Goal: Task Accomplishment & Management: Complete application form

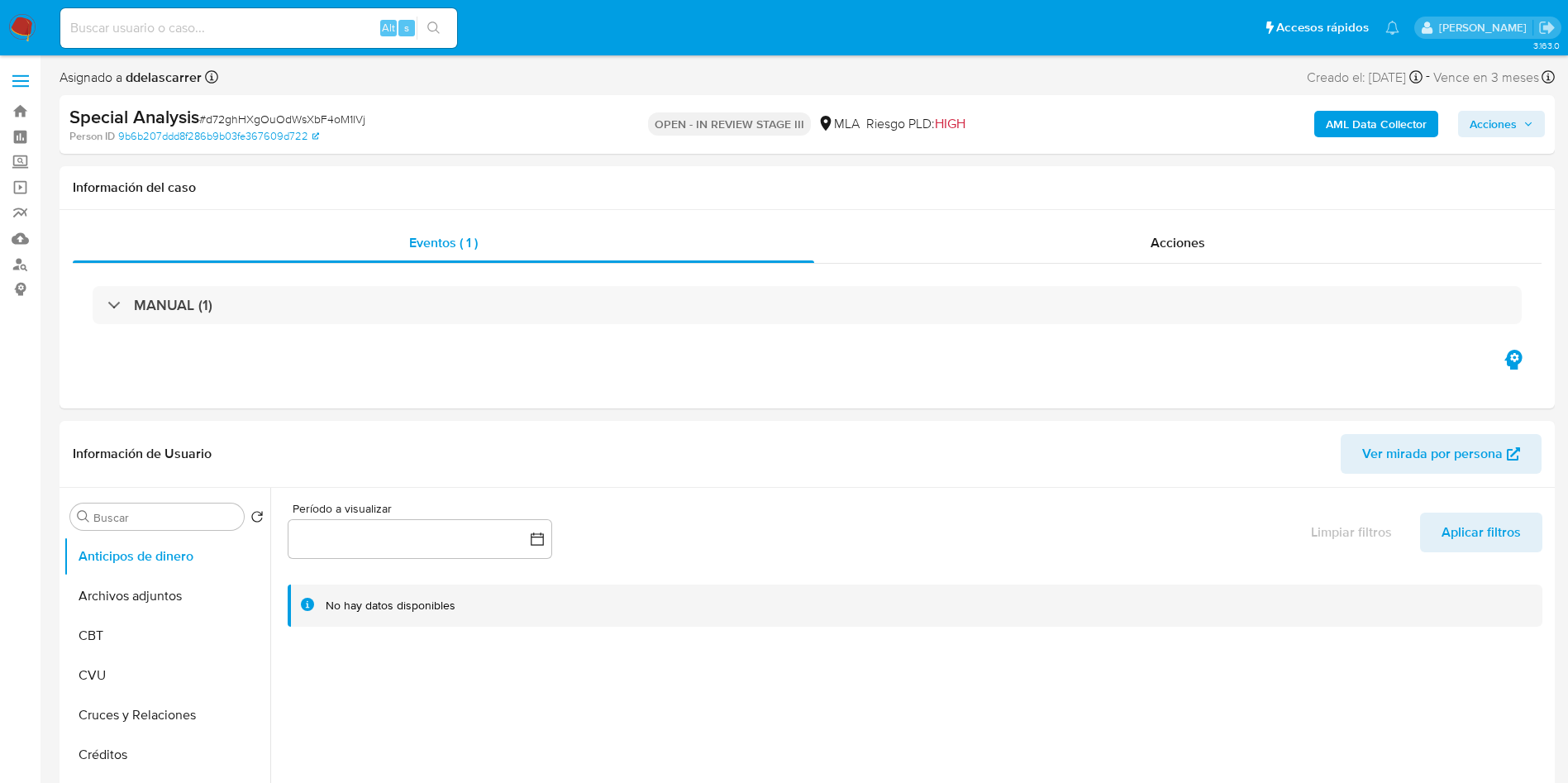
select select "10"
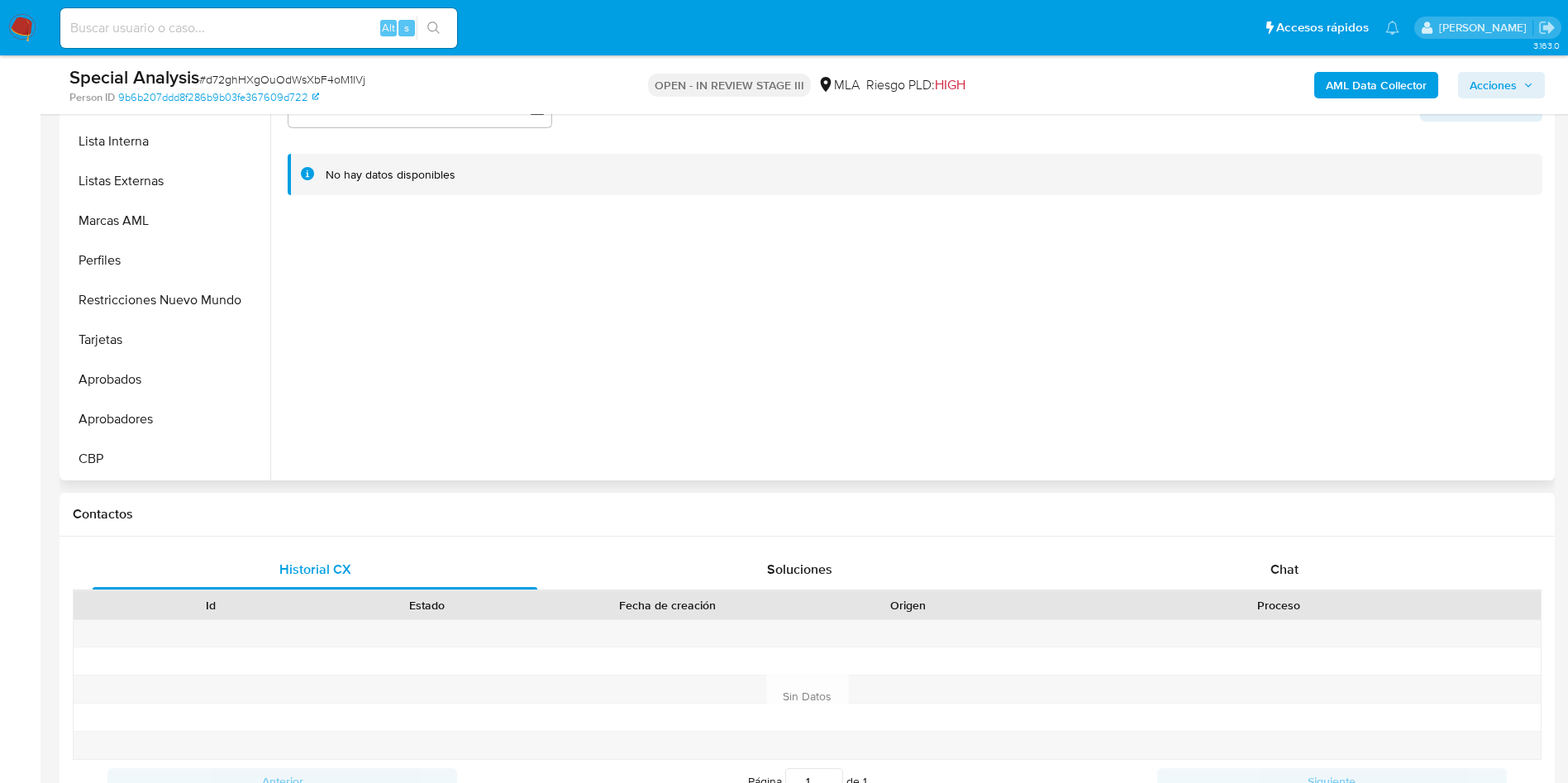
scroll to position [579, 0]
click at [173, 415] on button "KYC" at bounding box center [160, 419] width 193 height 40
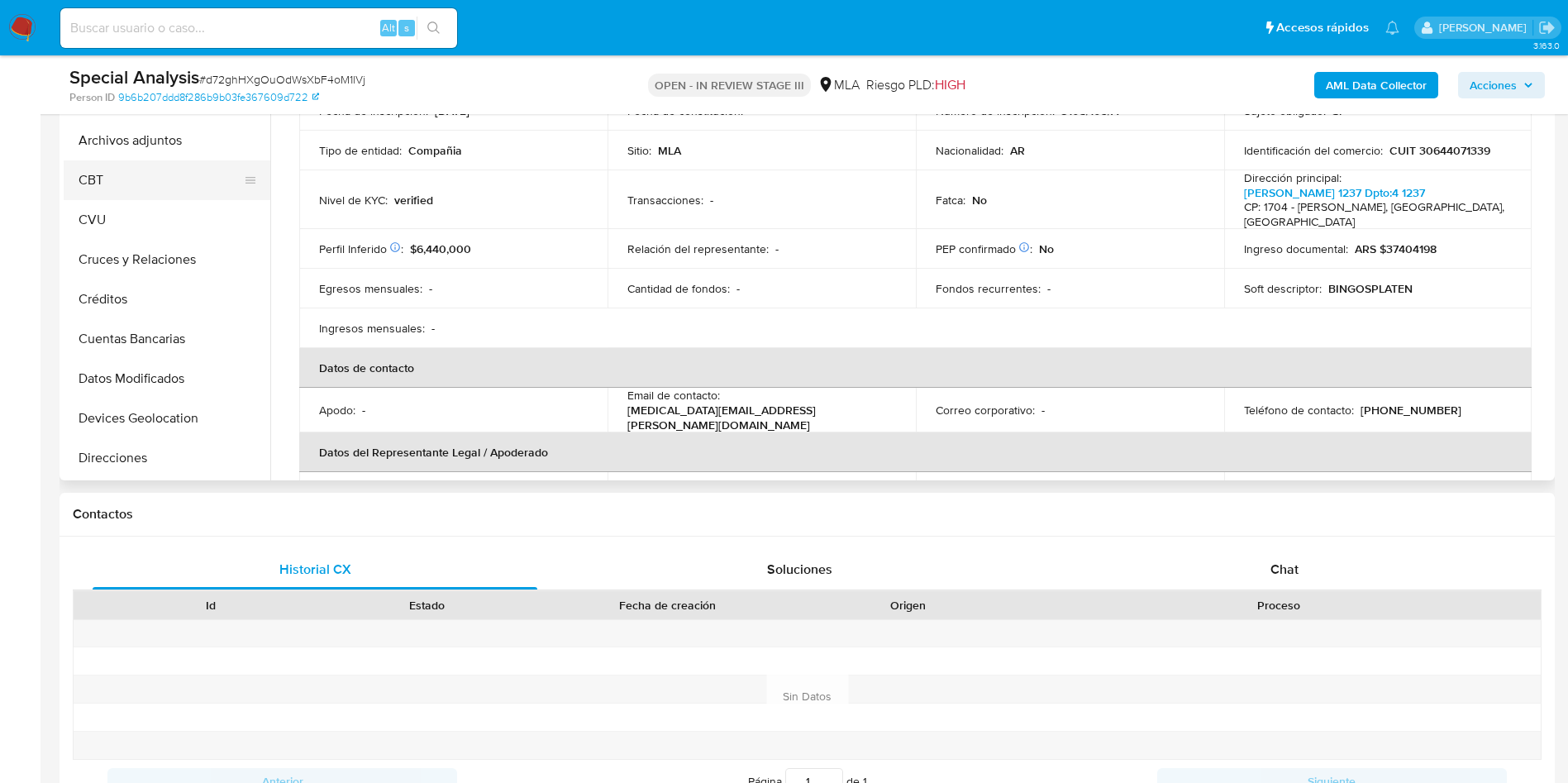
scroll to position [0, 0]
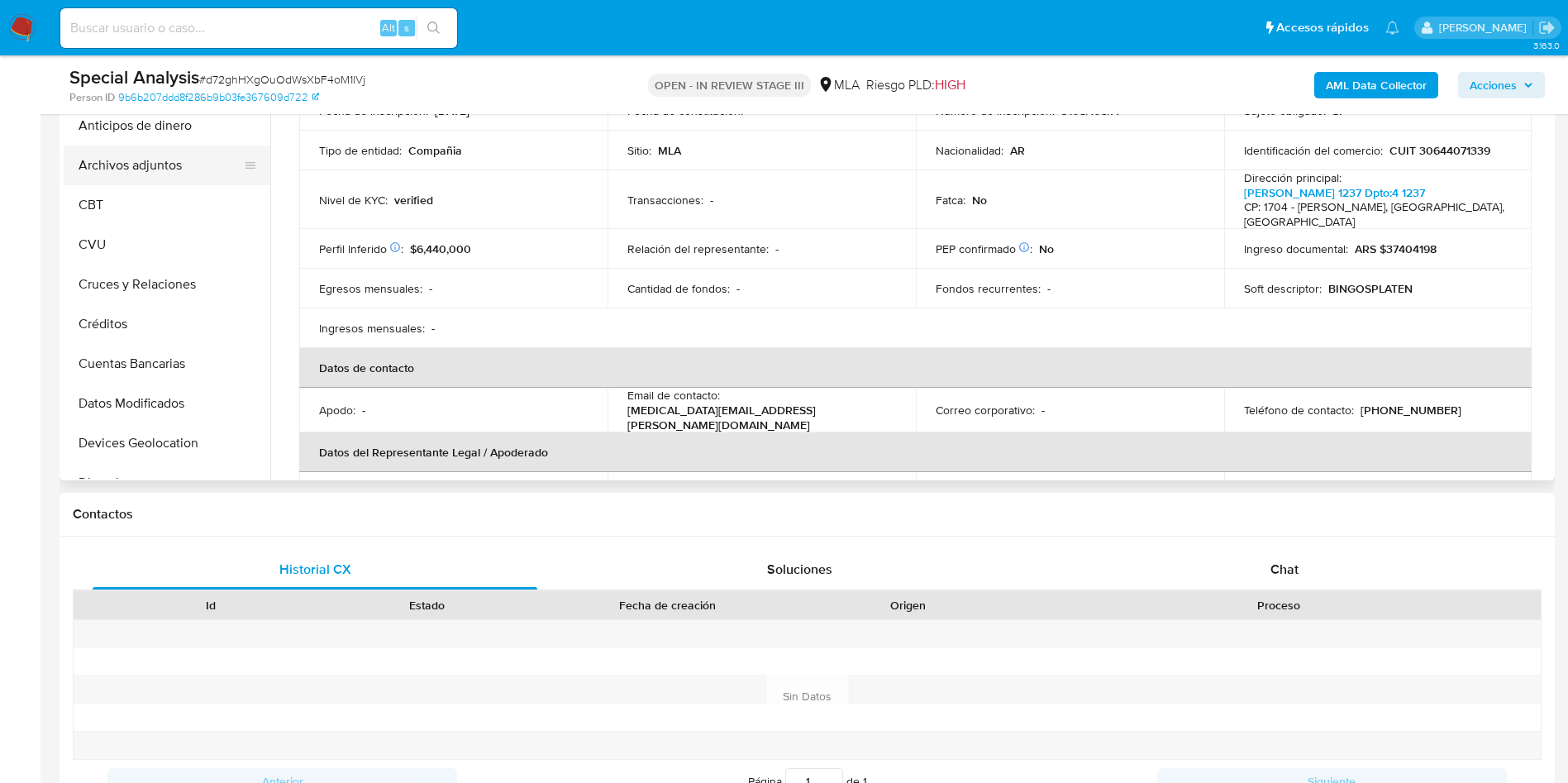
click at [165, 165] on button "Archivos adjuntos" at bounding box center [160, 165] width 193 height 40
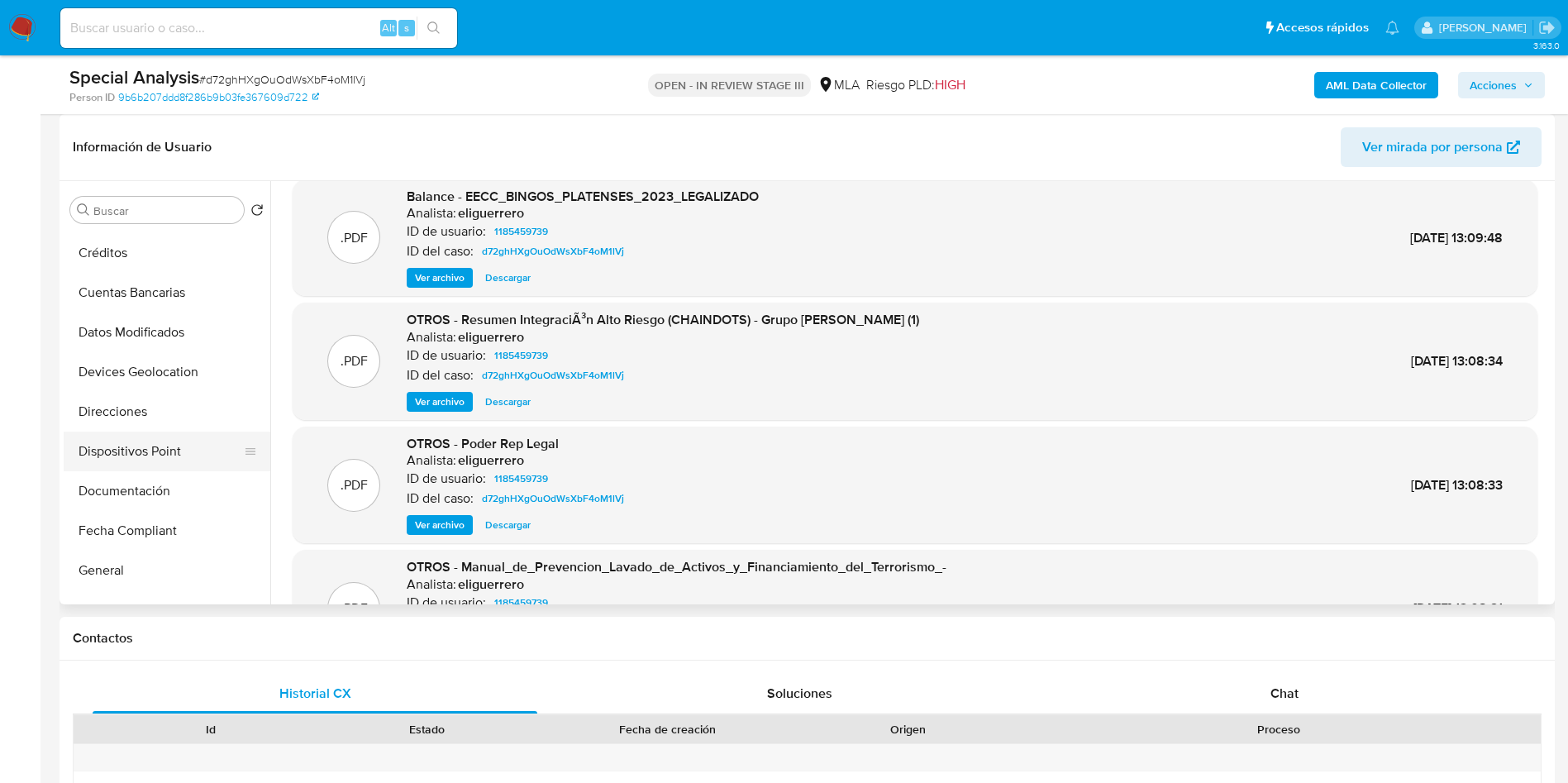
scroll to position [248, 0]
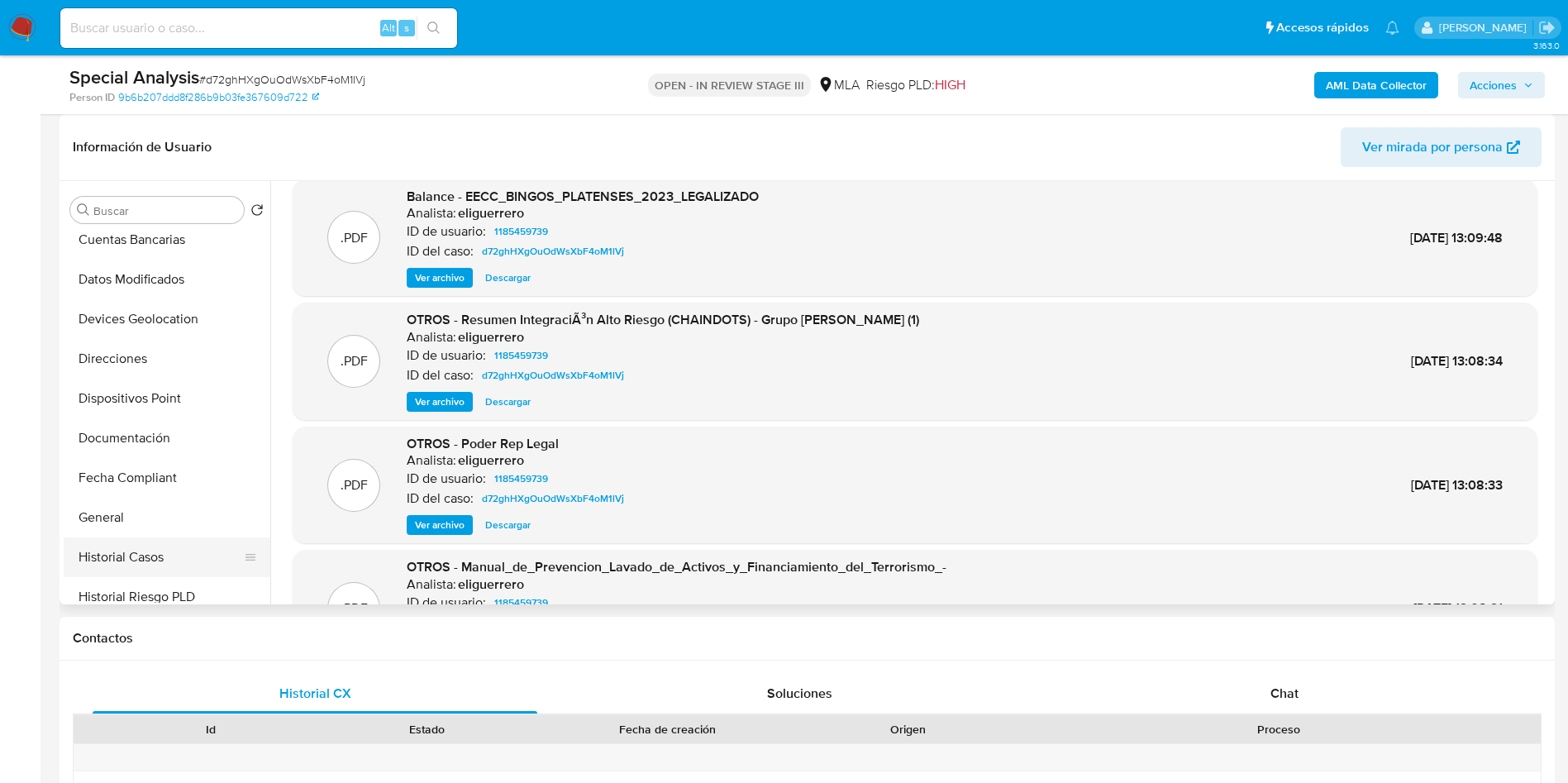
drag, startPoint x: 139, startPoint y: 541, endPoint x: 128, endPoint y: 549, distance: 13.6
click at [138, 541] on button "Historial Casos" at bounding box center [160, 557] width 193 height 40
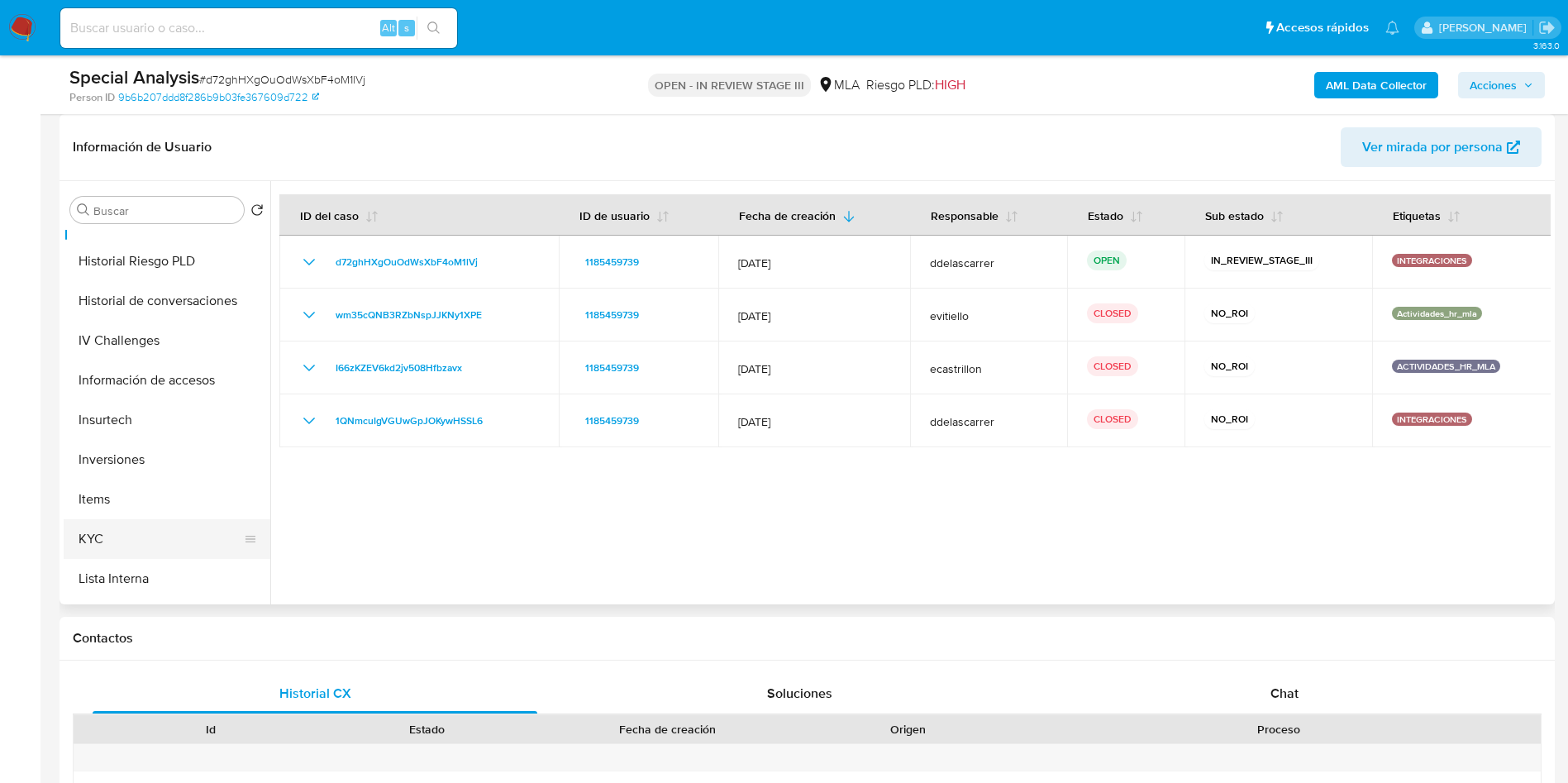
scroll to position [620, 0]
click at [118, 499] on button "KYC" at bounding box center [160, 502] width 193 height 40
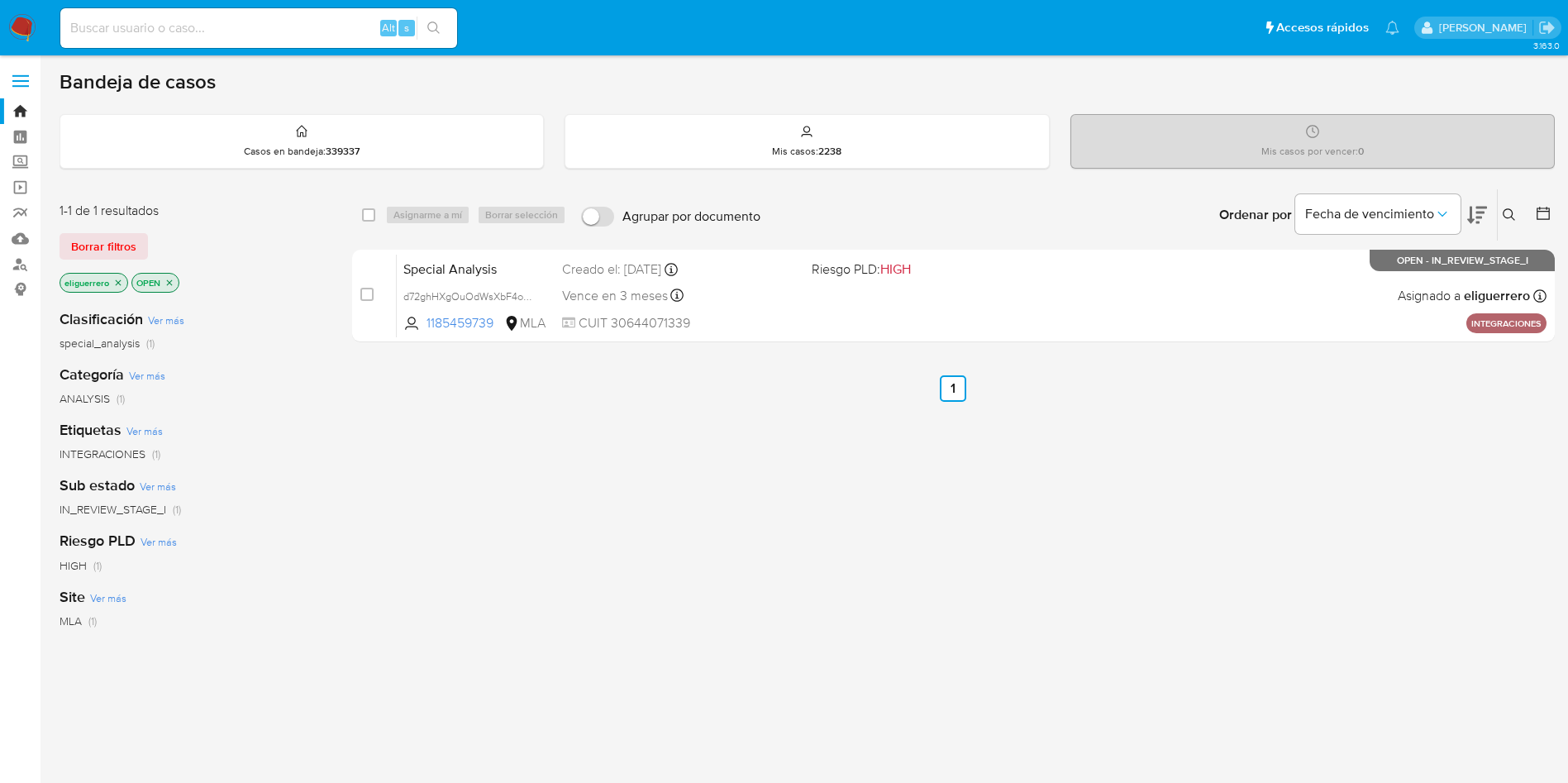
click at [242, 30] on input at bounding box center [259, 28] width 397 height 21
paste input "748671389"
type input "748671389"
click at [423, 20] on button "search-icon" at bounding box center [433, 28] width 34 height 23
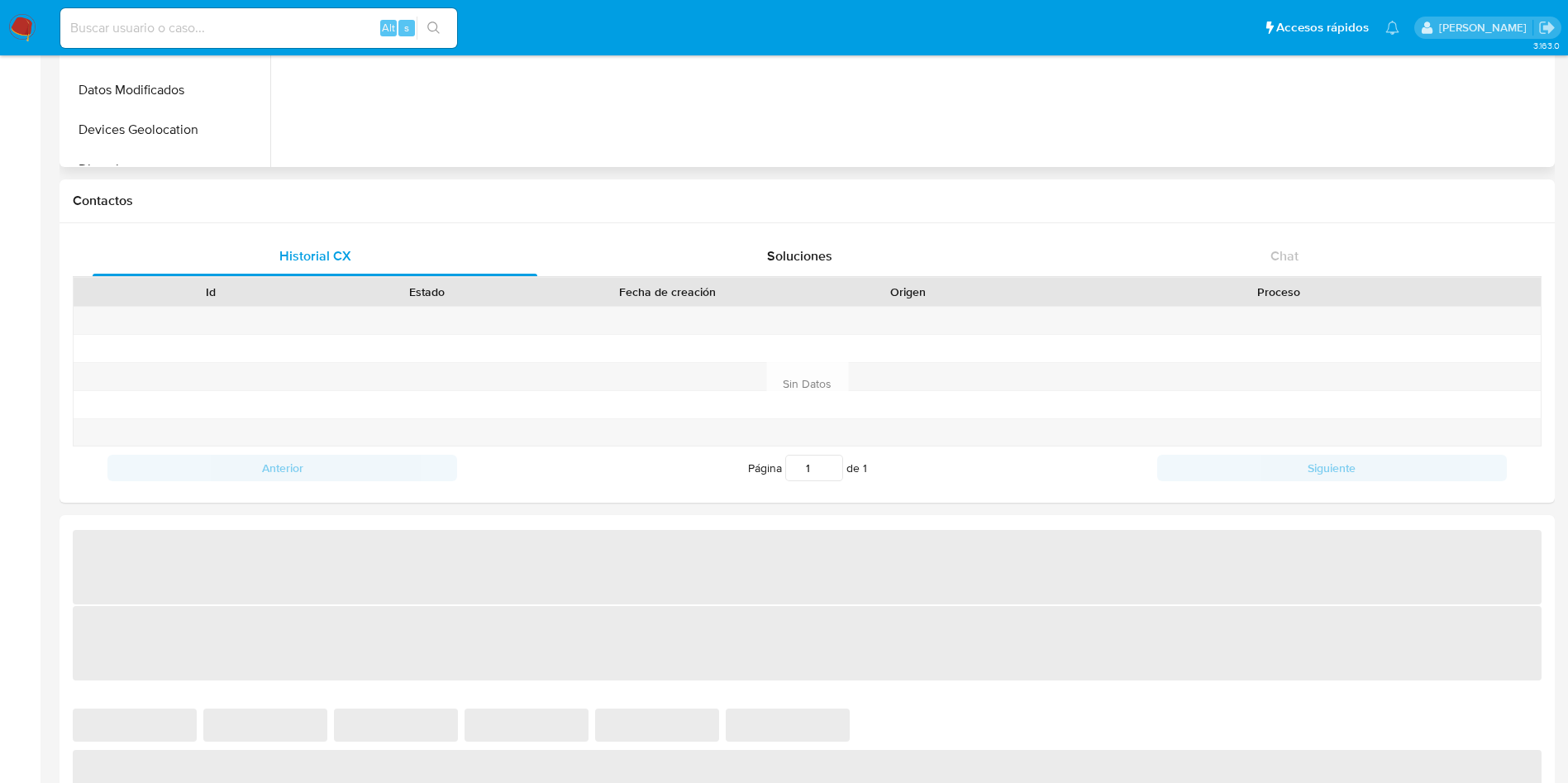
scroll to position [620, 0]
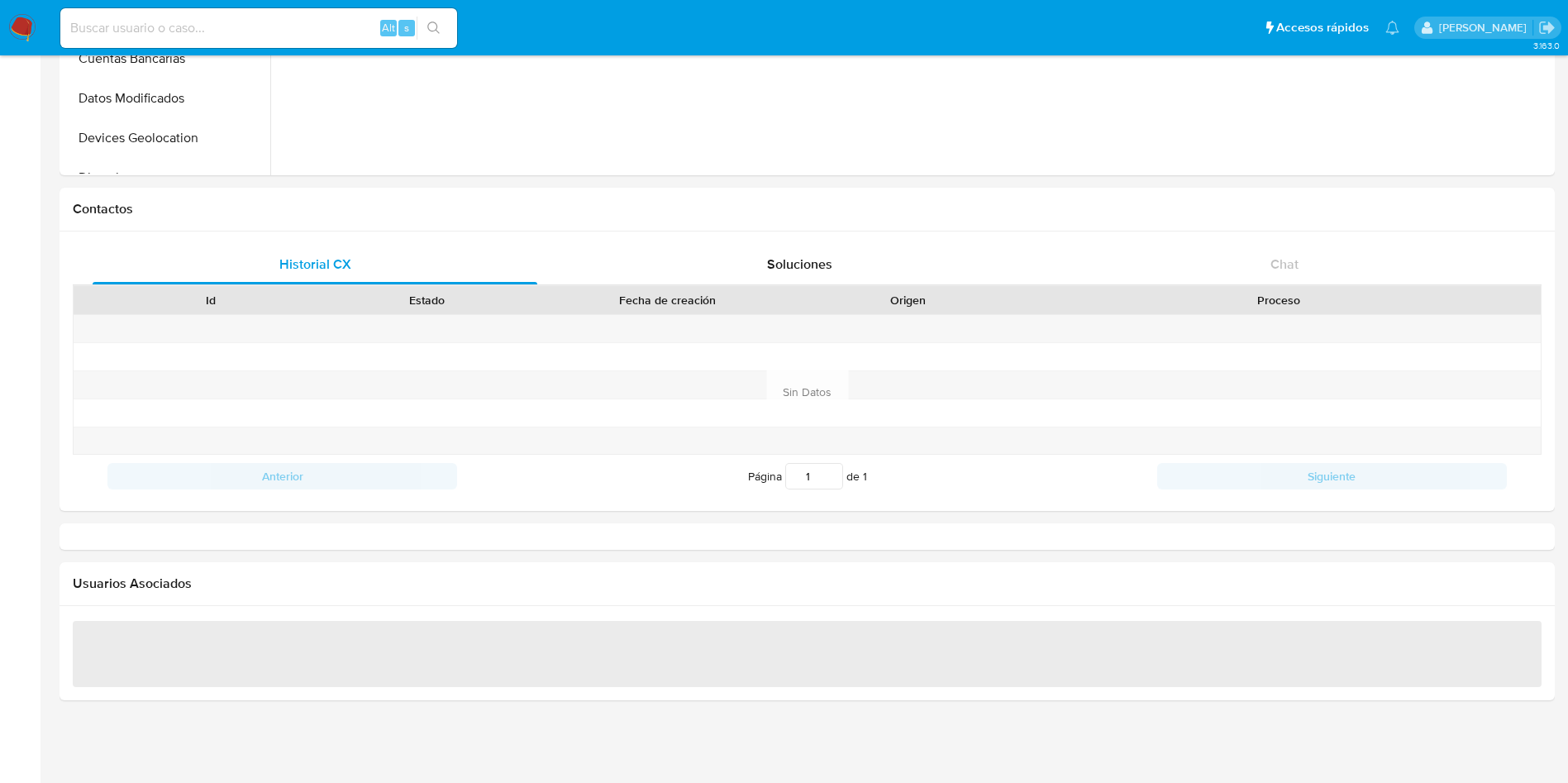
select select "10"
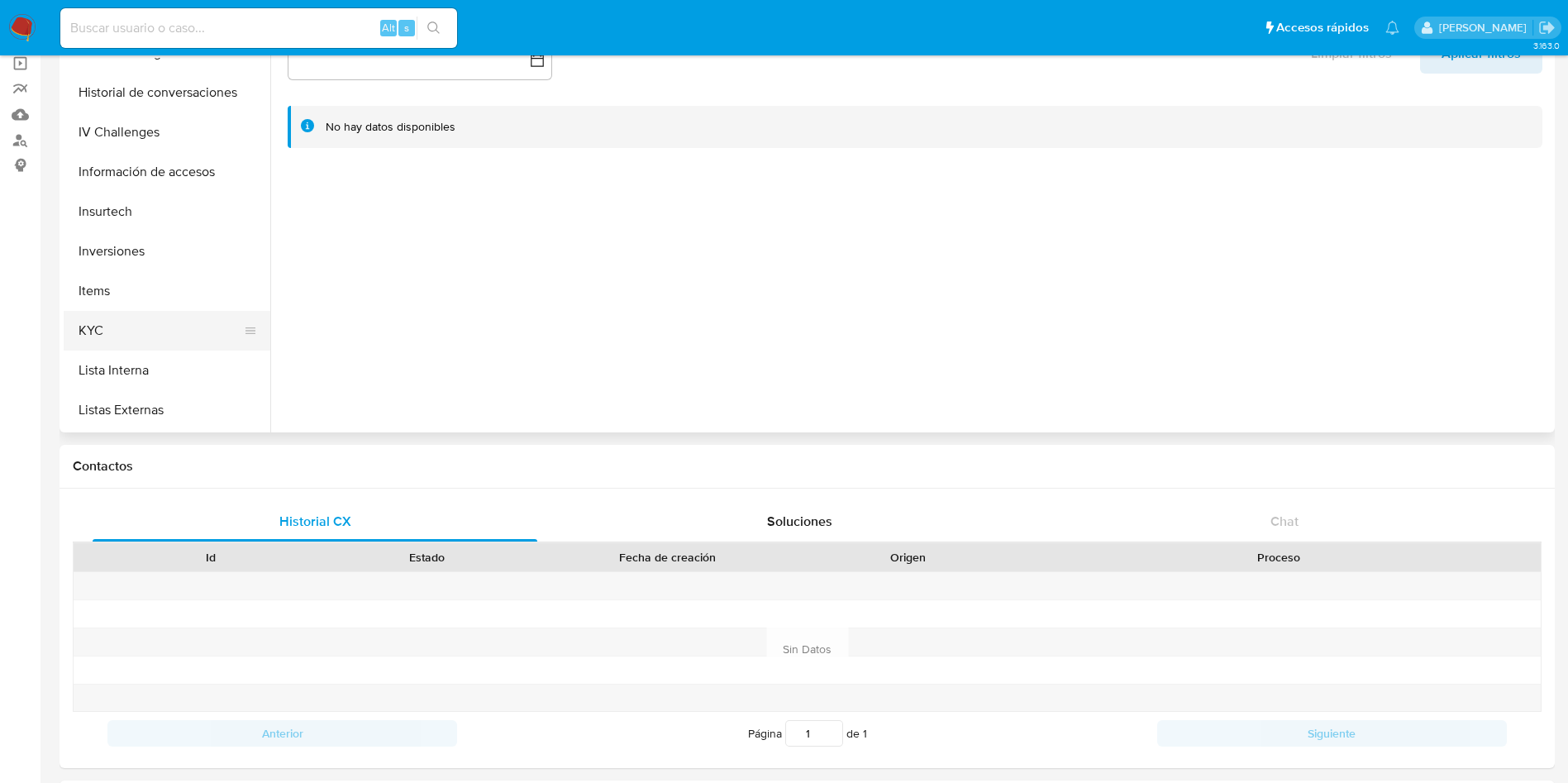
click at [147, 319] on button "KYC" at bounding box center [160, 330] width 193 height 40
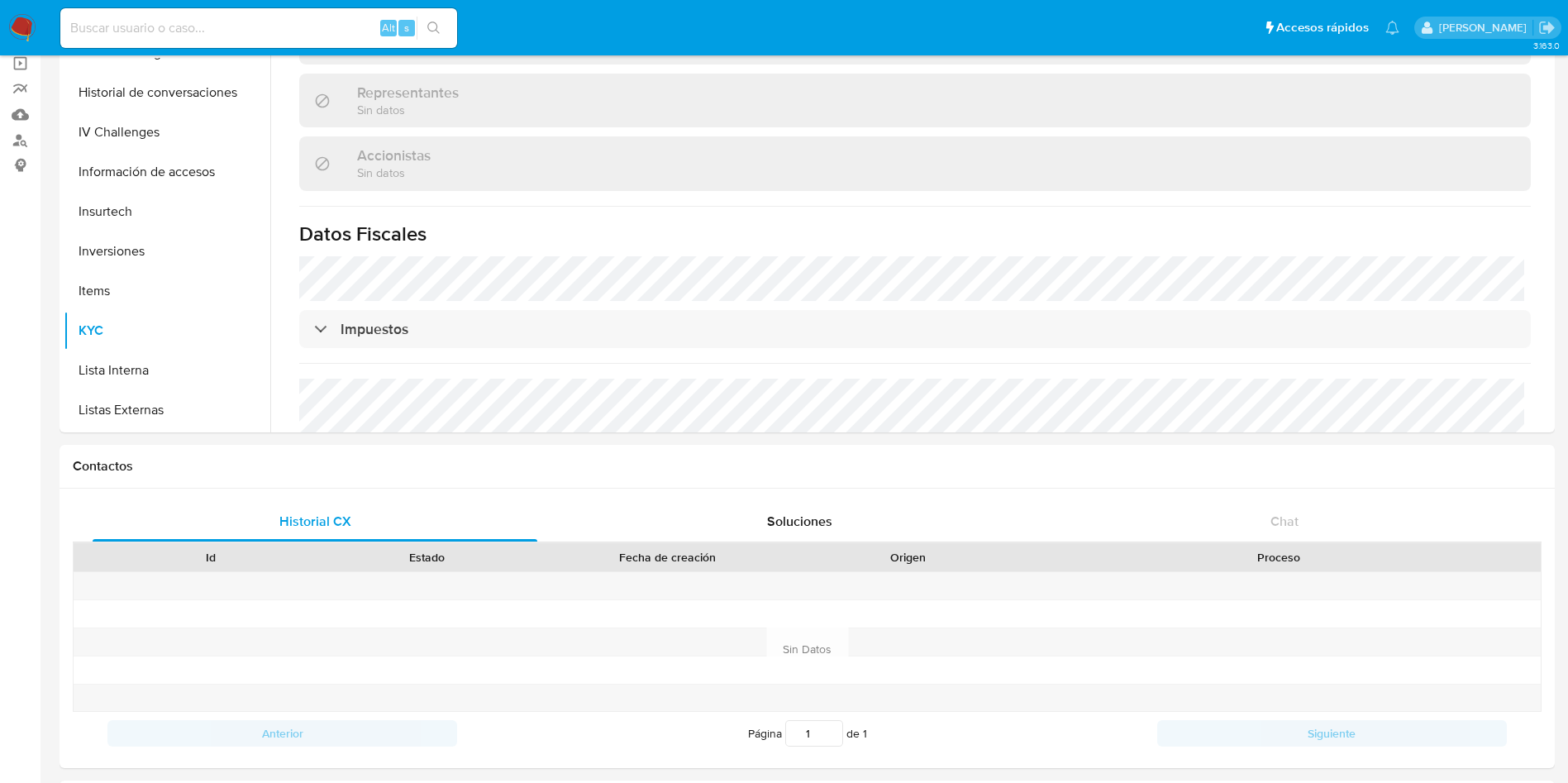
scroll to position [1116, 0]
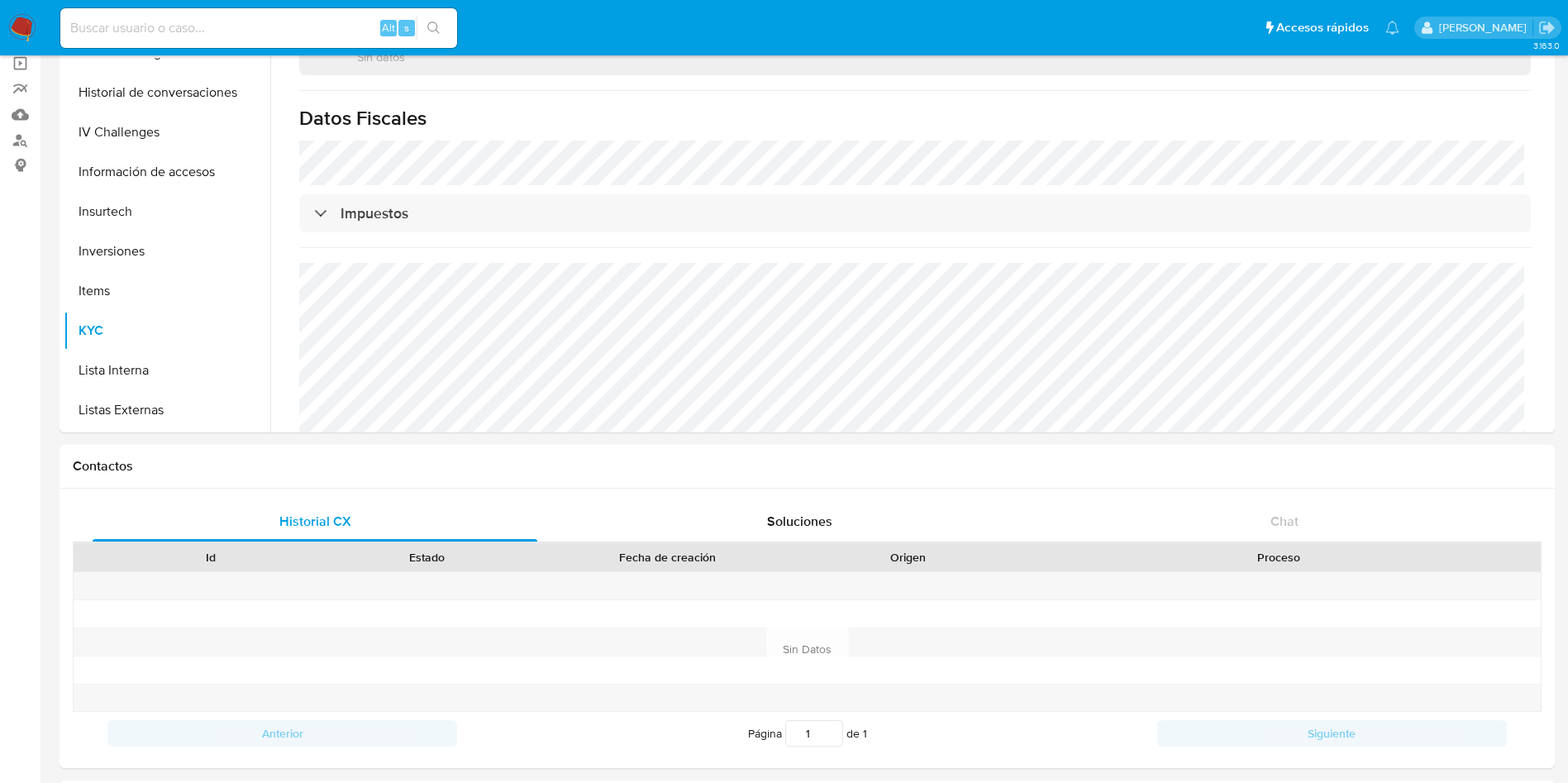
click at [232, 30] on input at bounding box center [259, 28] width 397 height 21
paste input "1185437392"
type input "1185437392"
click at [437, 31] on icon "search-icon" at bounding box center [434, 28] width 13 height 13
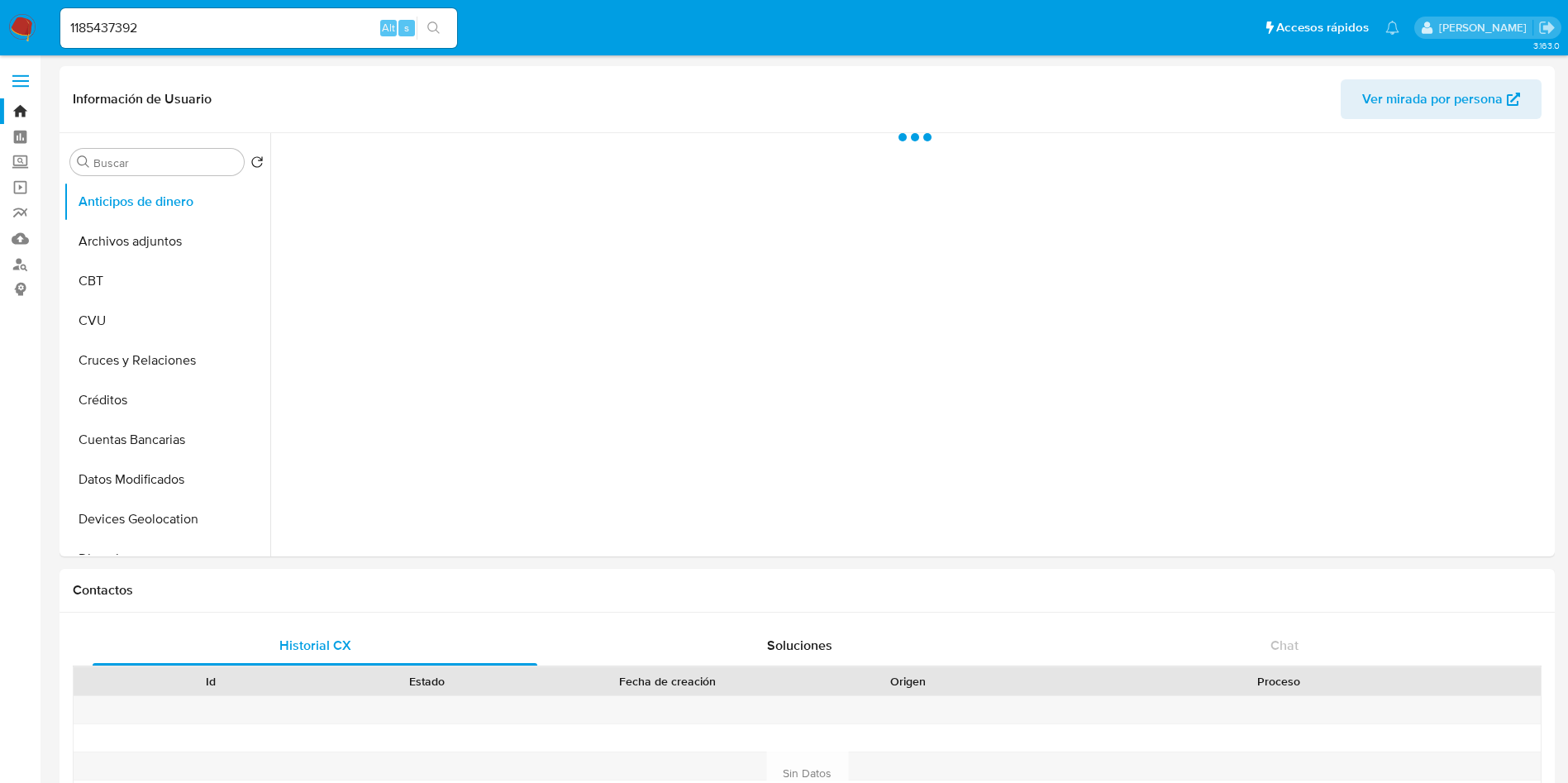
select select "10"
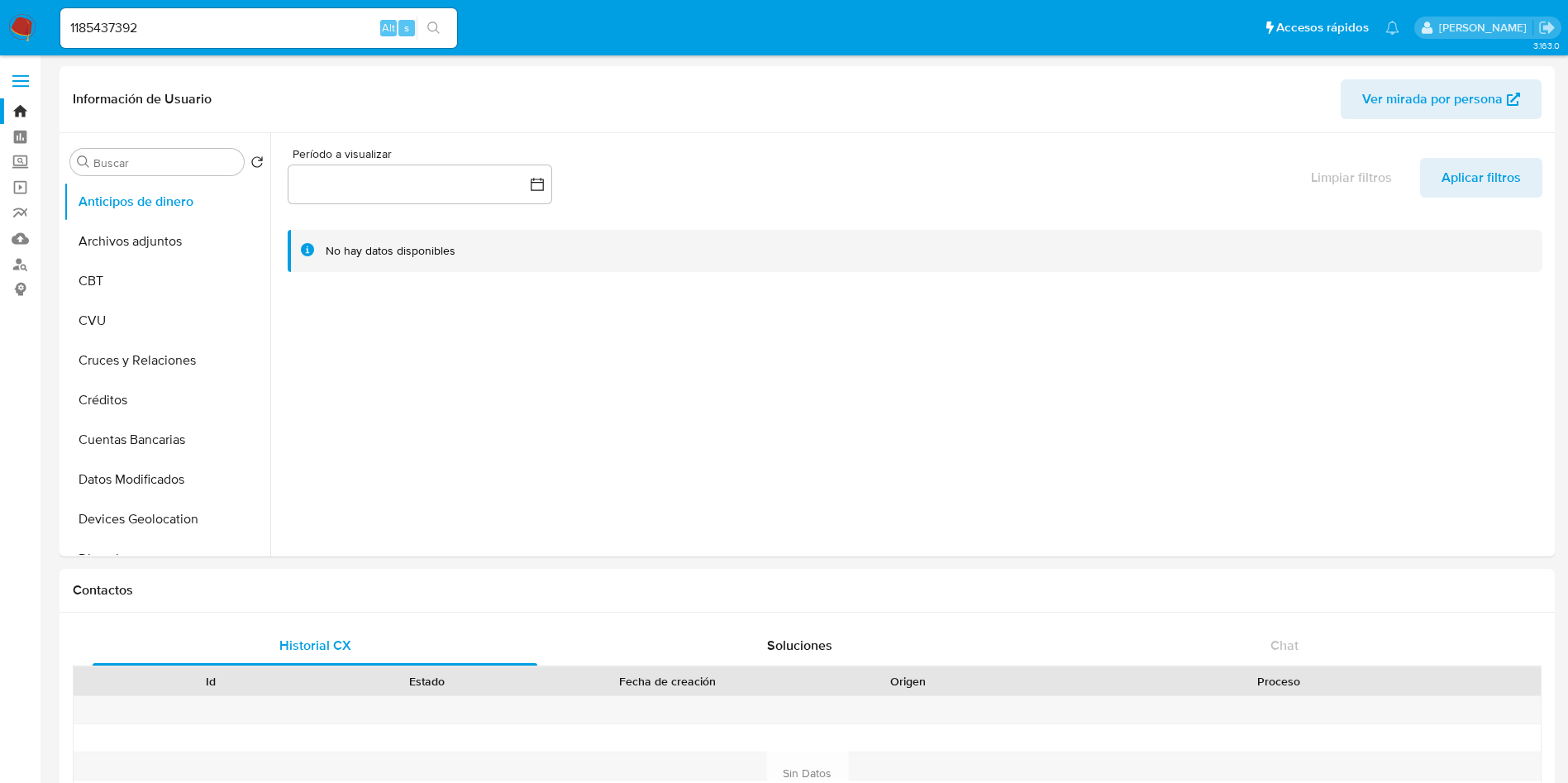
drag, startPoint x: 149, startPoint y: 45, endPoint x: 139, endPoint y: 20, distance: 26.9
click at [127, 42] on div "1185437392 Alt s" at bounding box center [259, 28] width 397 height 40
drag, startPoint x: 142, startPoint y: 18, endPoint x: 129, endPoint y: 1, distance: 21.4
click at [4, 12] on nav "Pausado Ver notificaciones 1185437392 Alt s Accesos rápidos Presiona las siguie…" at bounding box center [784, 28] width 1568 height 55
paste input "2066386984"
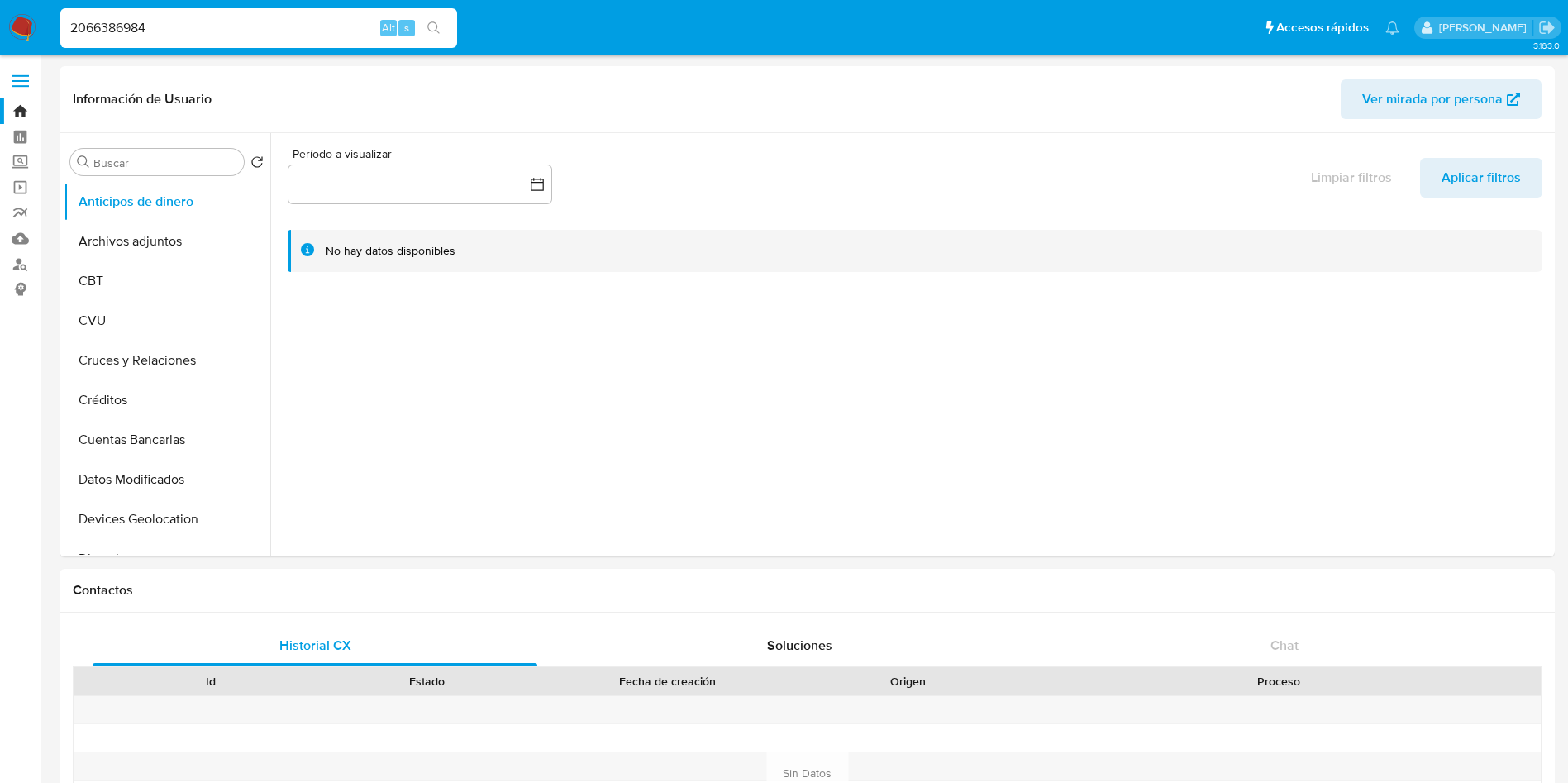
type input "2066386984"
click at [439, 28] on icon "search-icon" at bounding box center [434, 28] width 13 height 13
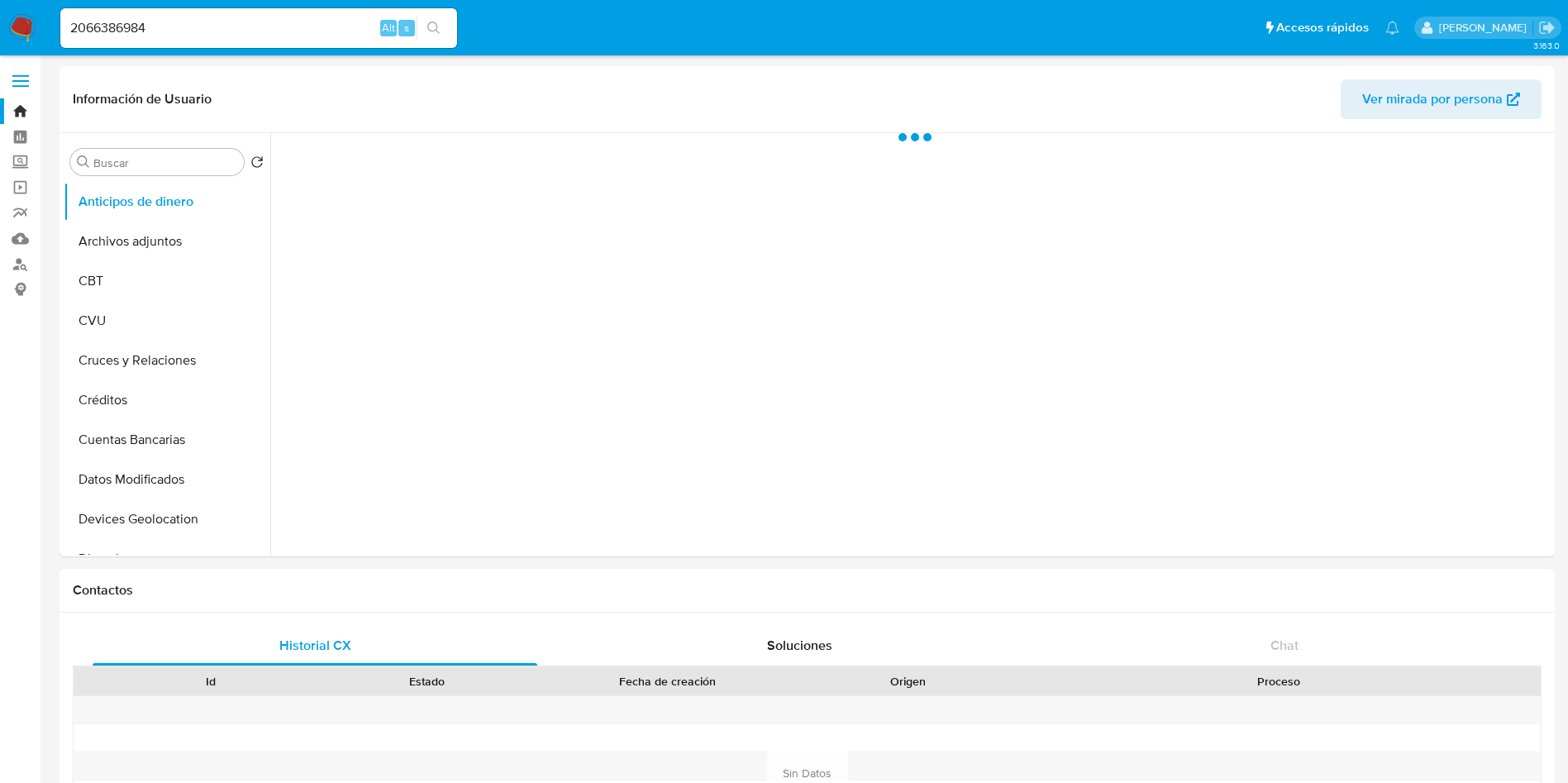
select select "10"
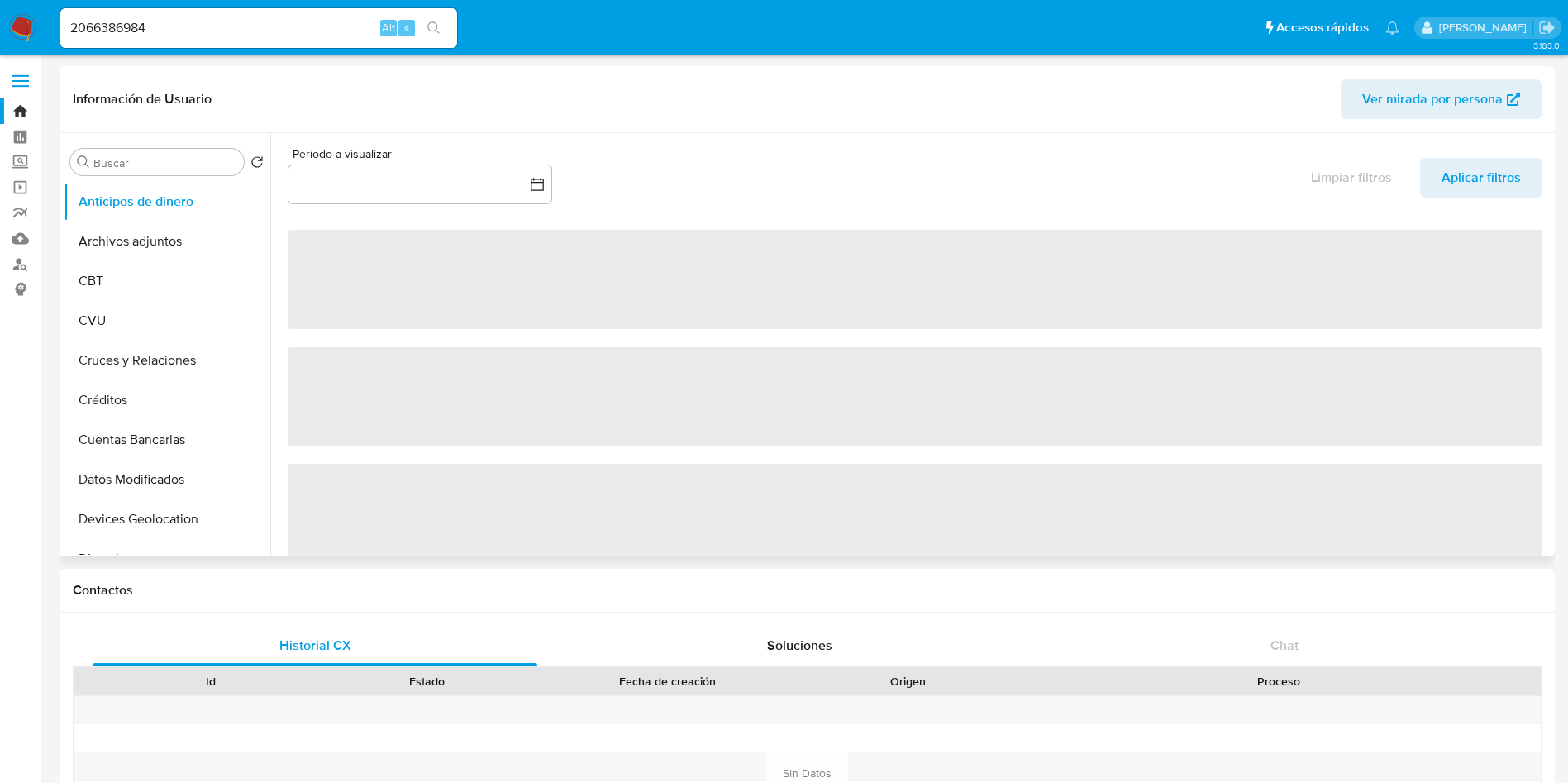
scroll to position [620, 0]
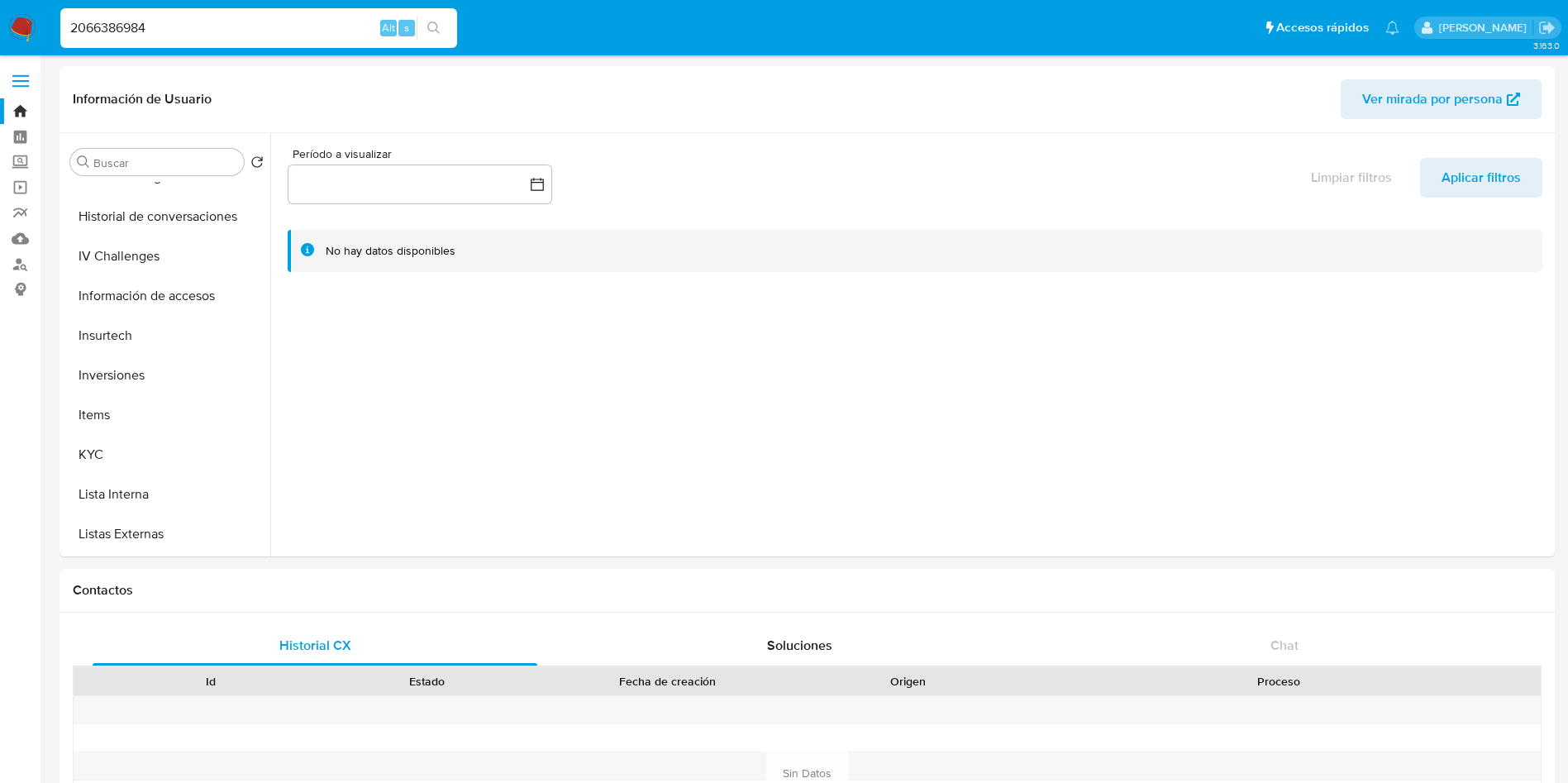
drag, startPoint x: 199, startPoint y: 25, endPoint x: 0, endPoint y: 3, distance: 200.2
click at [0, 3] on nav "Pausado Ver notificaciones 2066386984 Alt s Accesos rápidos Presiona las siguie…" at bounding box center [784, 28] width 1568 height 55
paste input "1185437392"
type input "1185437392"
click at [439, 33] on icon "search-icon" at bounding box center [434, 28] width 13 height 13
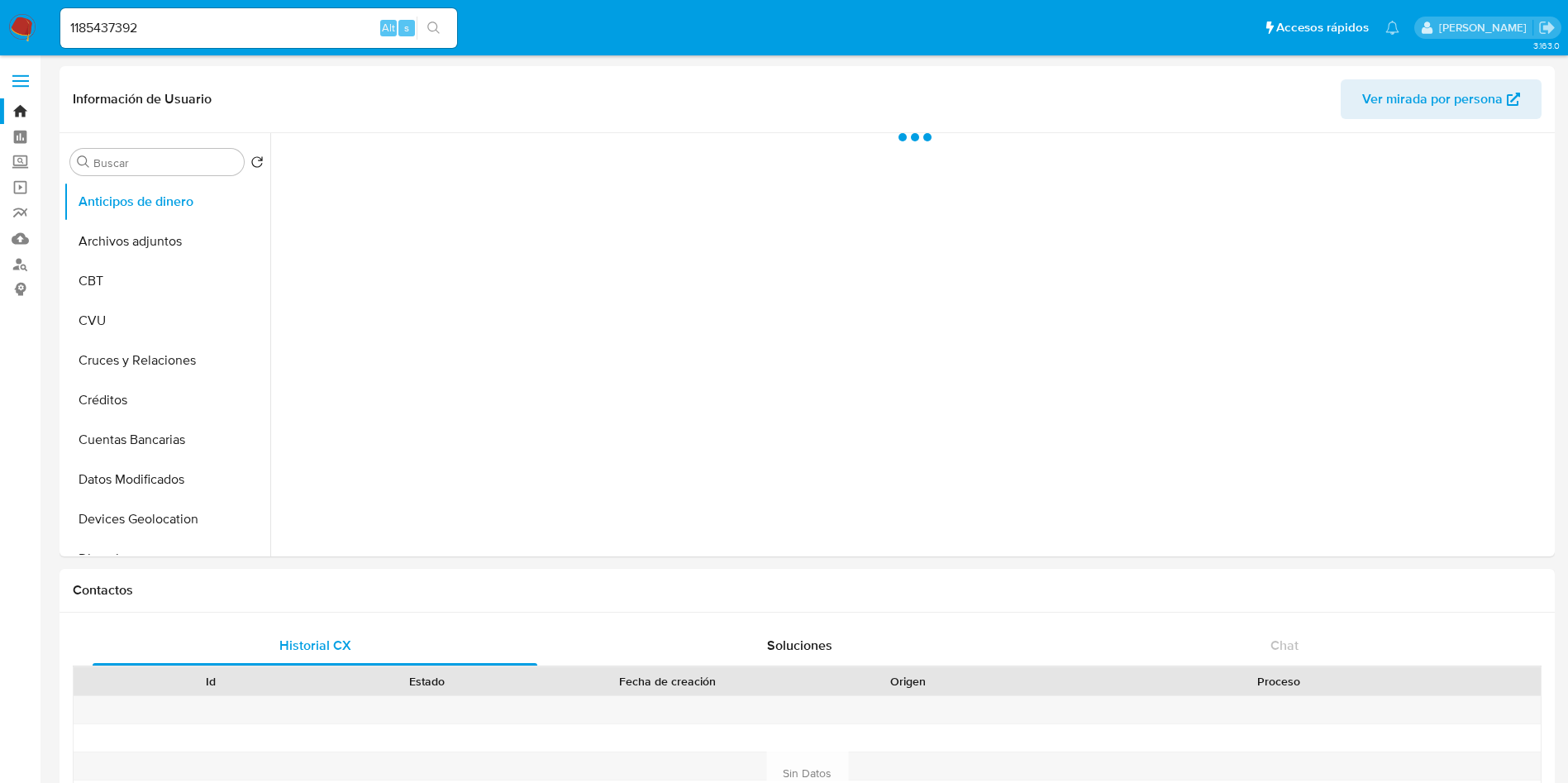
select select "10"
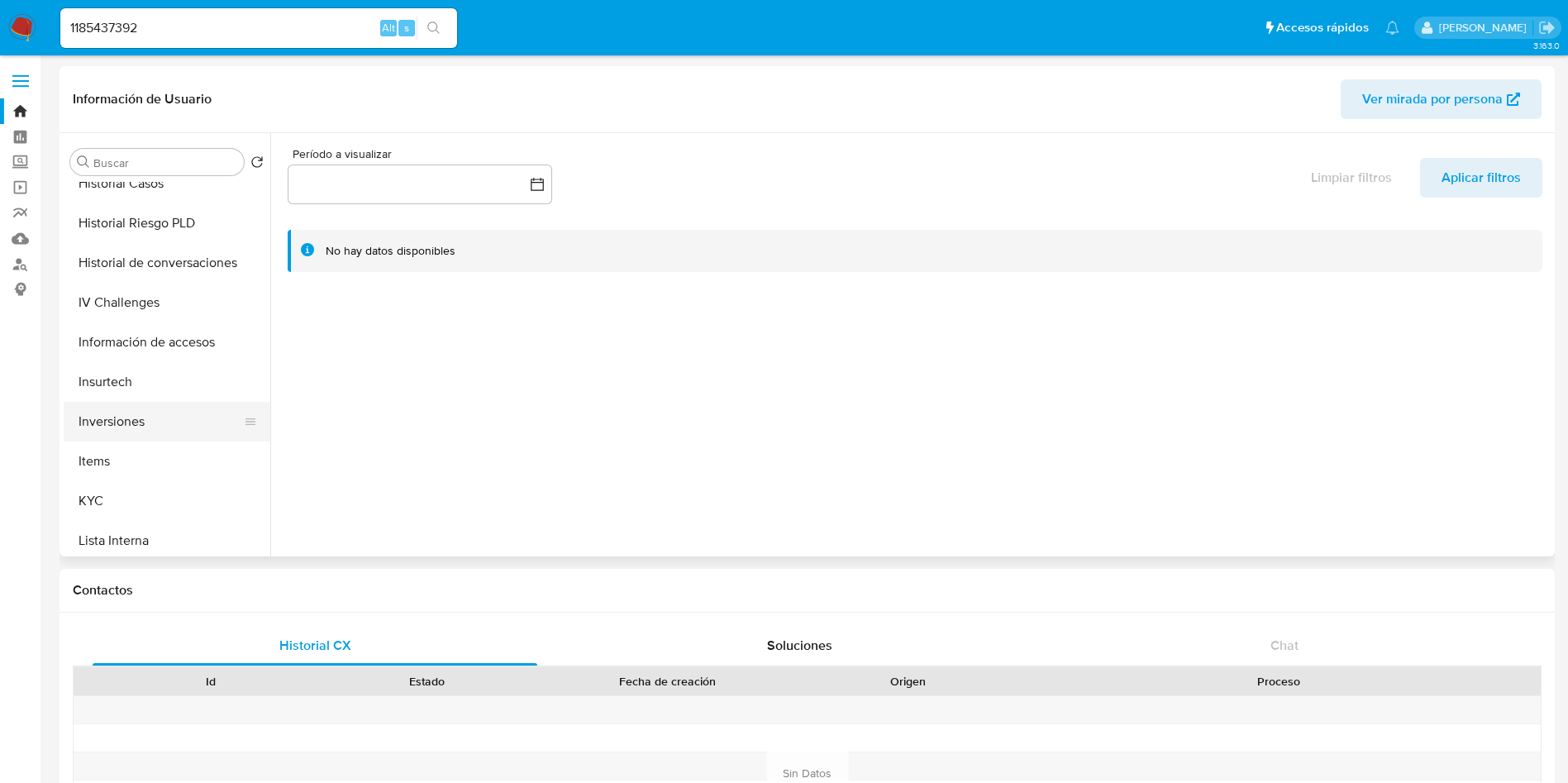
scroll to position [620, 0]
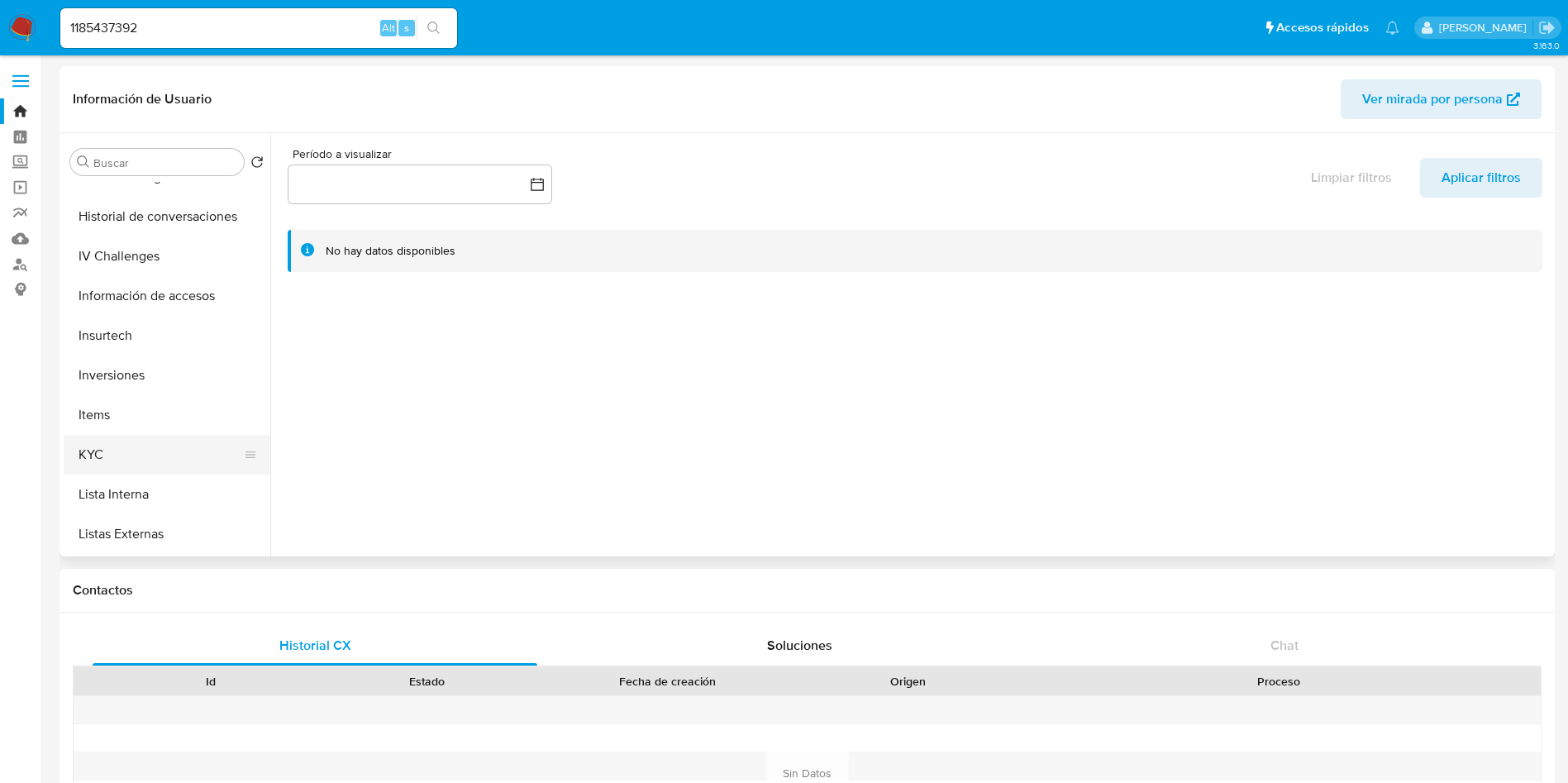
click at [129, 449] on button "KYC" at bounding box center [160, 454] width 193 height 40
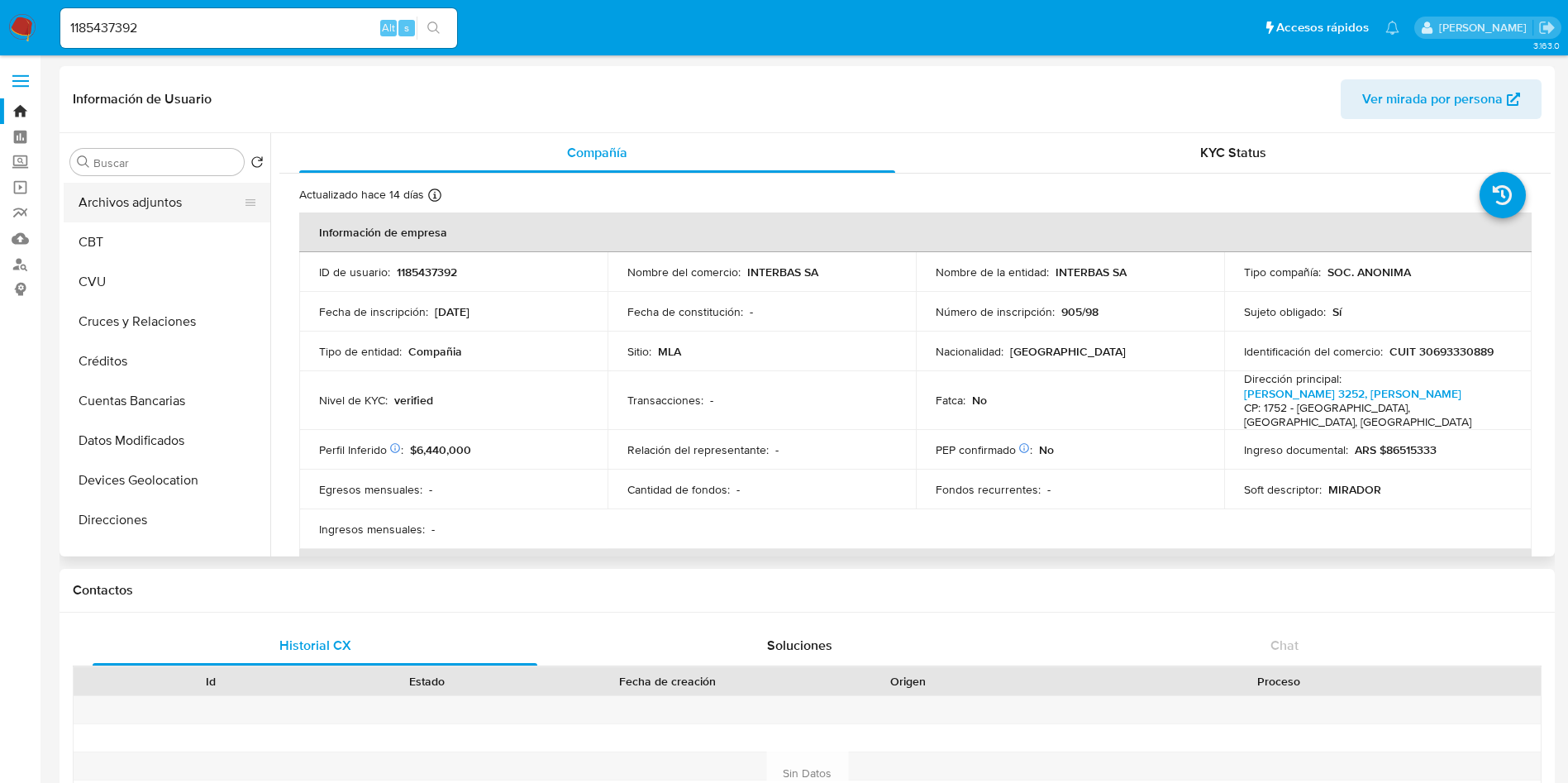
scroll to position [0, 0]
click at [147, 243] on button "Archivos adjuntos" at bounding box center [160, 241] width 193 height 40
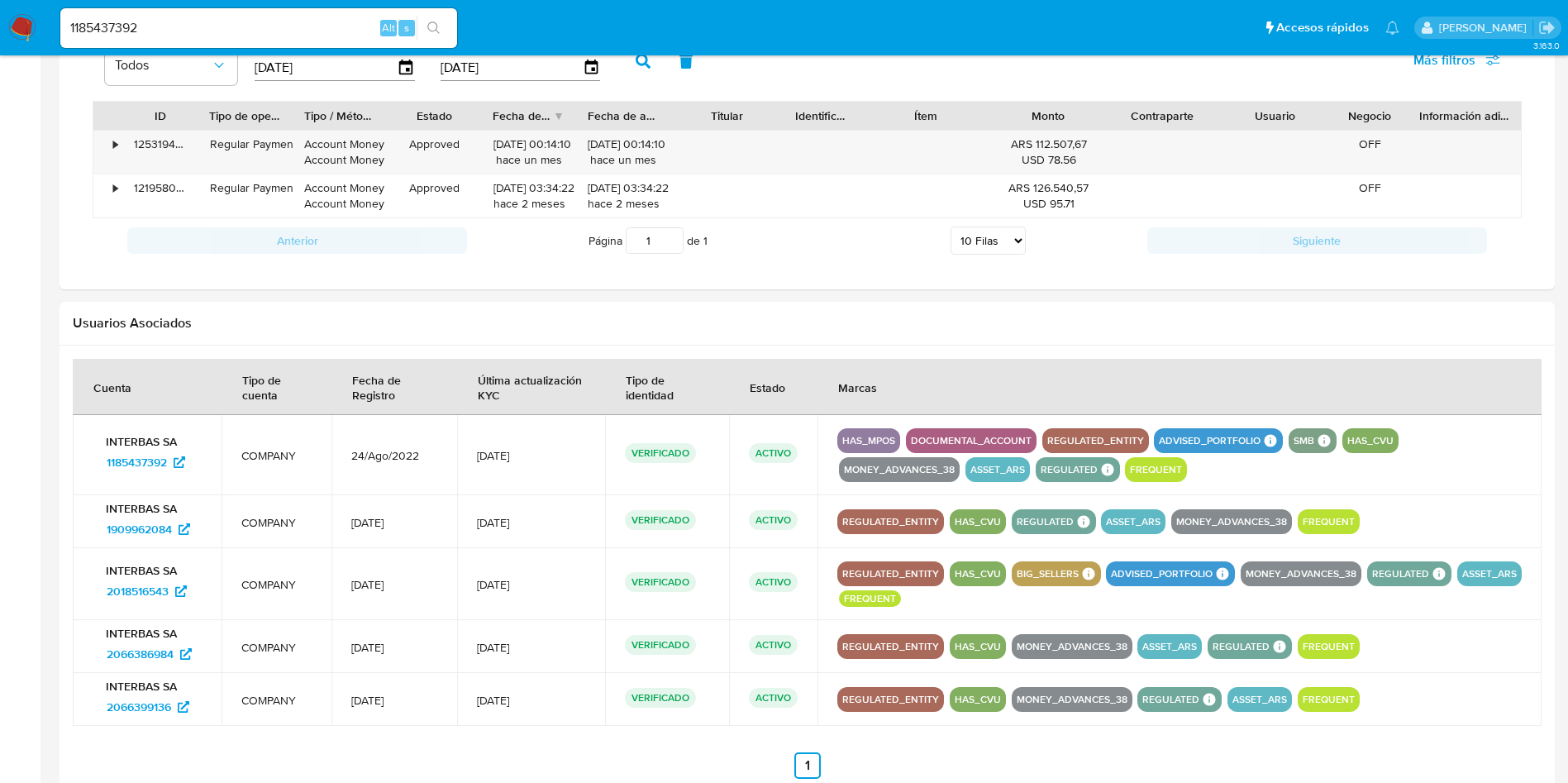
scroll to position [1292, 0]
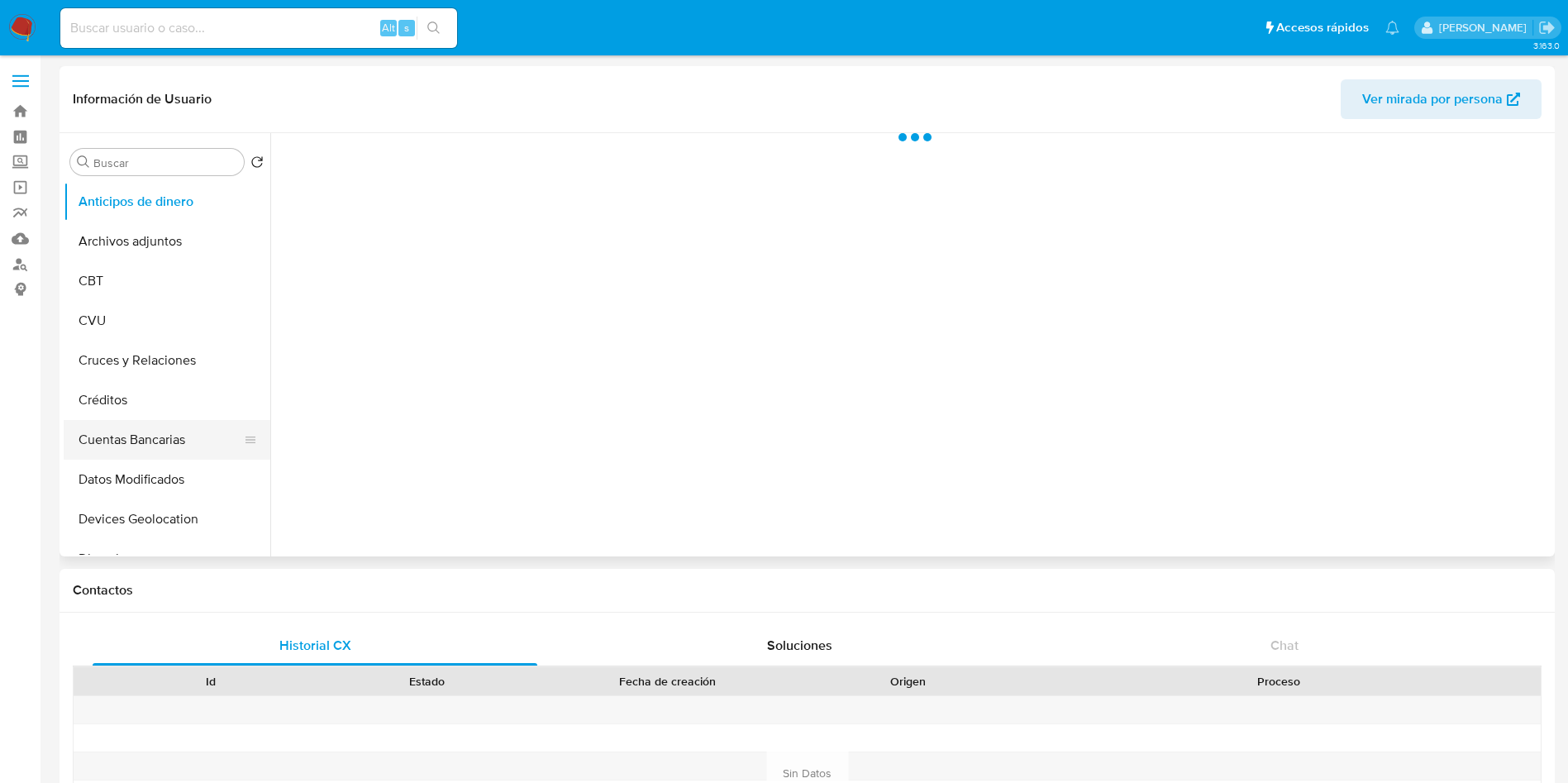
select select "10"
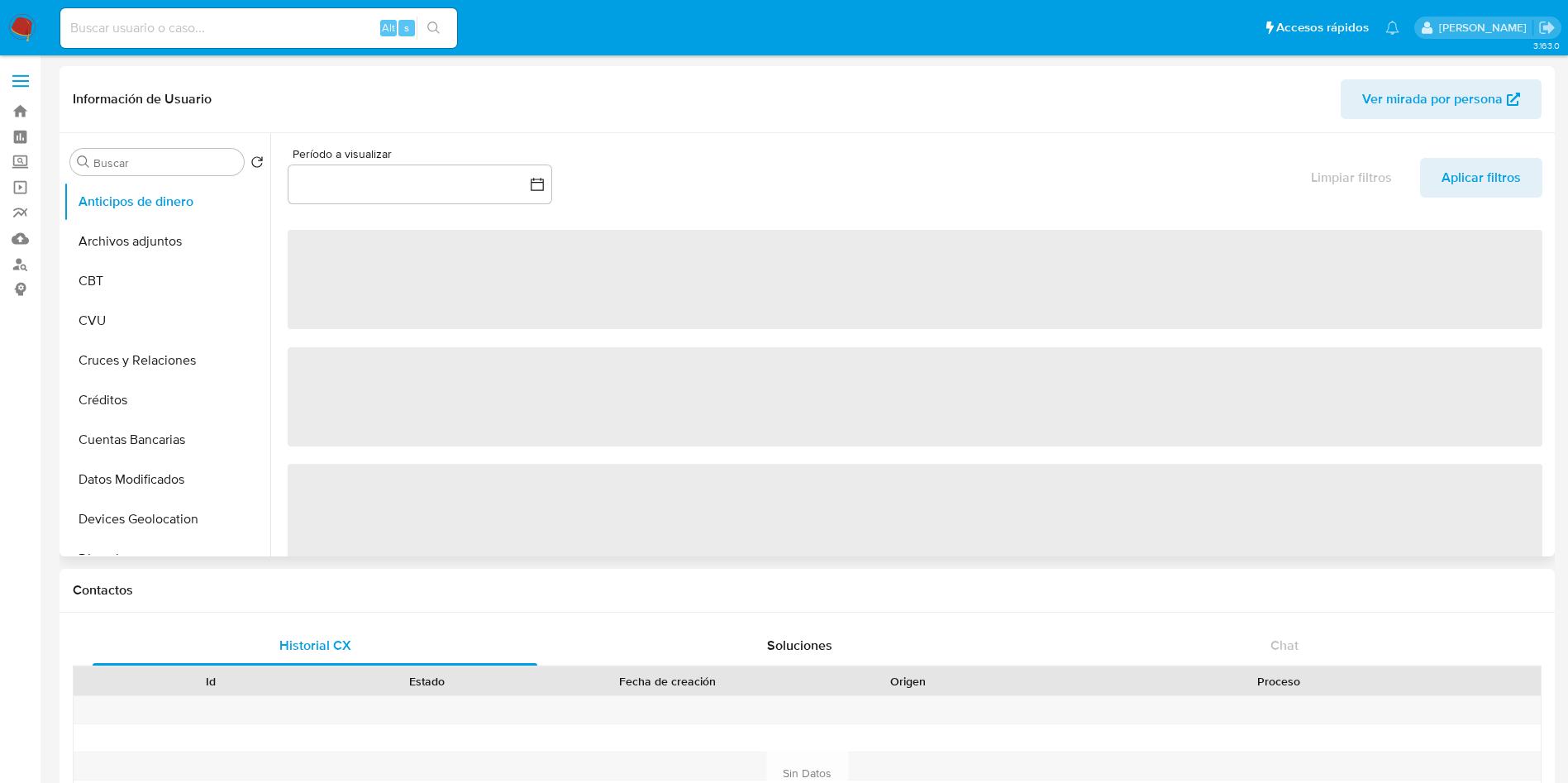
scroll to position [620, 0]
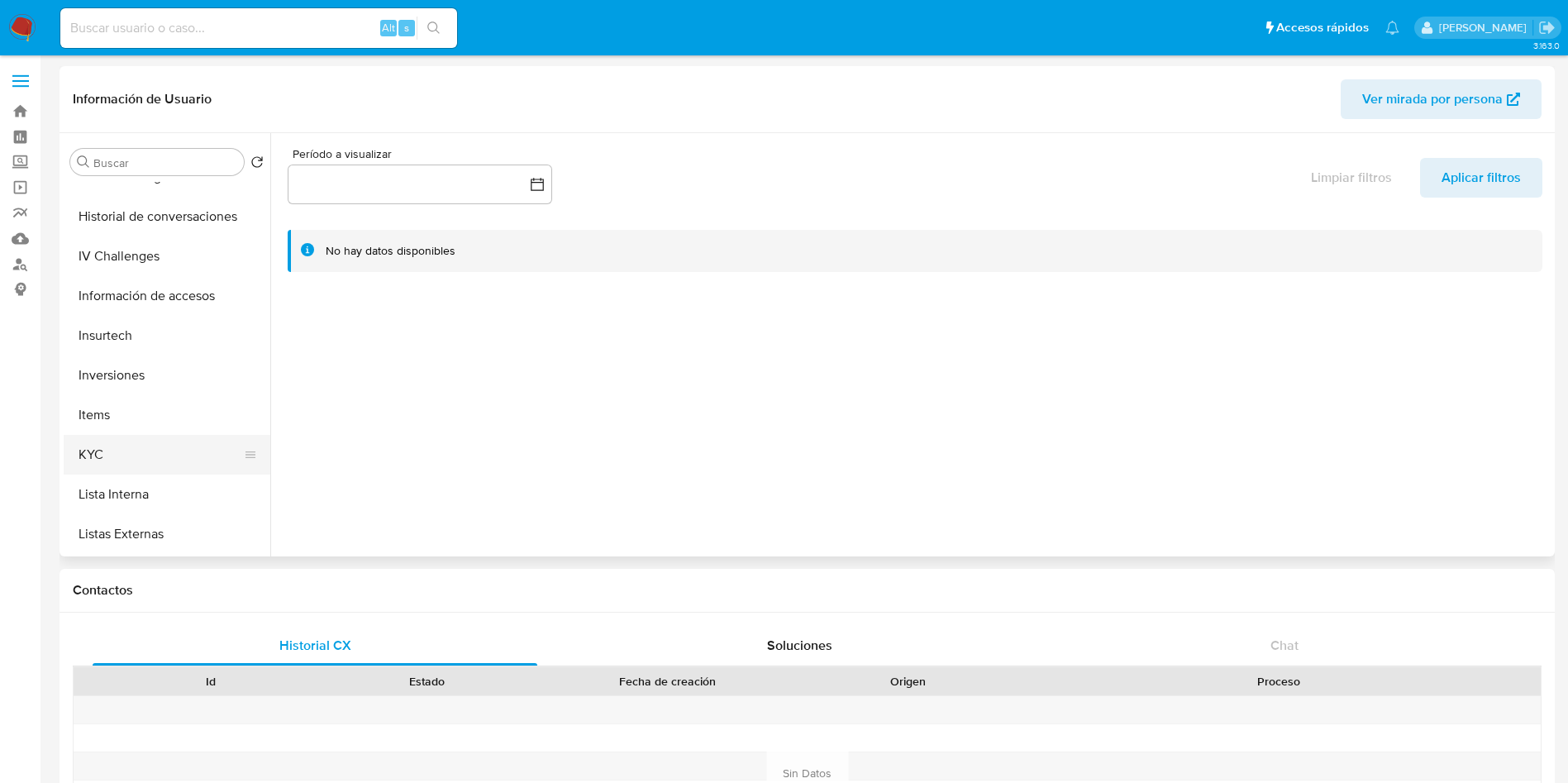
click at [92, 456] on button "KYC" at bounding box center [160, 454] width 193 height 40
click at [90, 456] on button "KYC" at bounding box center [160, 454] width 193 height 40
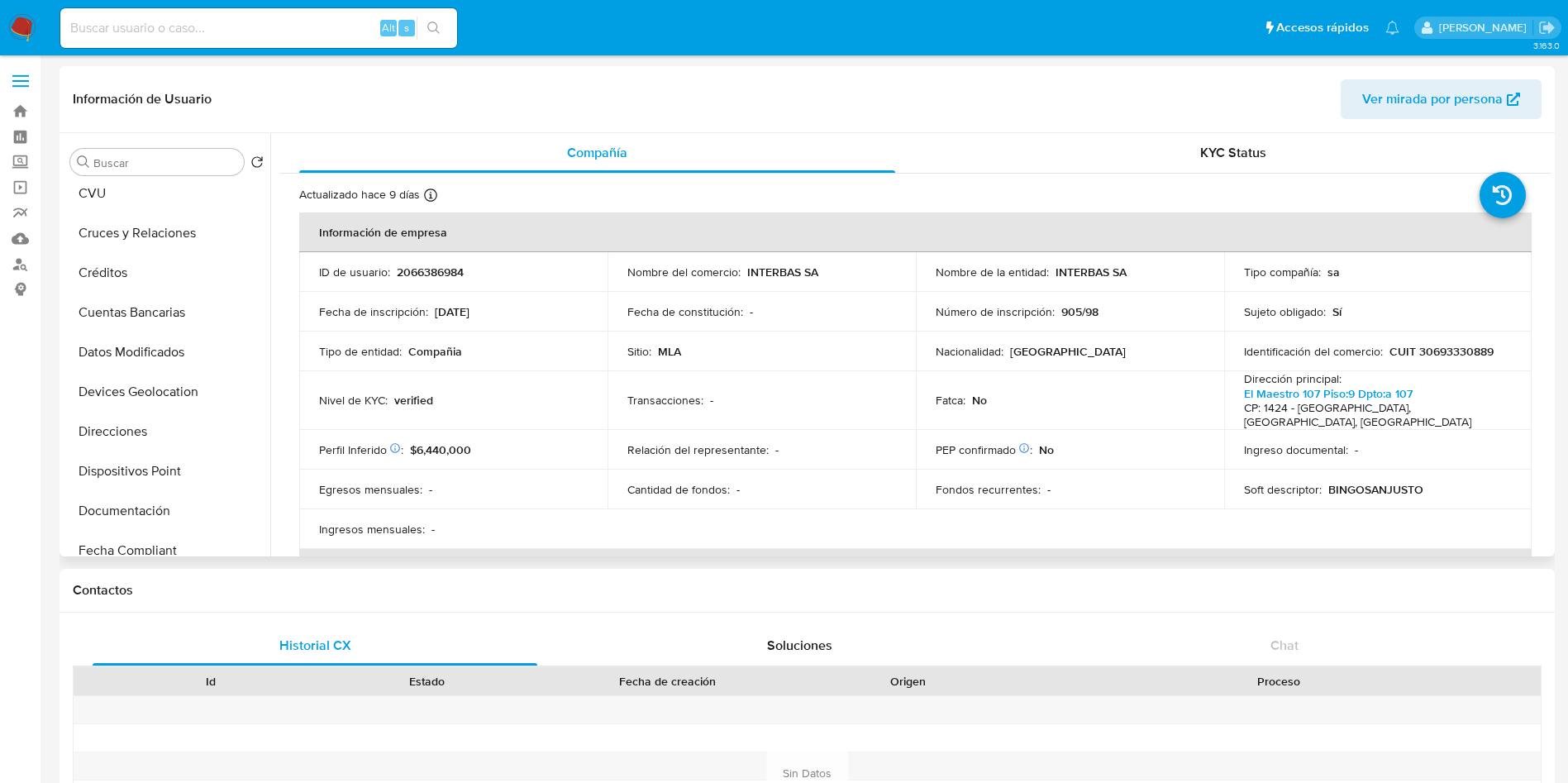
scroll to position [0, 0]
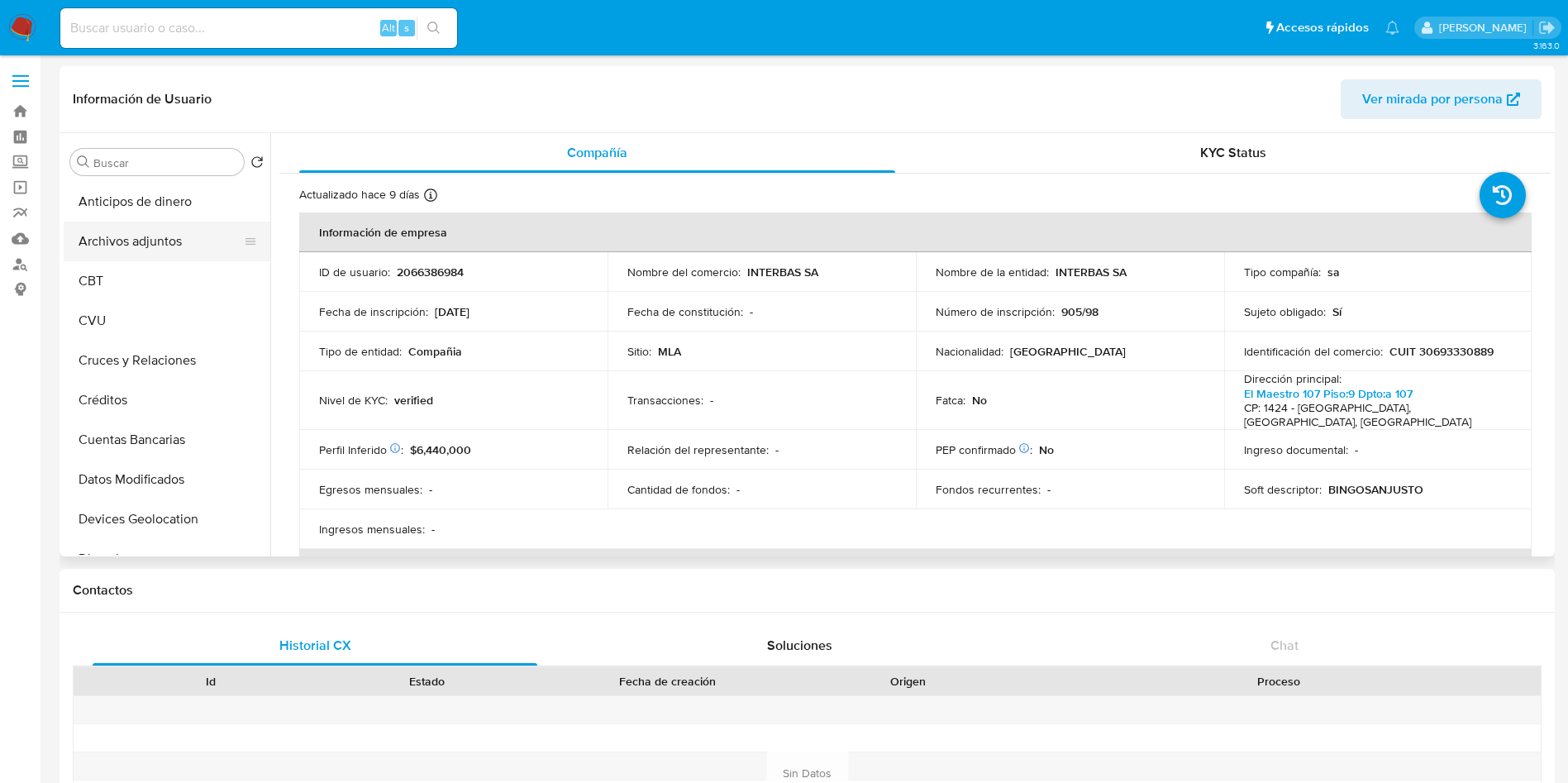
click at [171, 233] on button "Archivos adjuntos" at bounding box center [160, 241] width 193 height 40
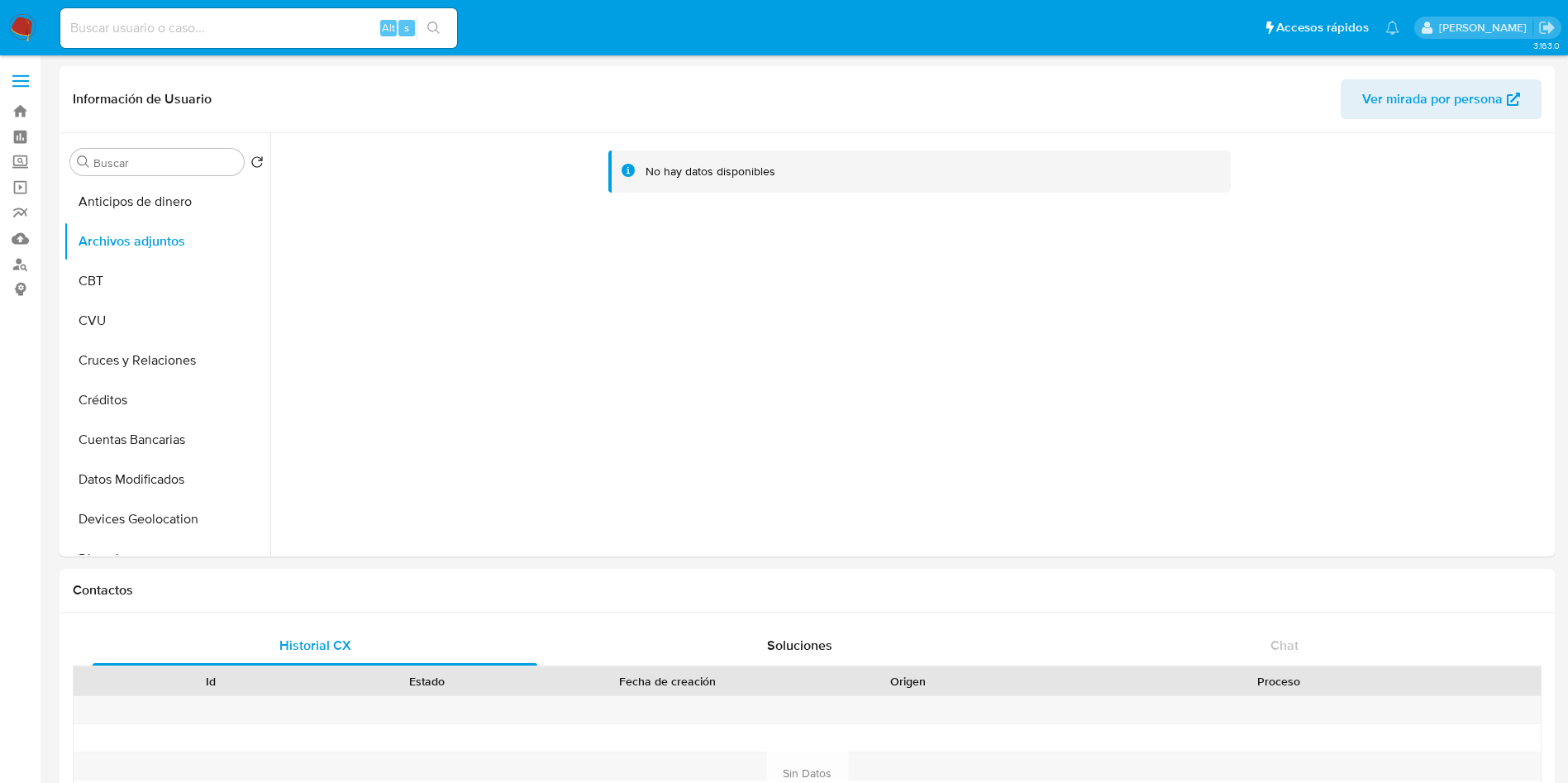
click at [145, 39] on div "Alt s" at bounding box center [259, 28] width 397 height 40
click at [156, 20] on input at bounding box center [259, 28] width 397 height 21
click at [376, 285] on div "No hay datos disponibles" at bounding box center [910, 345] width 1280 height 424
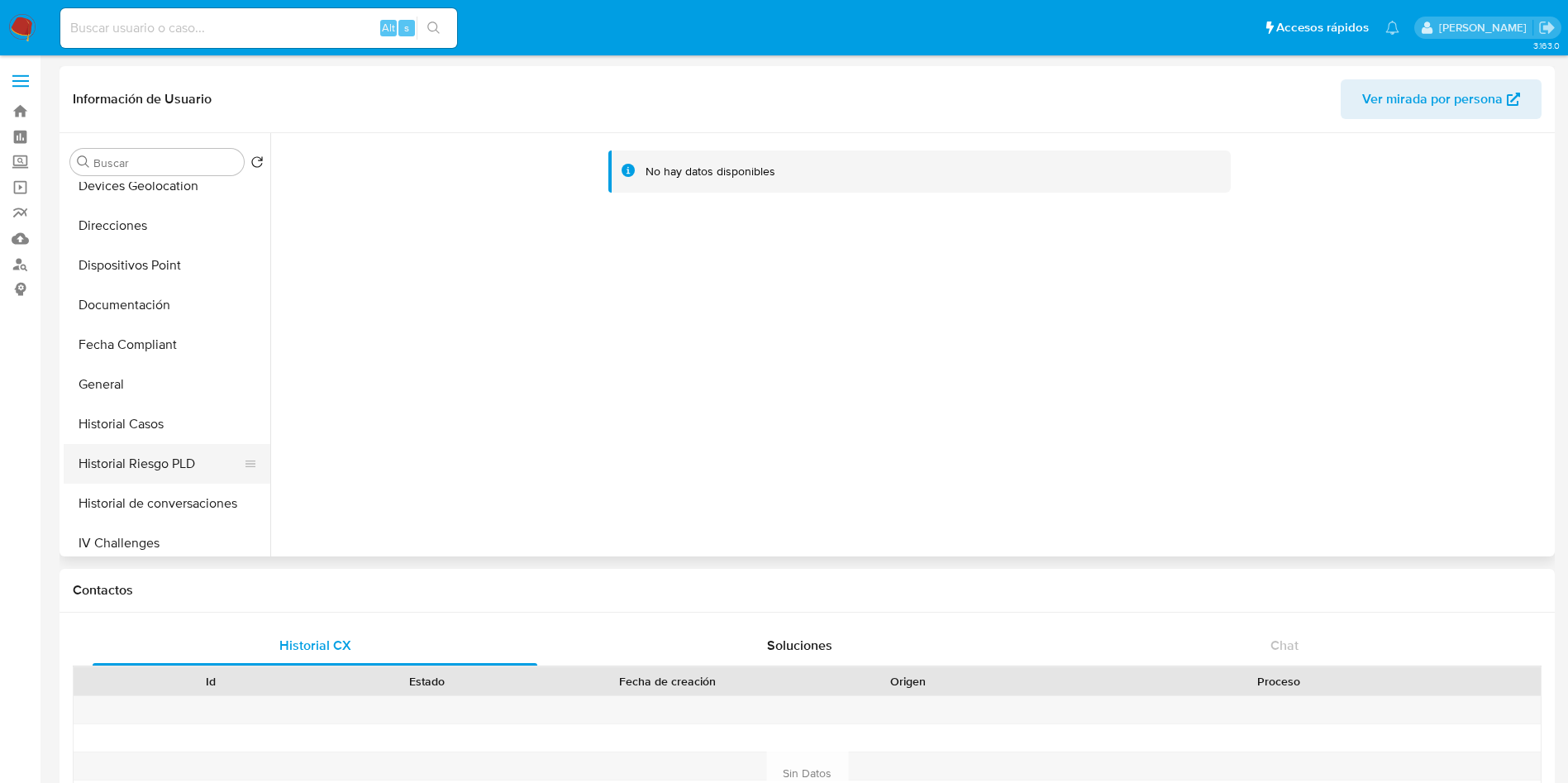
scroll to position [372, 0]
click at [111, 380] on button "Historial Casos" at bounding box center [160, 385] width 193 height 40
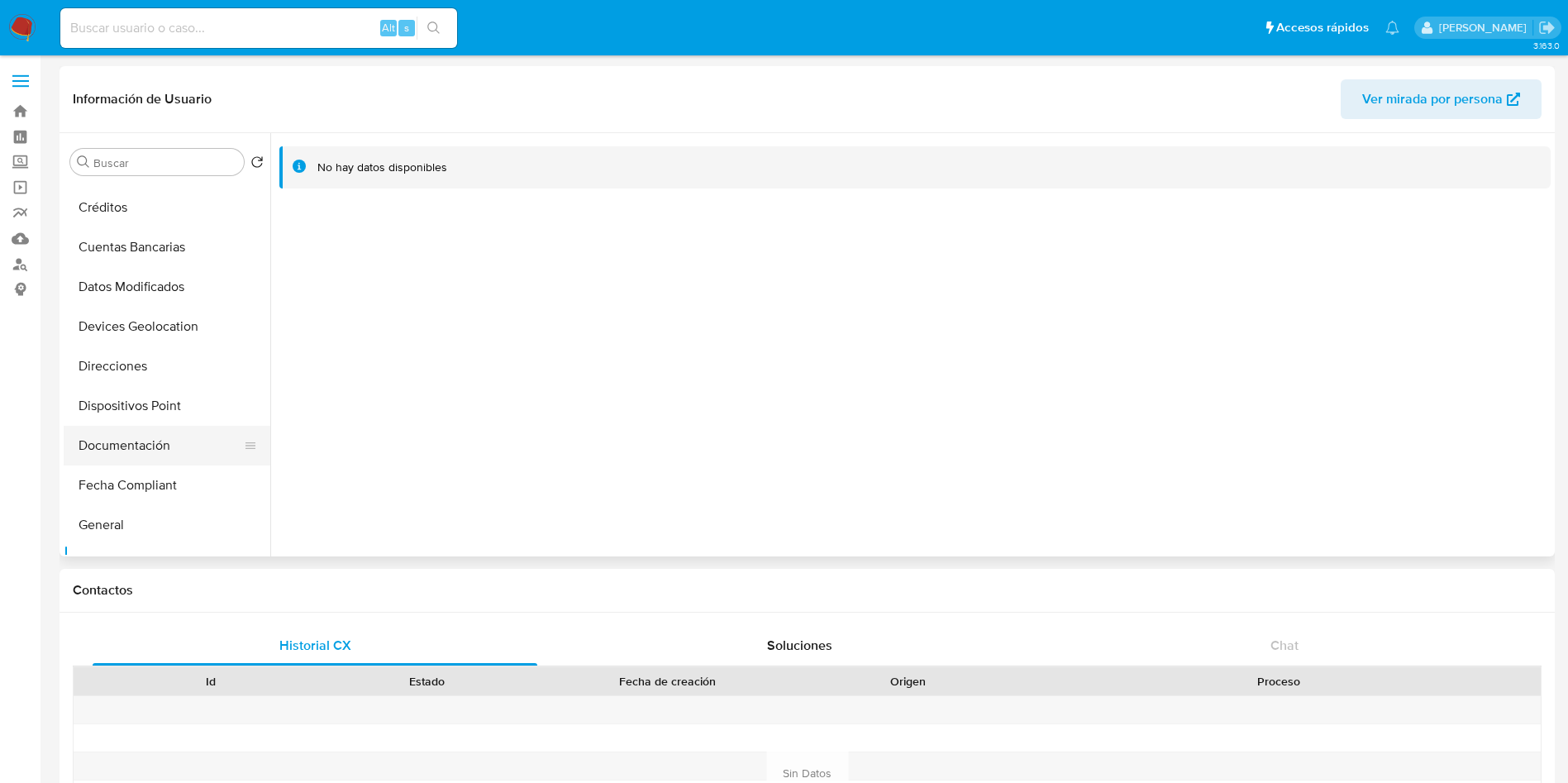
scroll to position [248, 0]
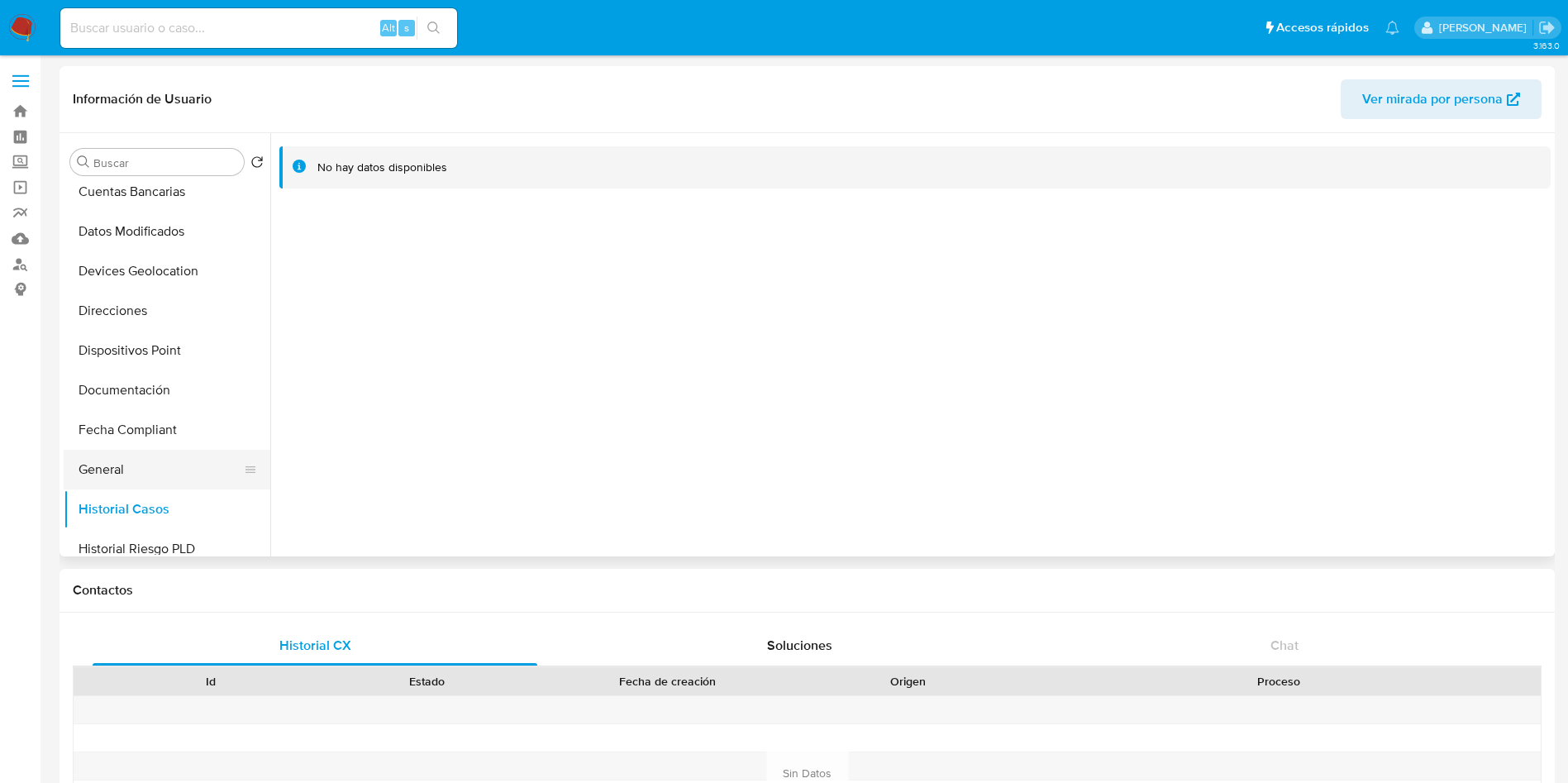
click at [132, 454] on button "General" at bounding box center [160, 469] width 193 height 40
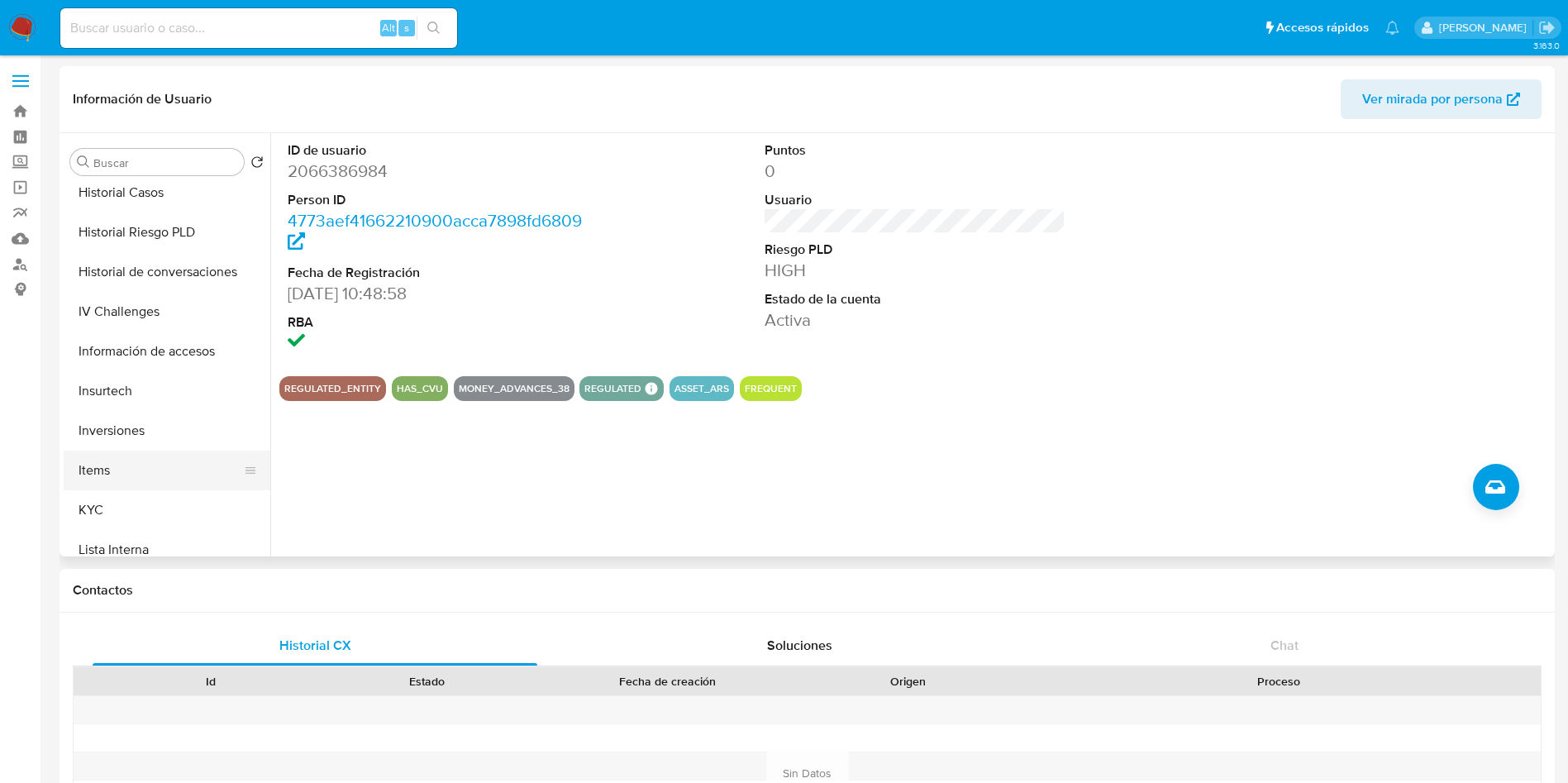
scroll to position [620, 0]
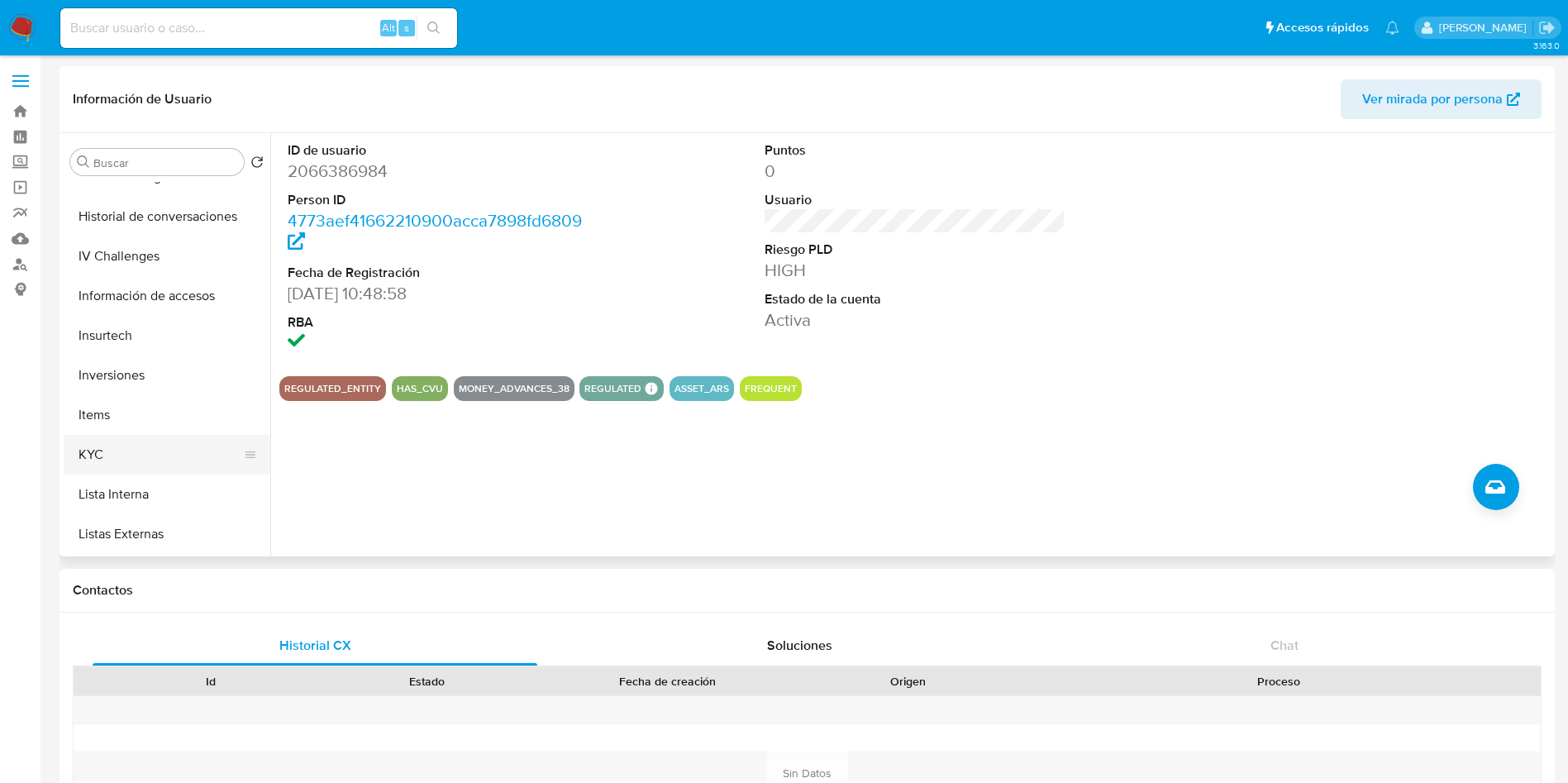
click at [108, 460] on button "KYC" at bounding box center [160, 454] width 193 height 40
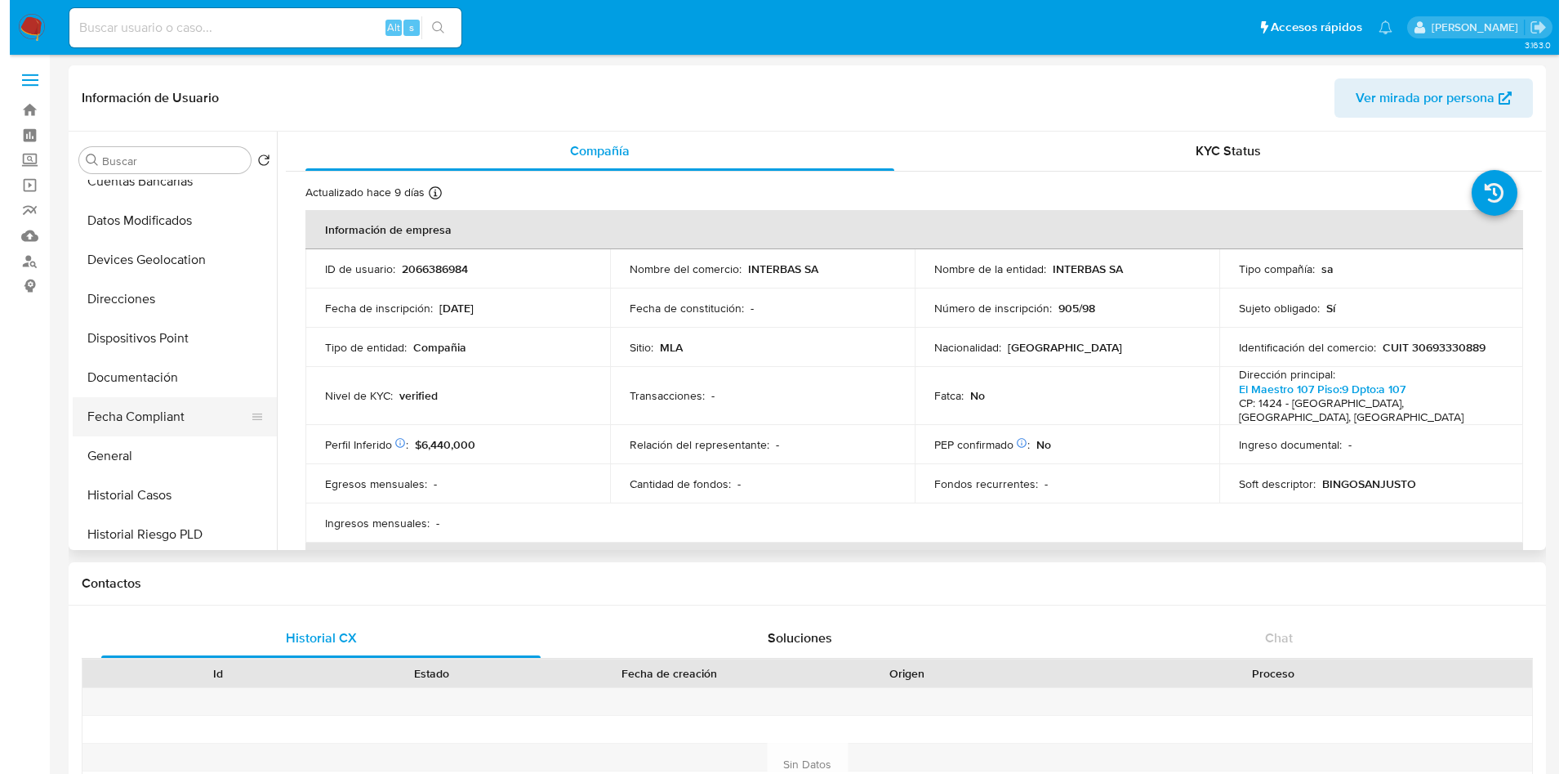
scroll to position [368, 0]
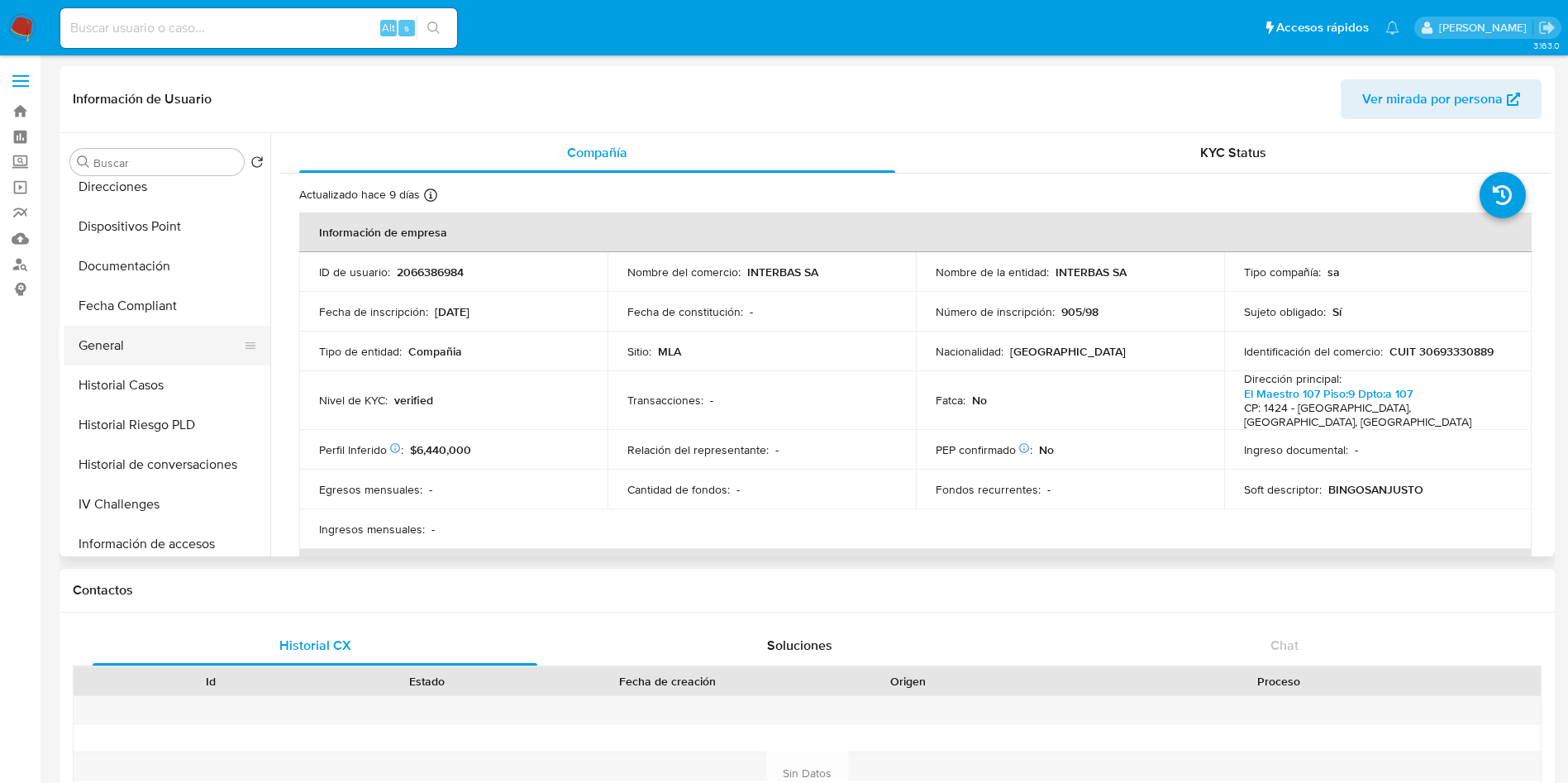
click at [141, 352] on button "General" at bounding box center [160, 345] width 193 height 40
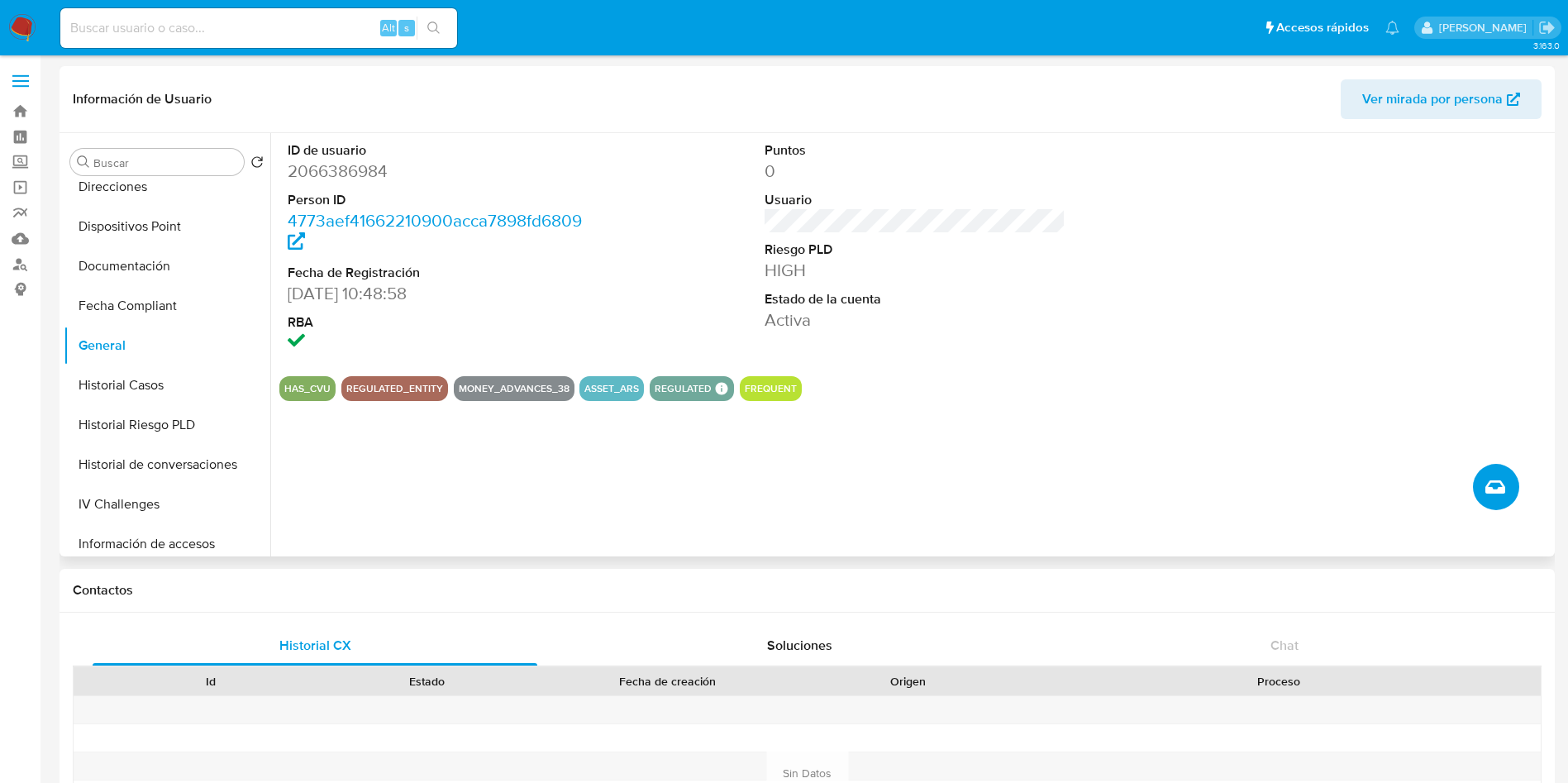
click at [1497, 490] on icon "Crear caso manual" at bounding box center [1495, 487] width 20 height 20
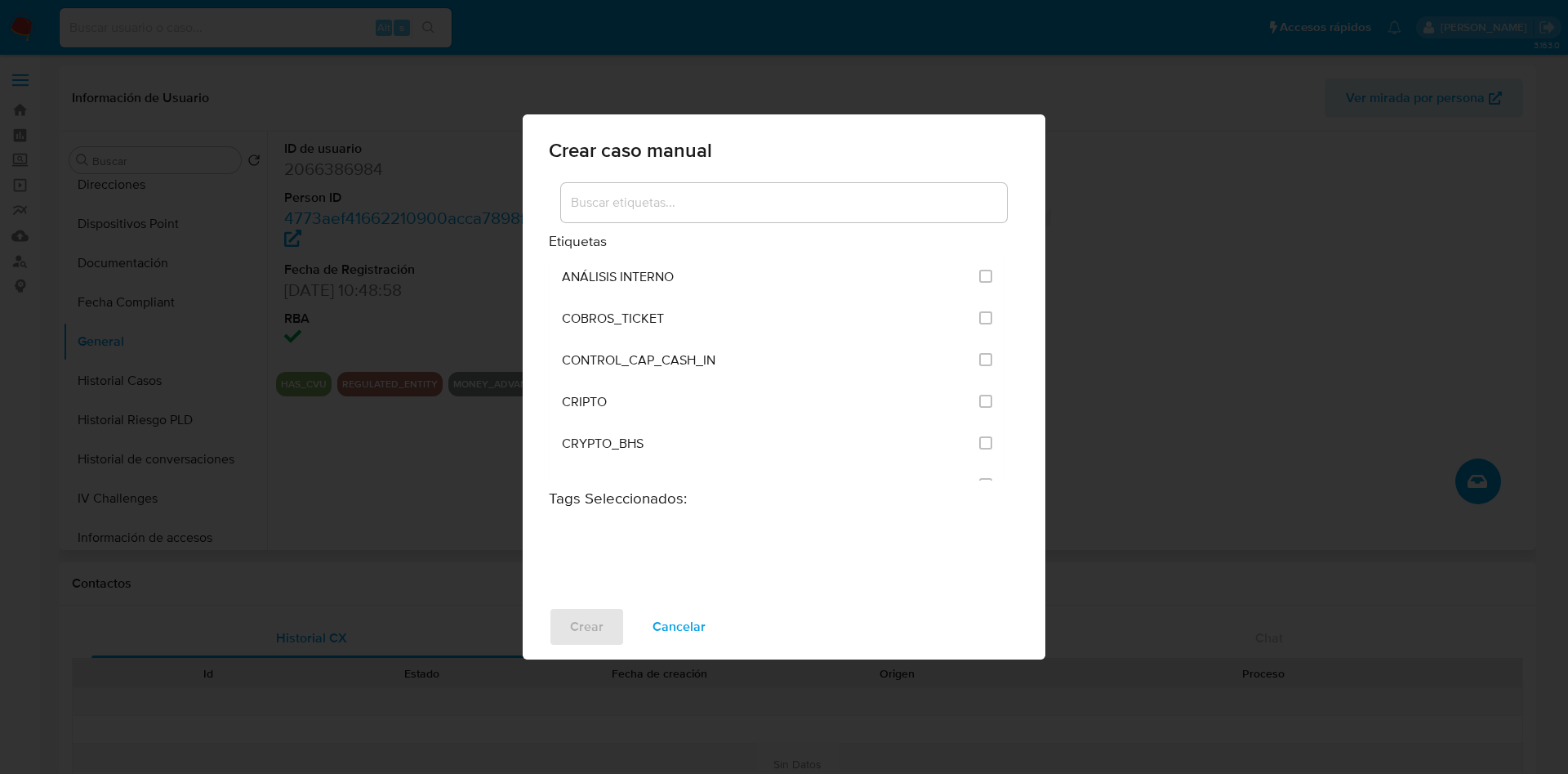
click at [907, 204] on input at bounding box center [784, 202] width 446 height 21
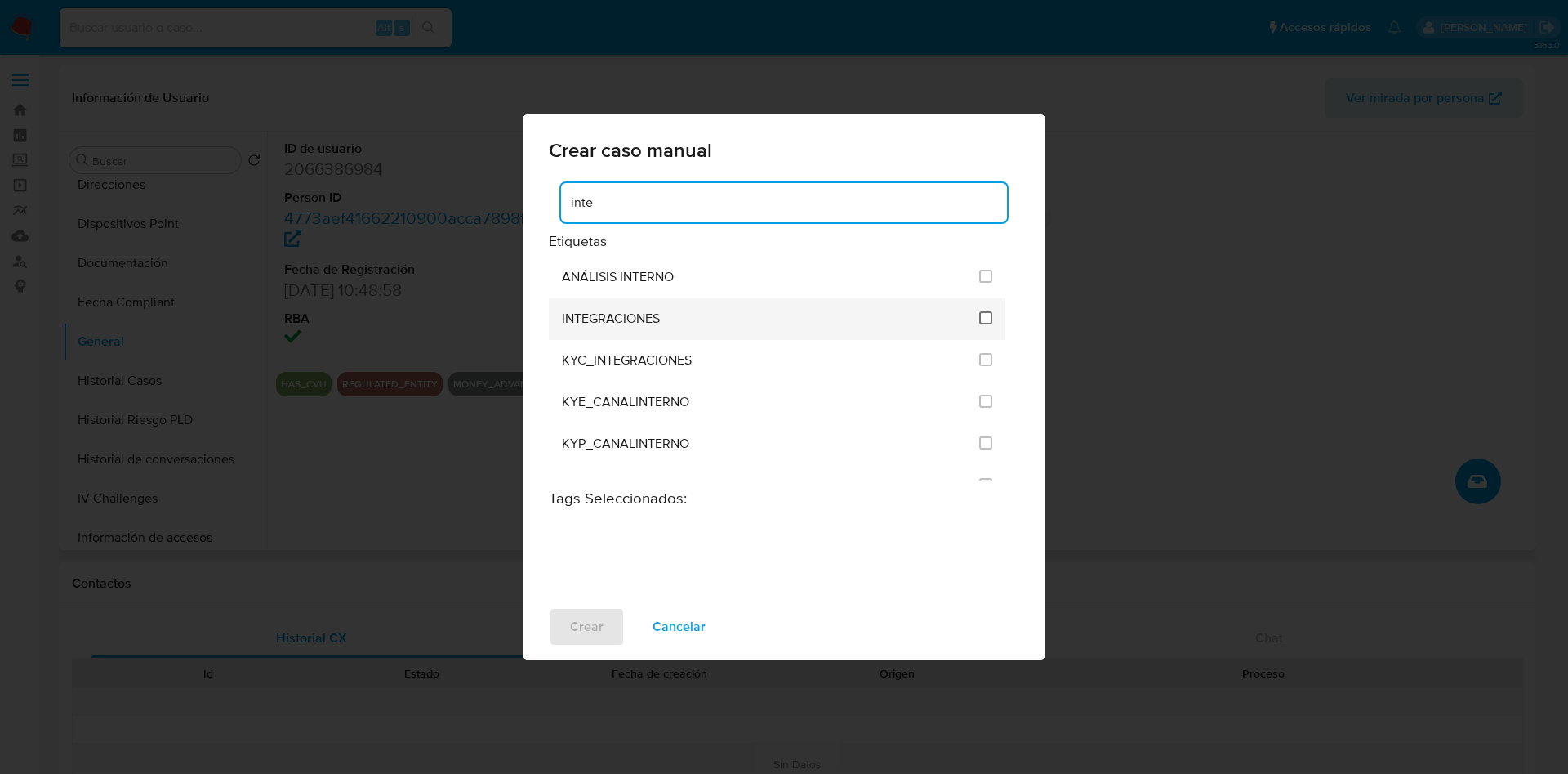
type input "inte"
click at [983, 316] on input "2039" at bounding box center [986, 318] width 13 height 13
checkbox input "true"
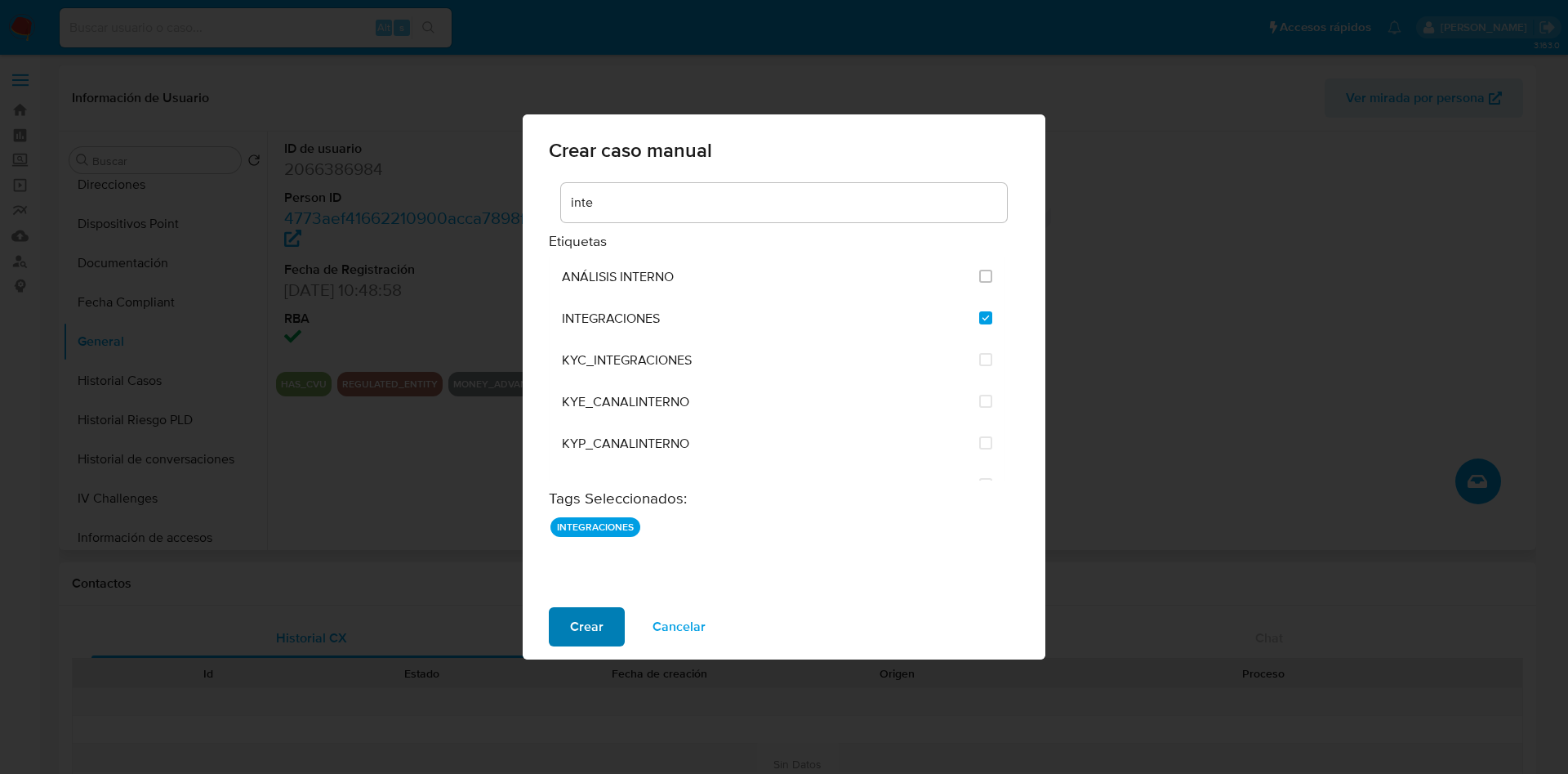
click at [587, 626] on span "Crear" at bounding box center [587, 627] width 34 height 36
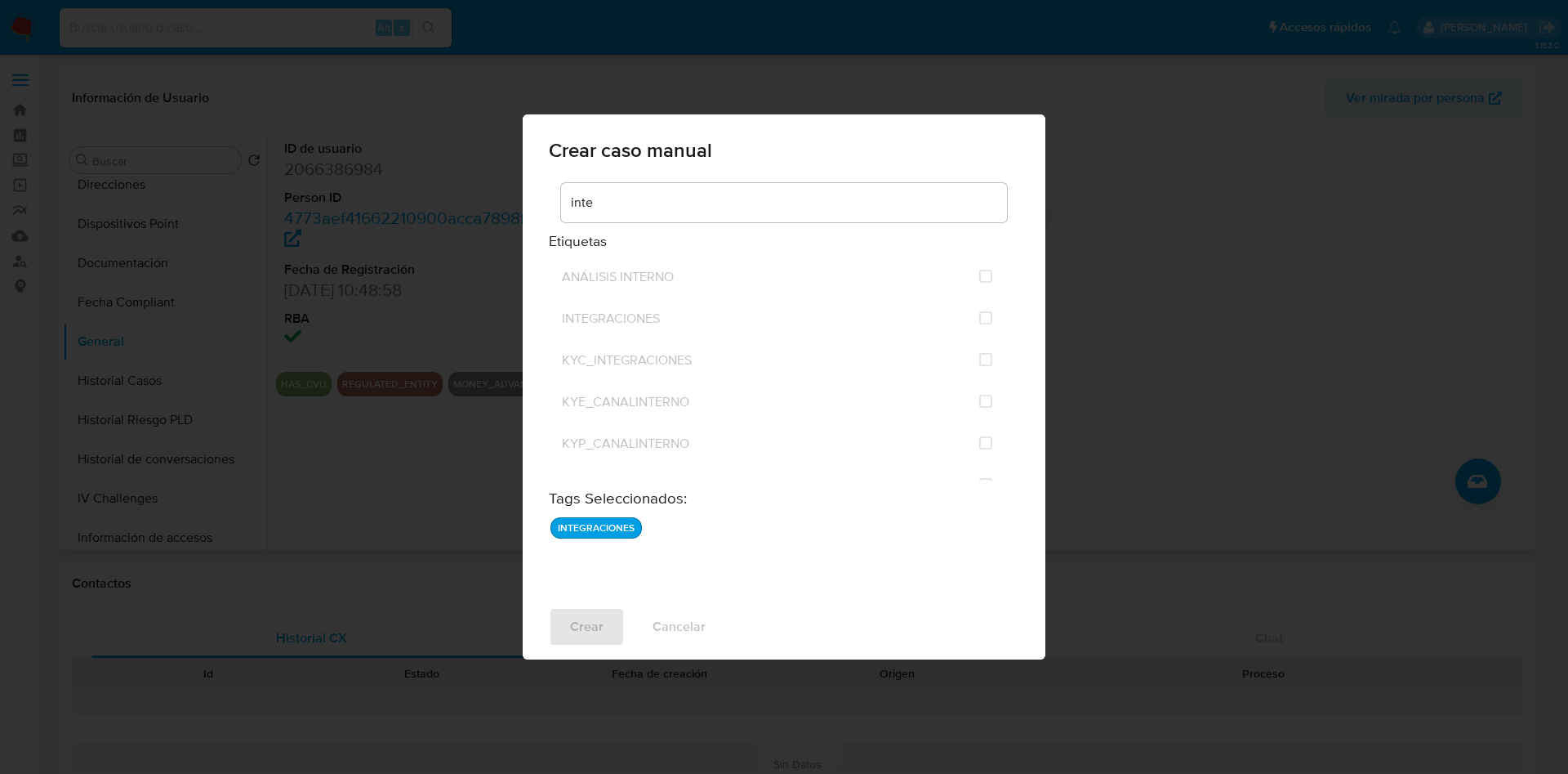
checkbox input "false"
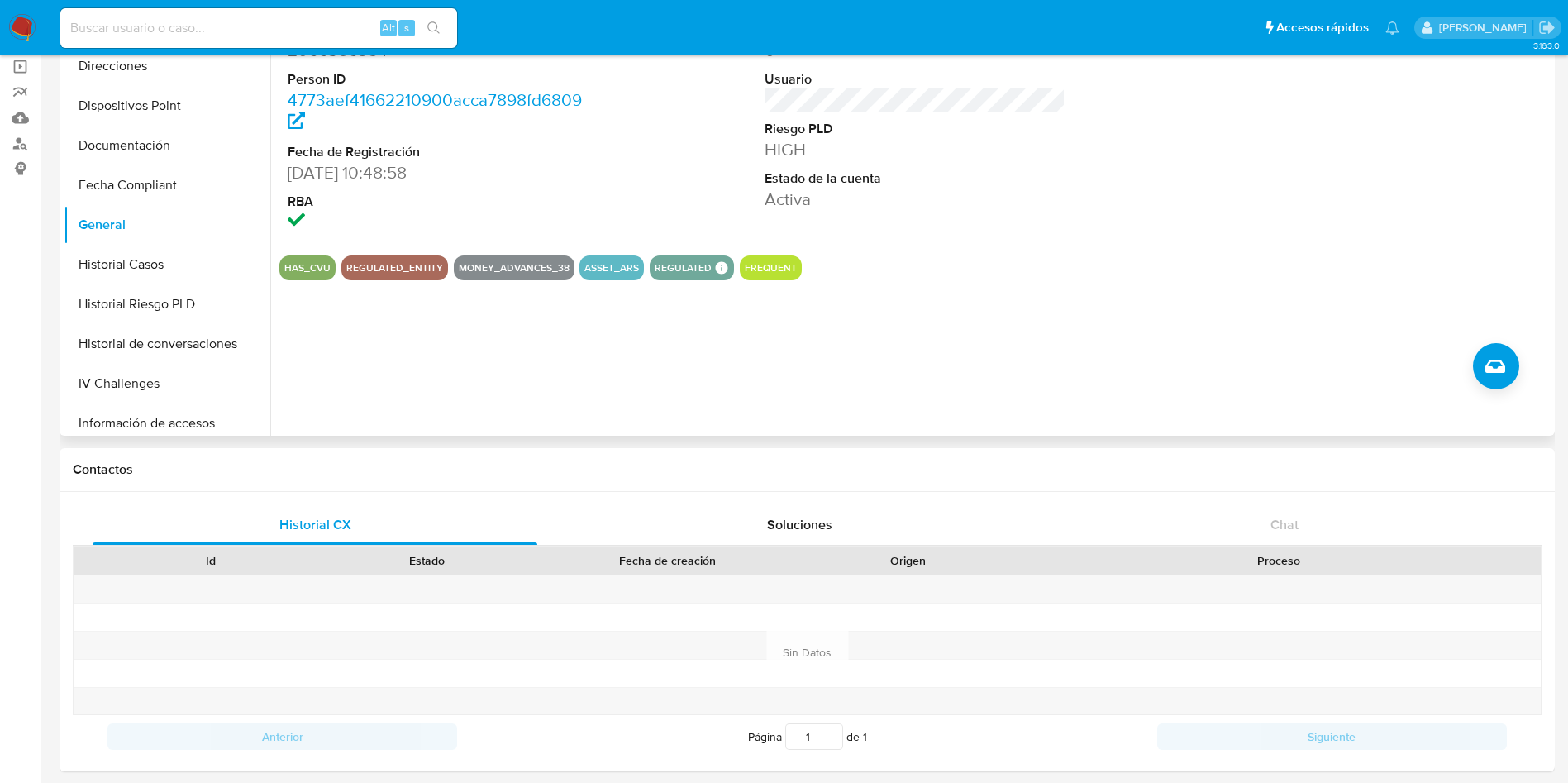
scroll to position [124, 0]
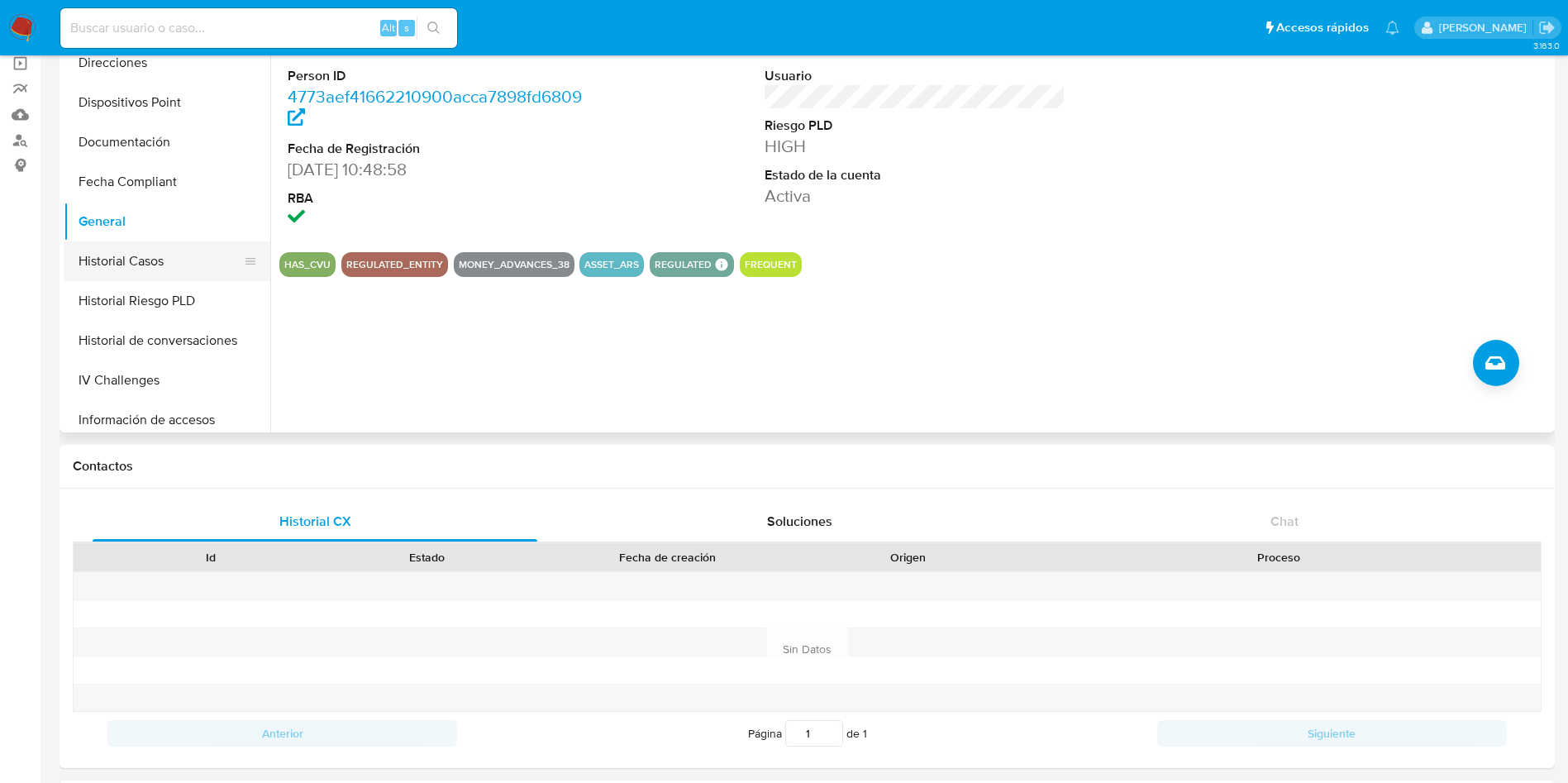
click at [103, 252] on button "Historial Casos" at bounding box center [160, 261] width 193 height 40
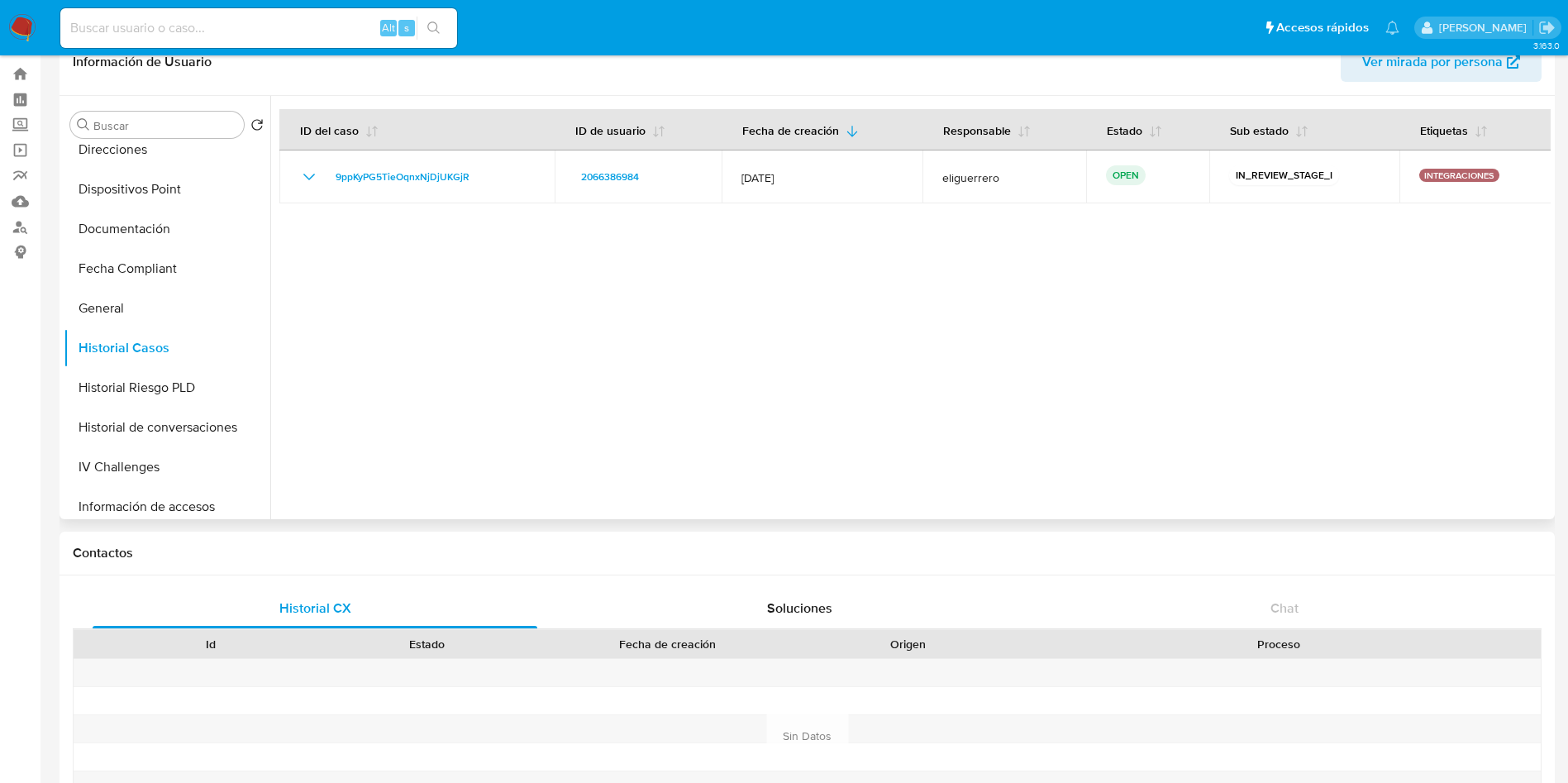
scroll to position [0, 0]
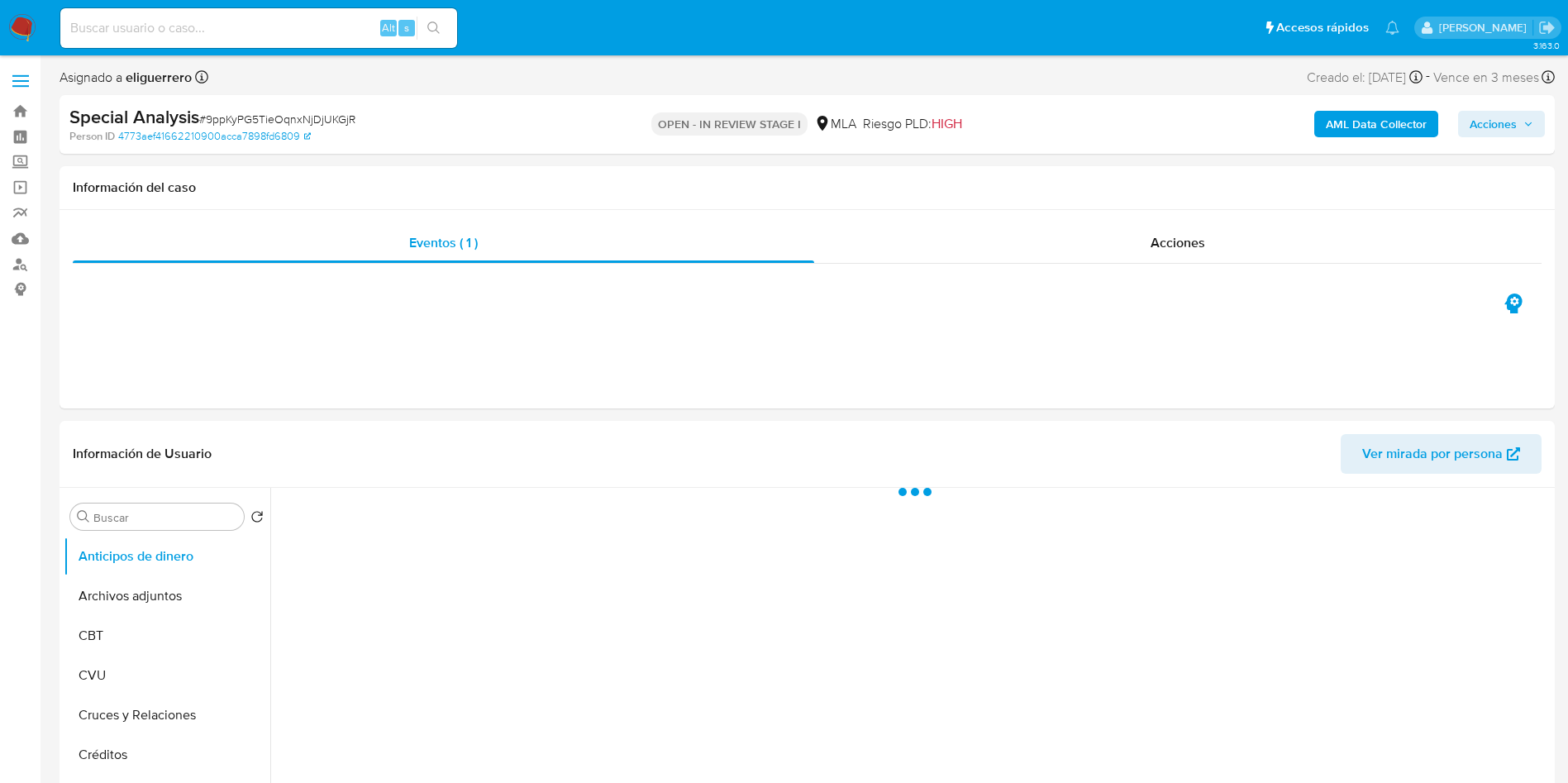
select select "10"
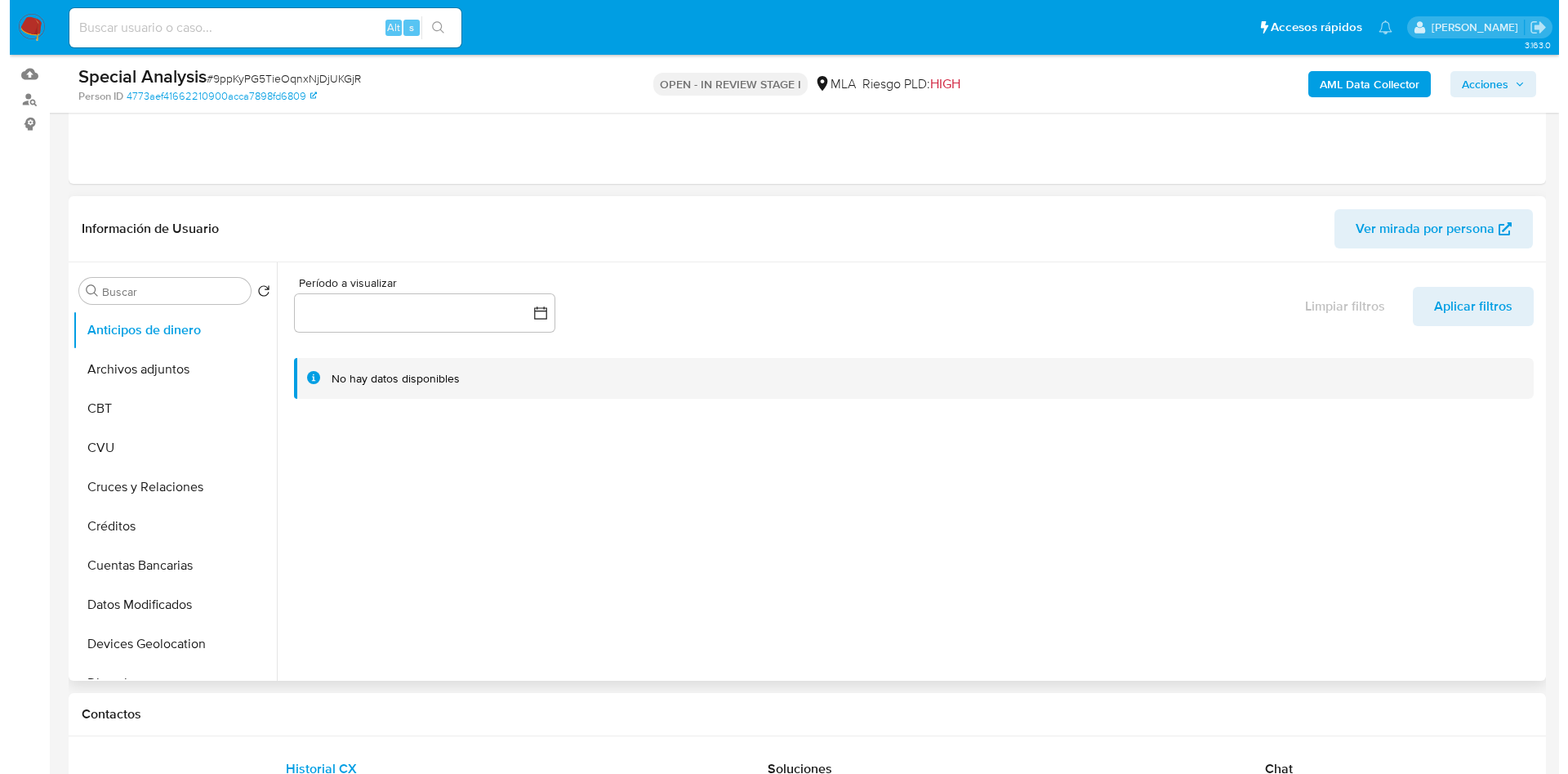
scroll to position [123, 0]
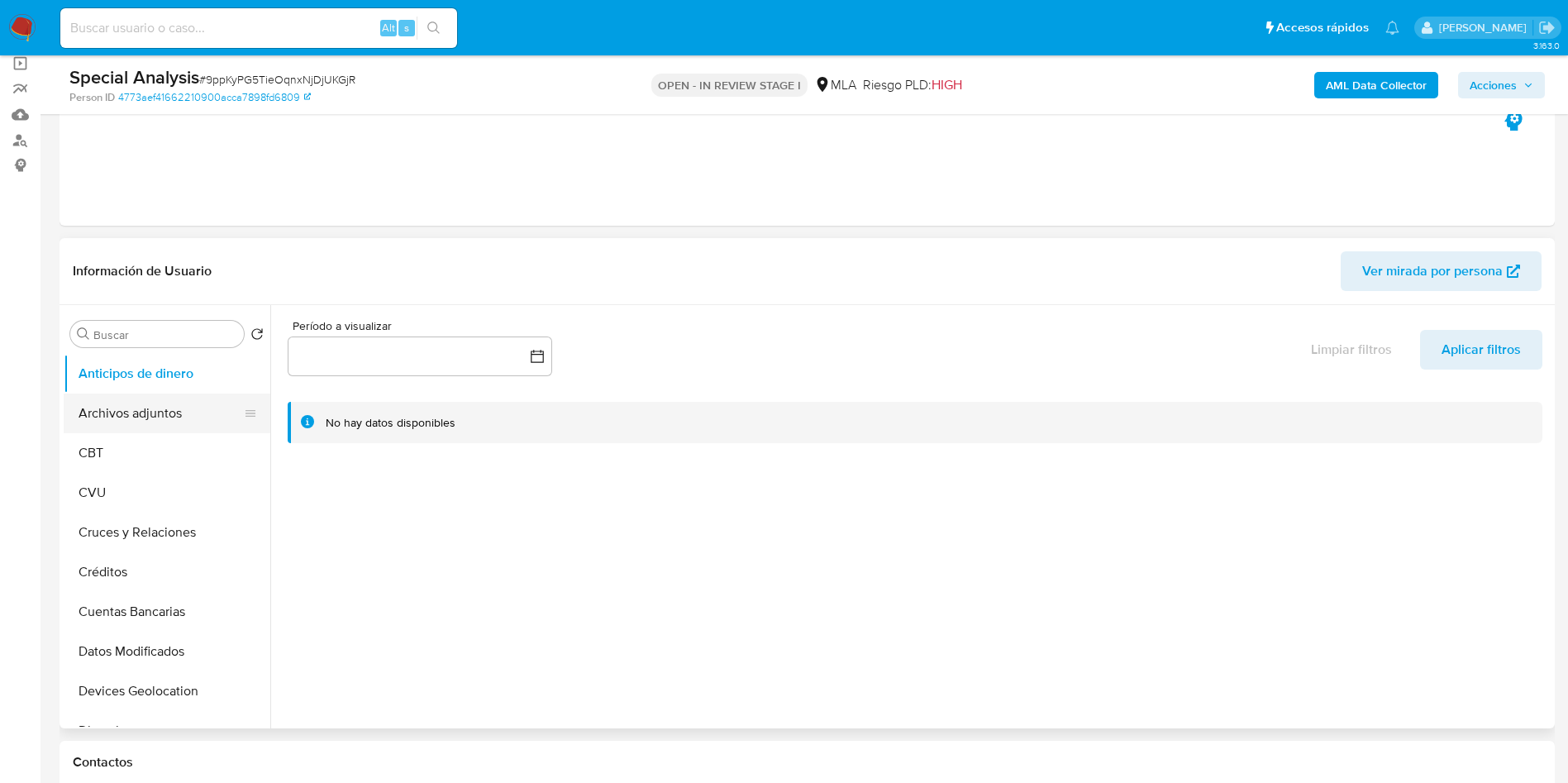
drag, startPoint x: 151, startPoint y: 403, endPoint x: 162, endPoint y: 397, distance: 12.5
click at [151, 403] on button "Archivos adjuntos" at bounding box center [160, 413] width 193 height 40
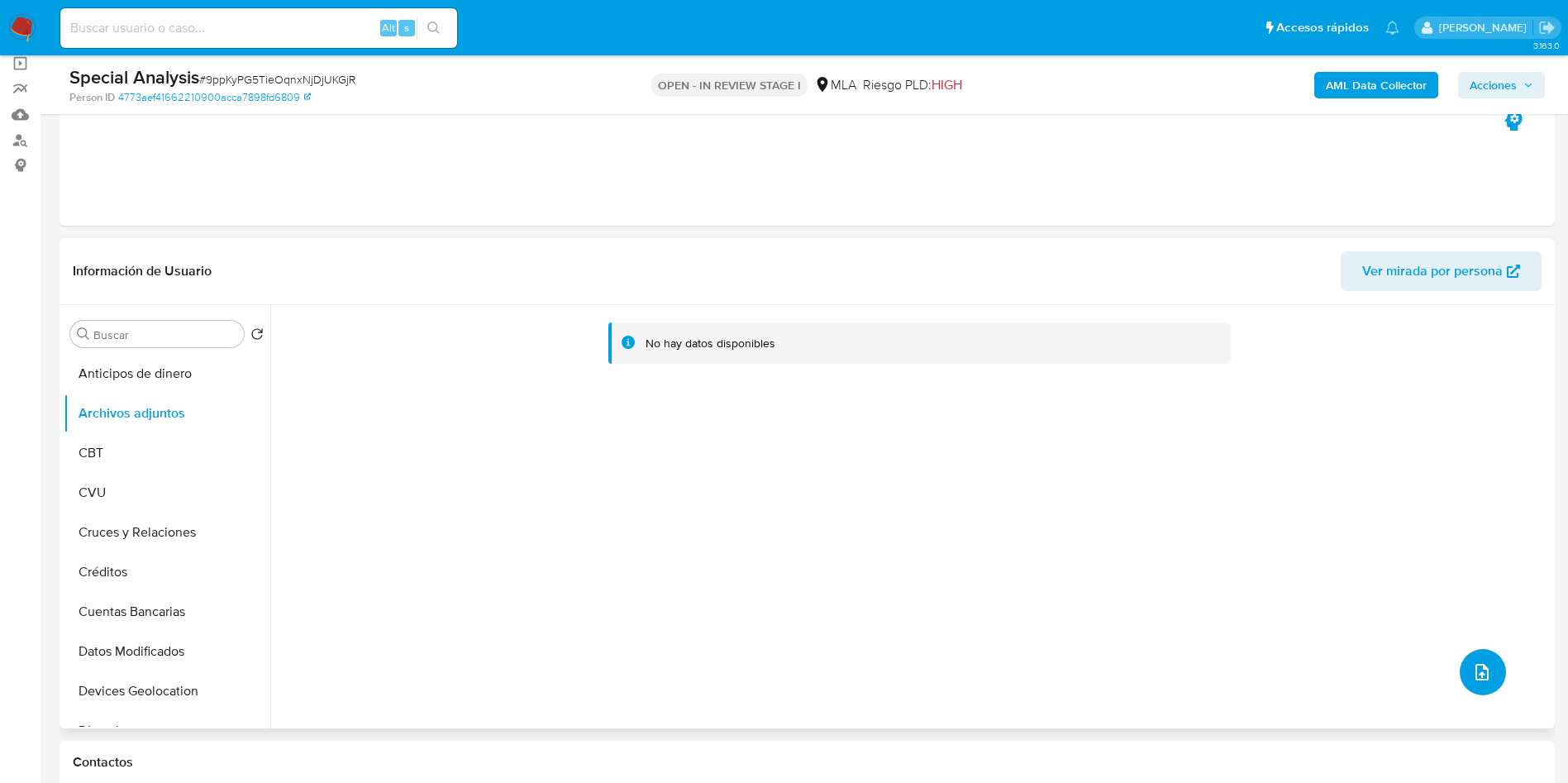
click at [1472, 663] on icon "upload-file" at bounding box center [1483, 673] width 20 height 20
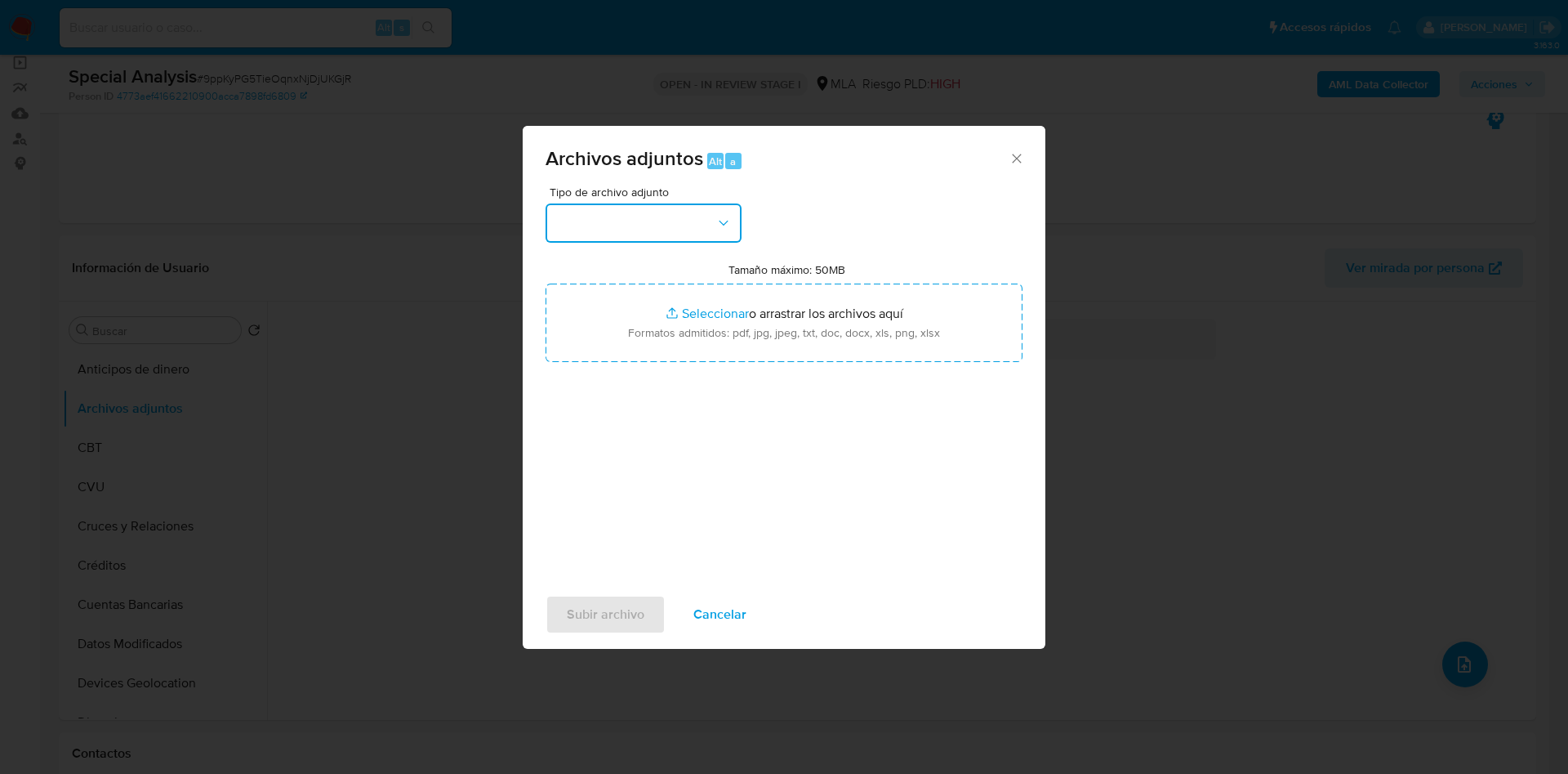
click at [710, 238] on button "button" at bounding box center [644, 223] width 196 height 39
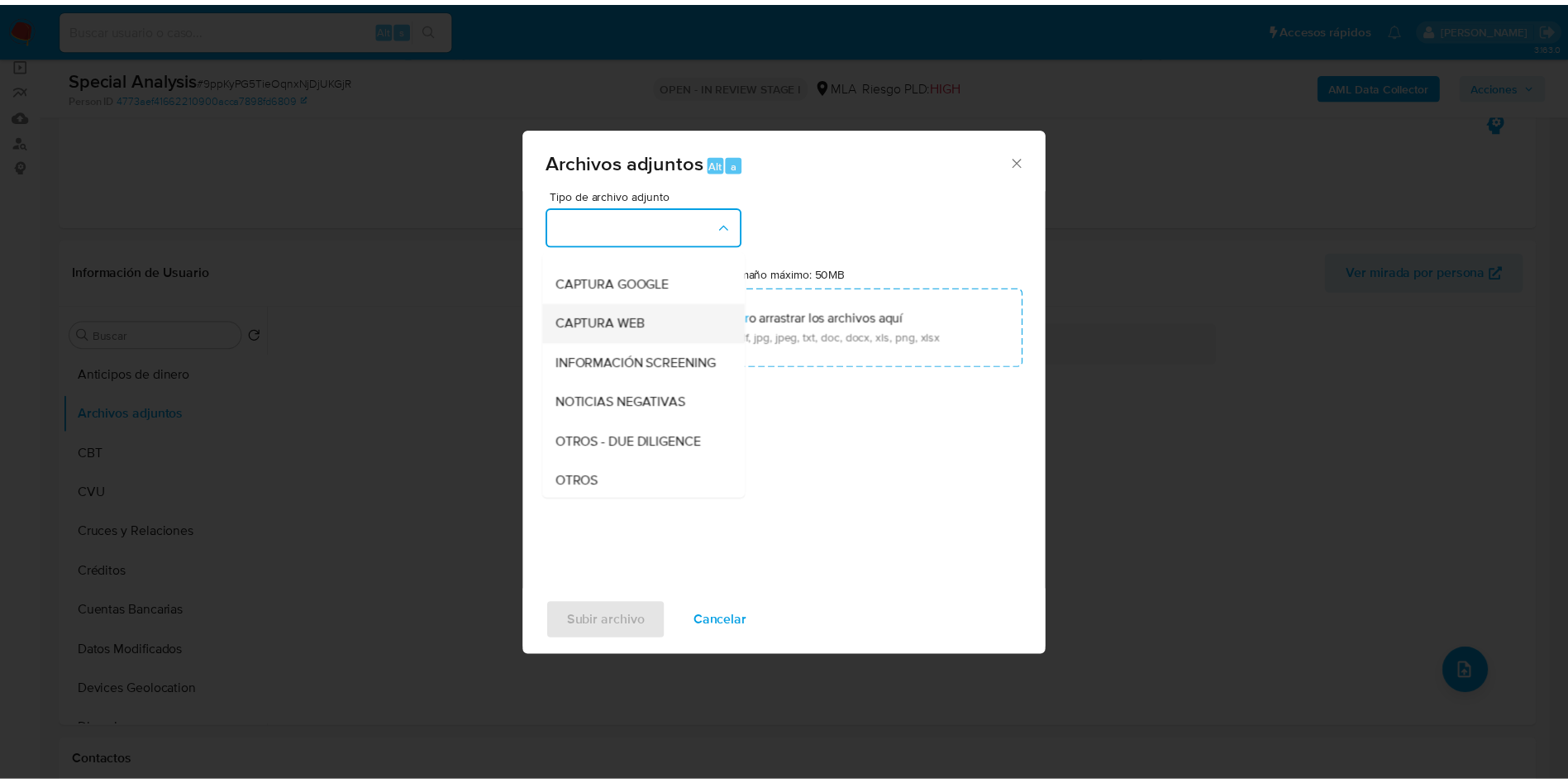
scroll to position [248, 0]
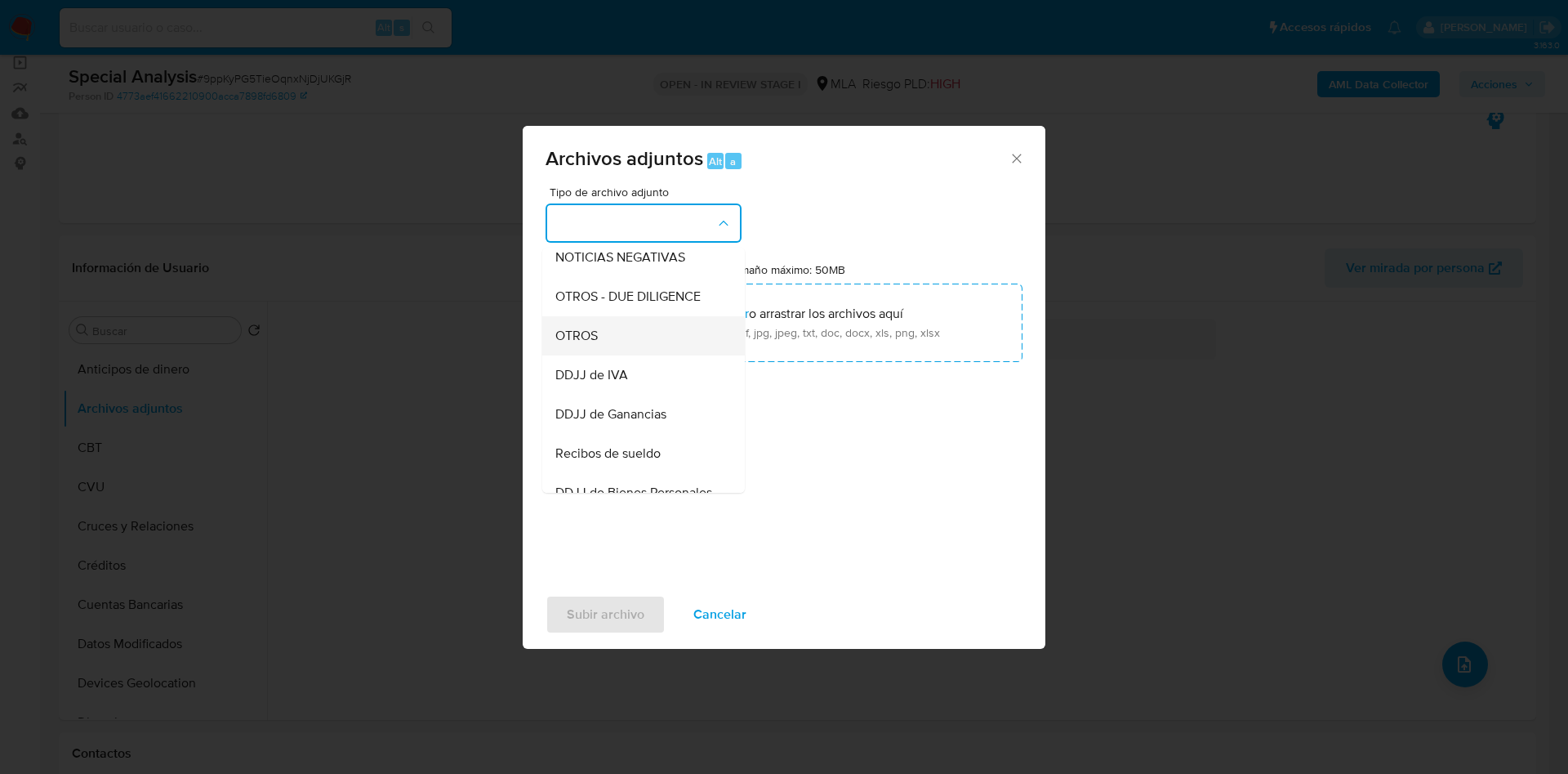
click at [638, 355] on div "OTROS" at bounding box center [639, 335] width 167 height 39
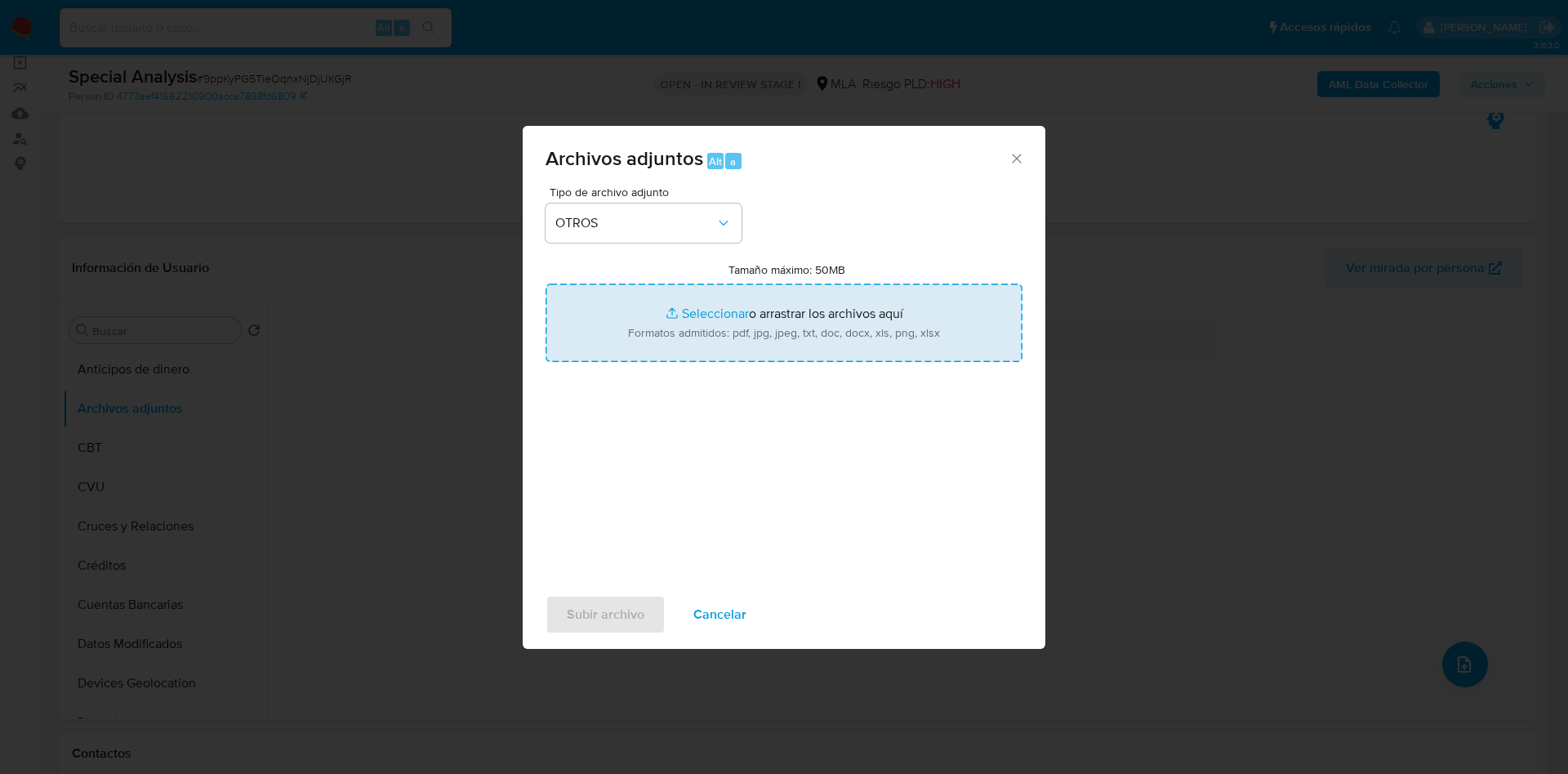
click at [710, 313] on input "Tamaño máximo: 50MB Seleccionar archivos" at bounding box center [784, 322] width 477 height 78
type input "C:\fakepath\Acta directorio designación órgano adm.pdf"
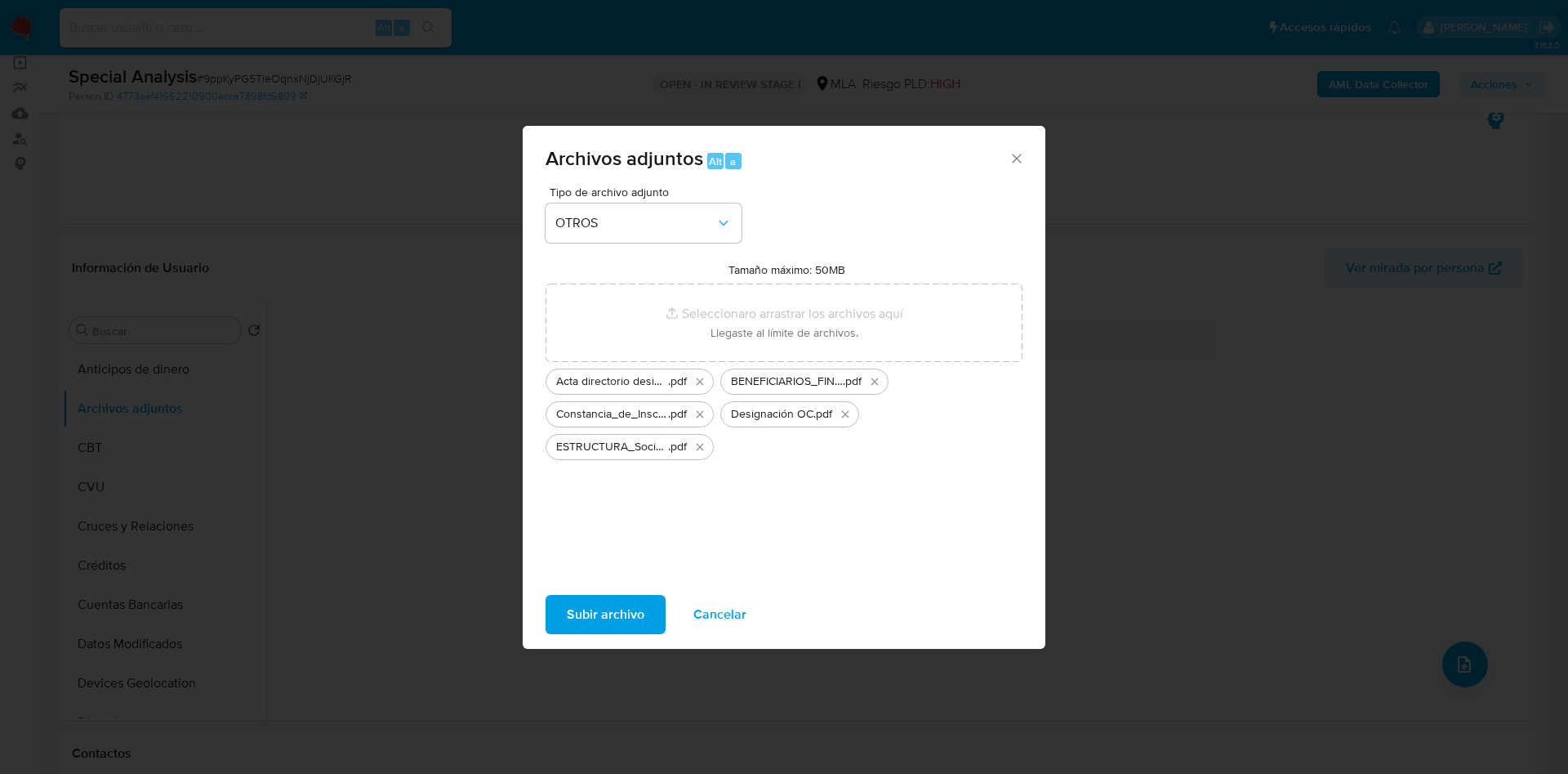
click at [596, 622] on span "Subir archivo" at bounding box center [605, 615] width 77 height 36
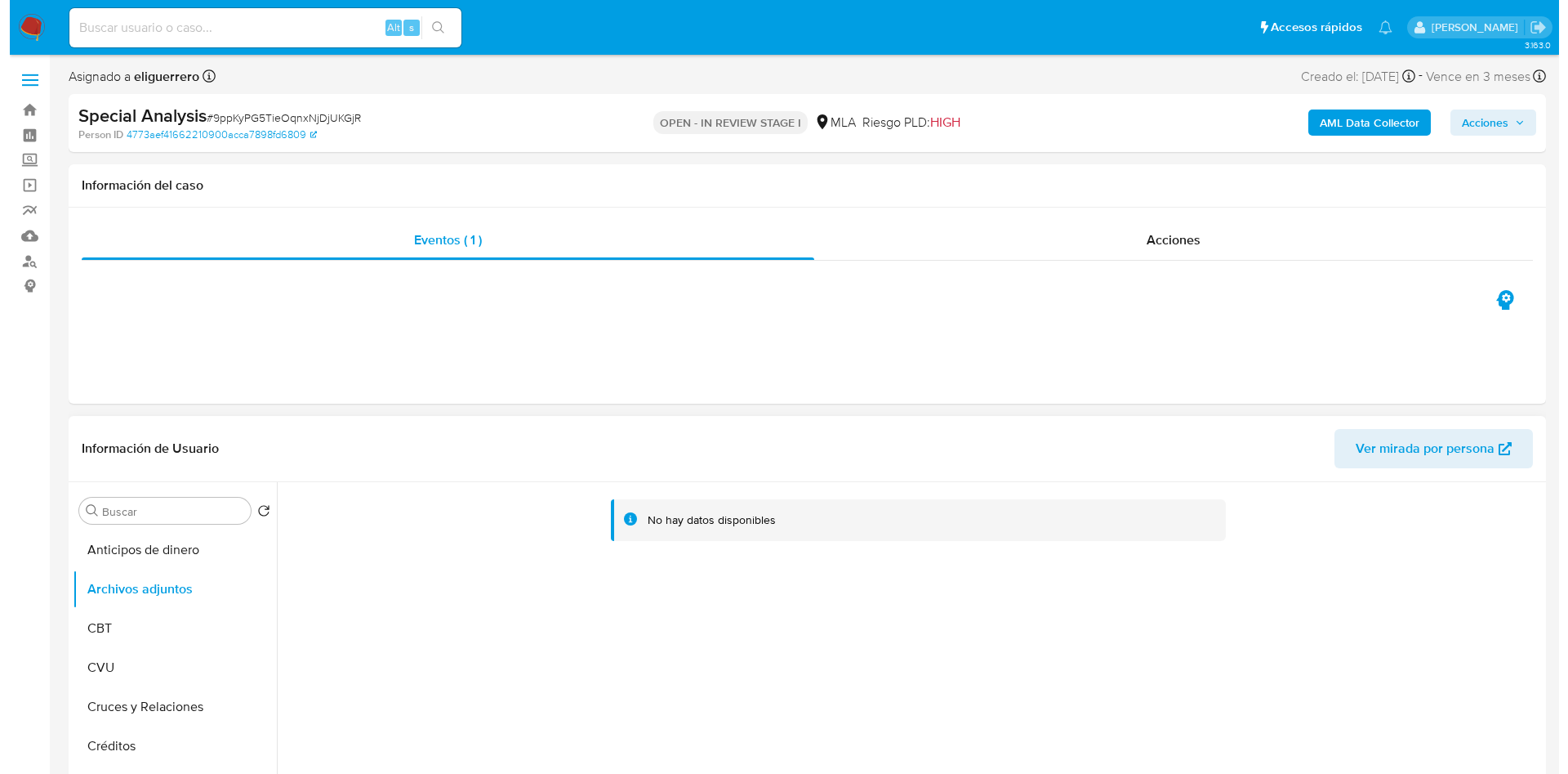
scroll to position [123, 0]
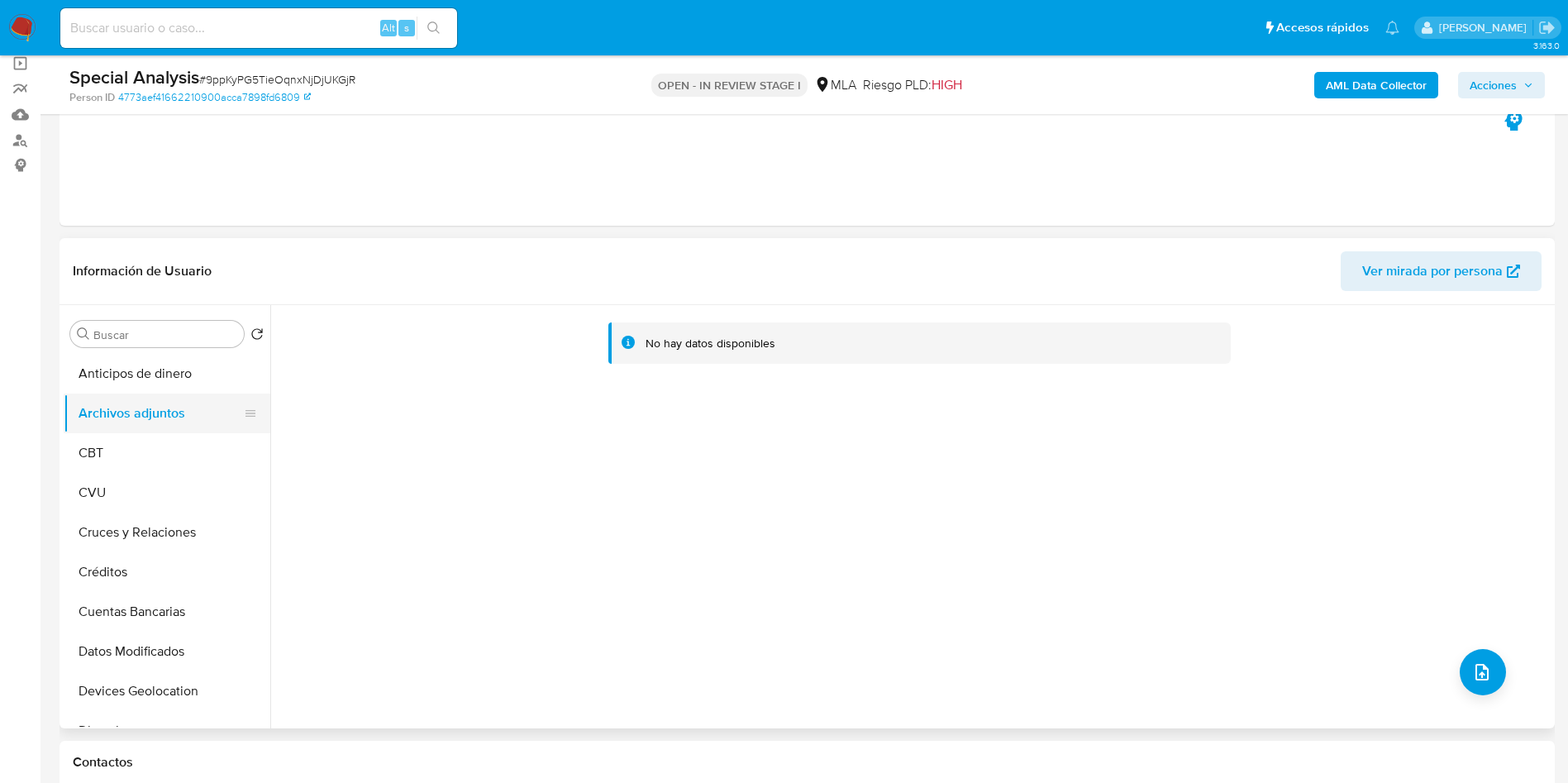
click at [130, 413] on button "Archivos adjuntos" at bounding box center [160, 413] width 193 height 40
click at [153, 374] on button "Anticipos de dinero" at bounding box center [160, 373] width 193 height 40
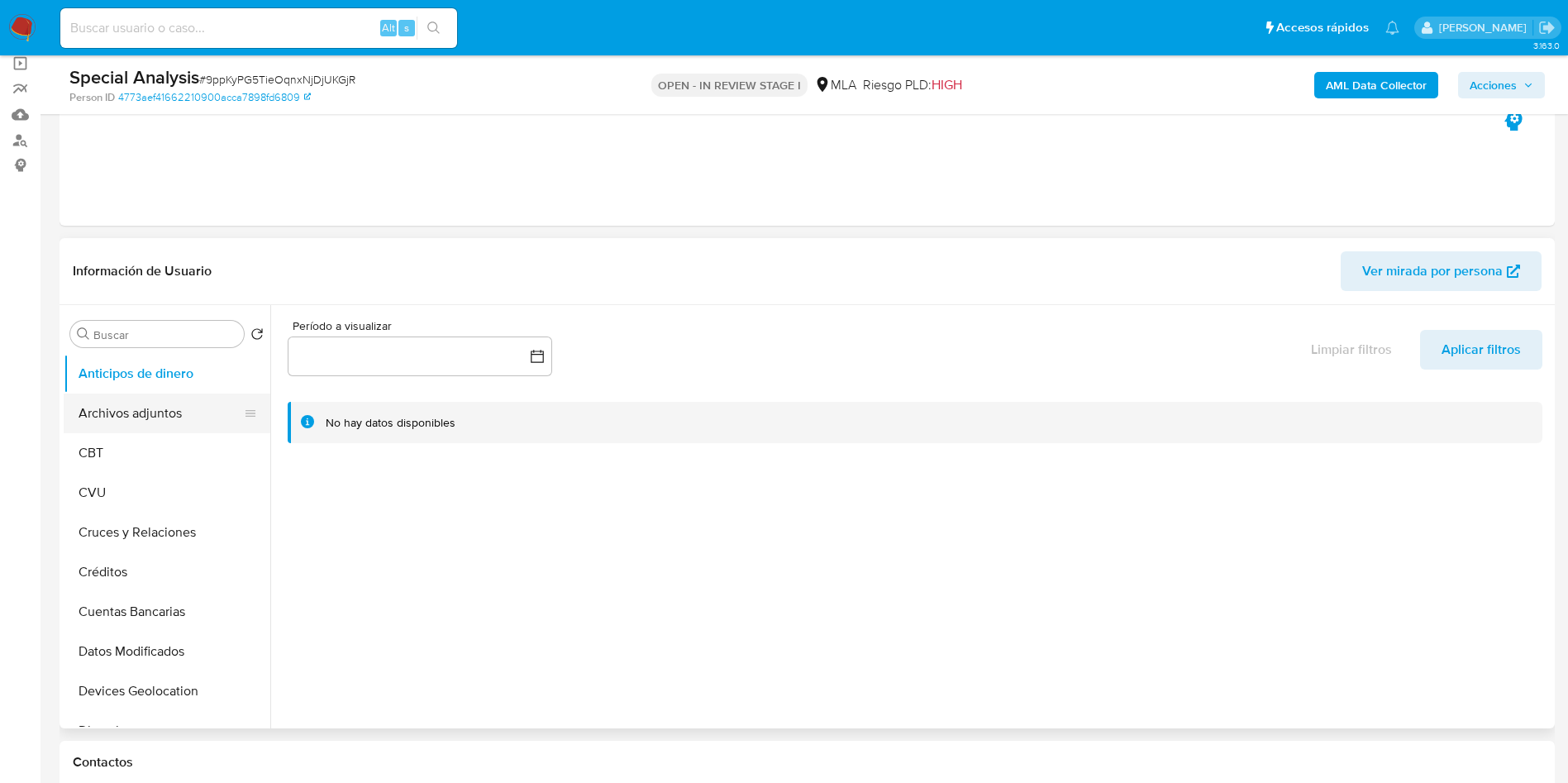
click at [155, 407] on button "Archivos adjuntos" at bounding box center [160, 413] width 193 height 40
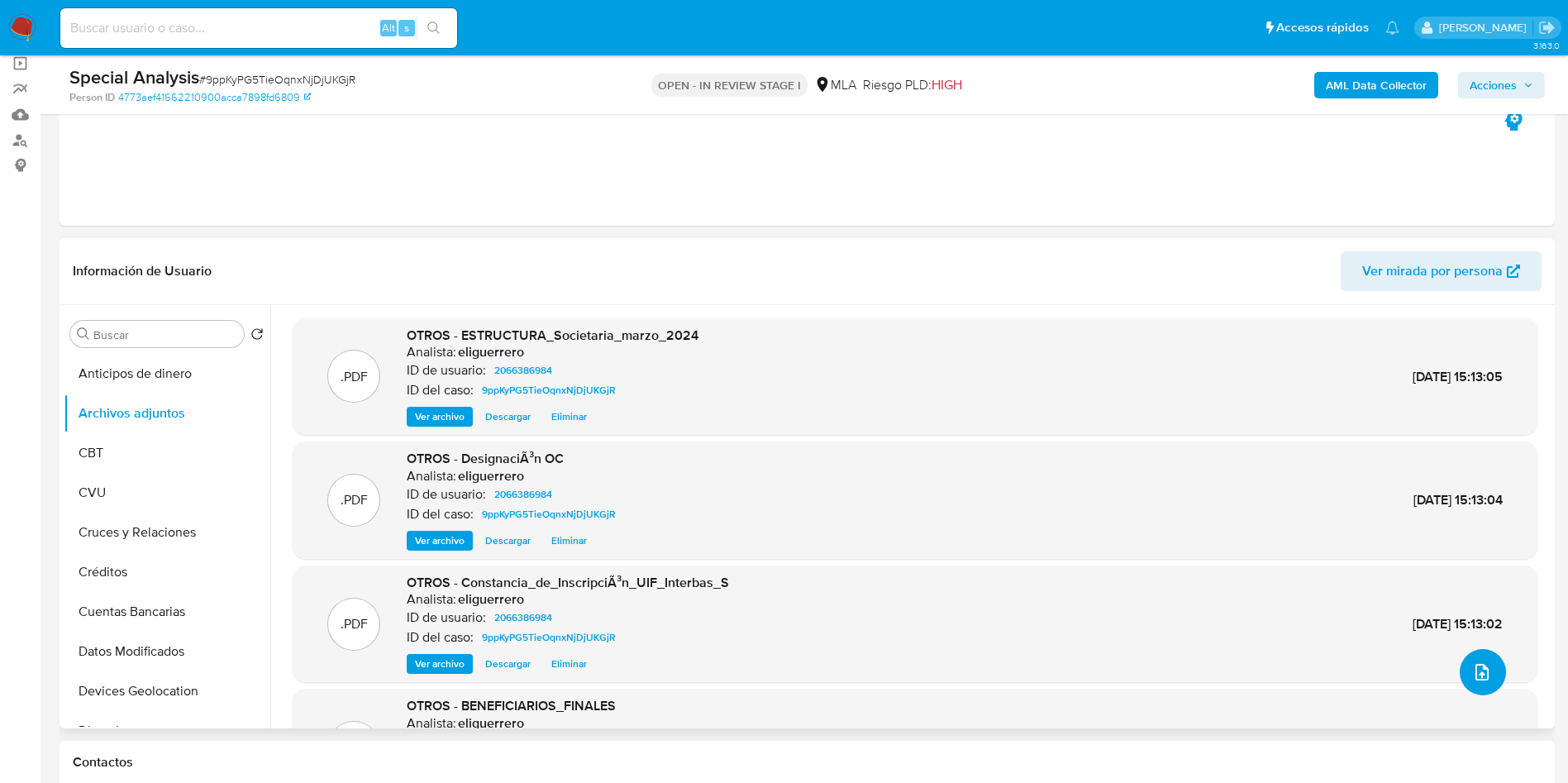
click at [1464, 675] on button "upload-file" at bounding box center [1483, 672] width 46 height 46
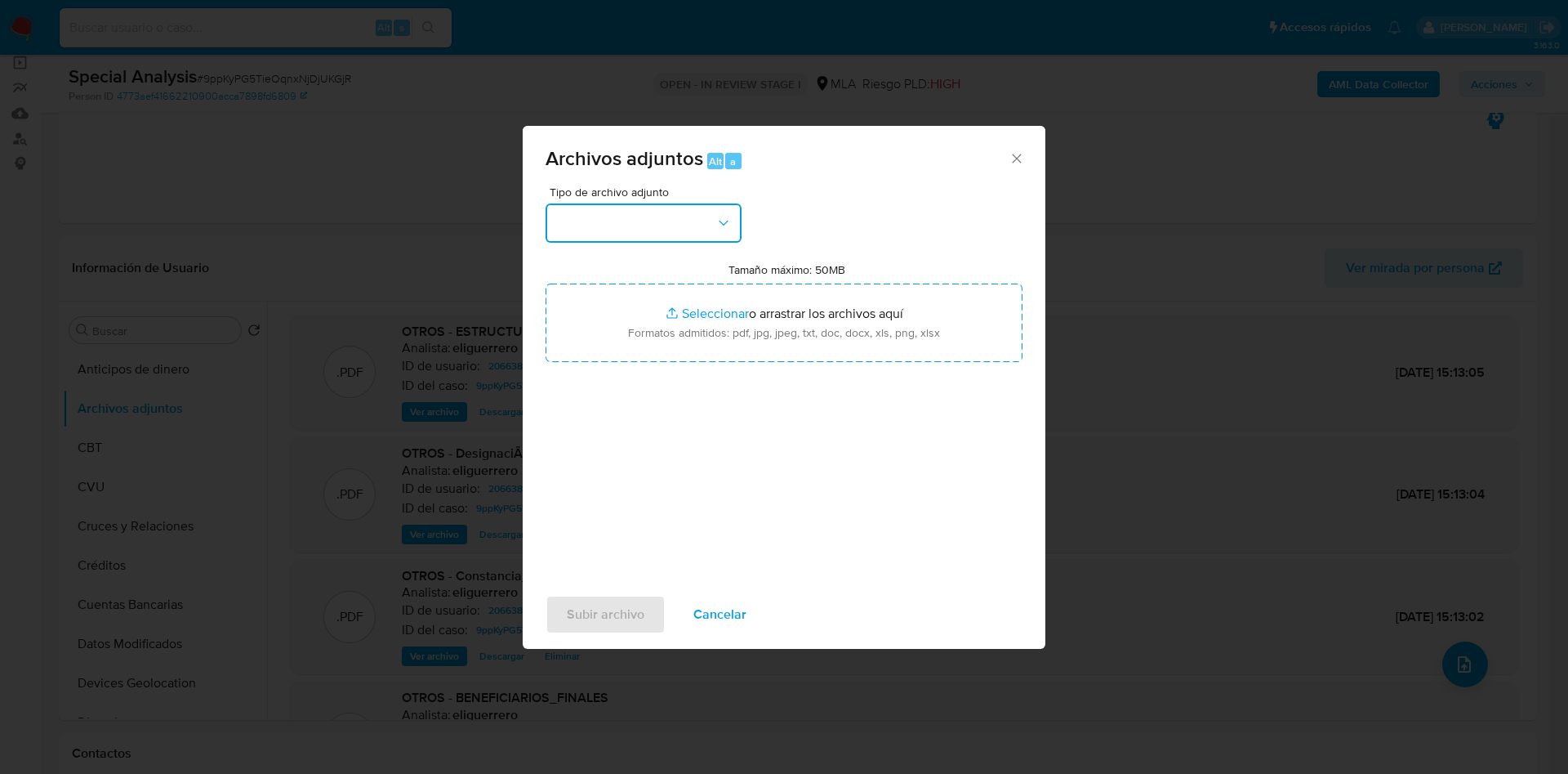
click at [679, 226] on button "button" at bounding box center [644, 223] width 196 height 39
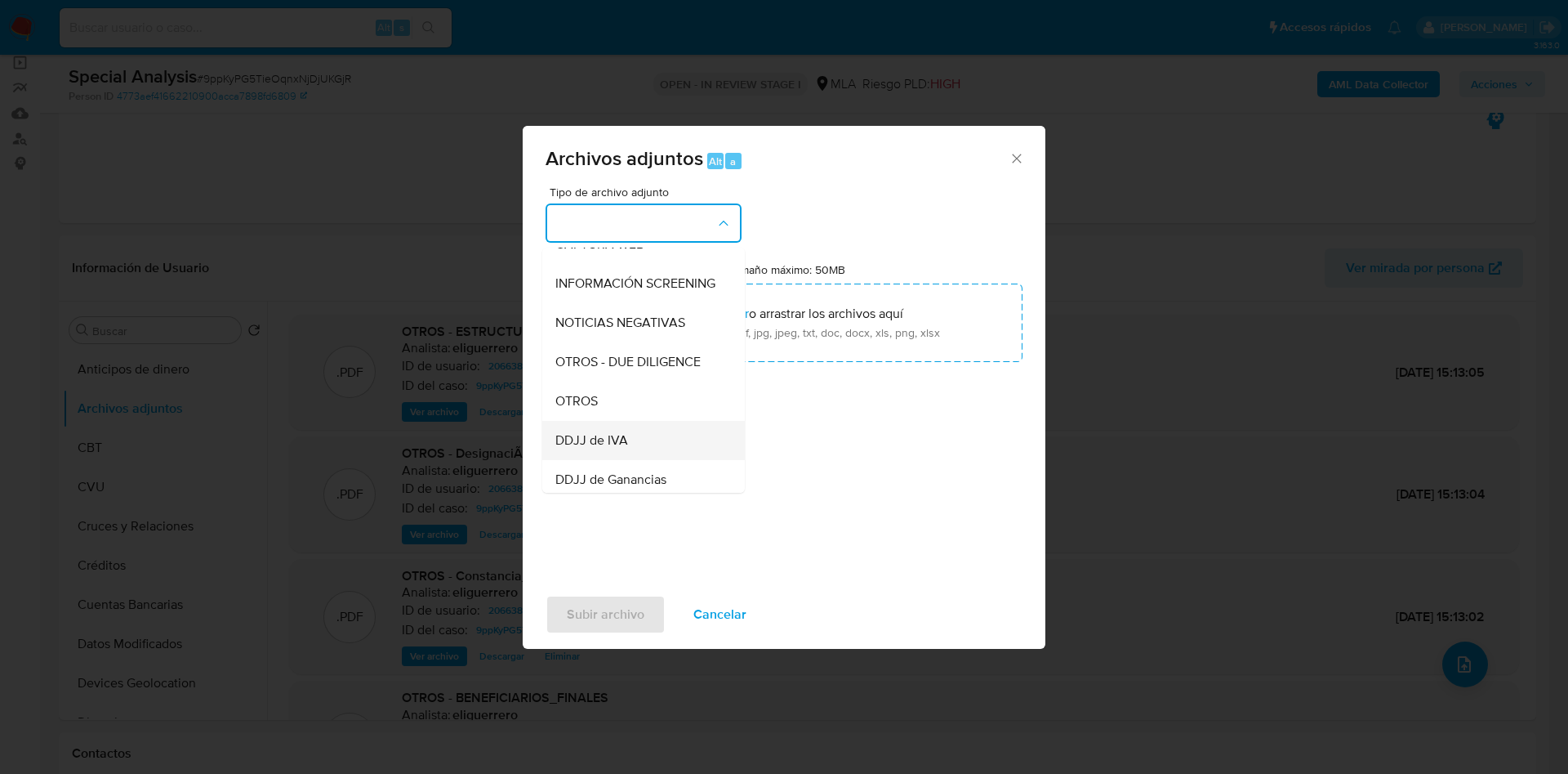
scroll to position [245, 0]
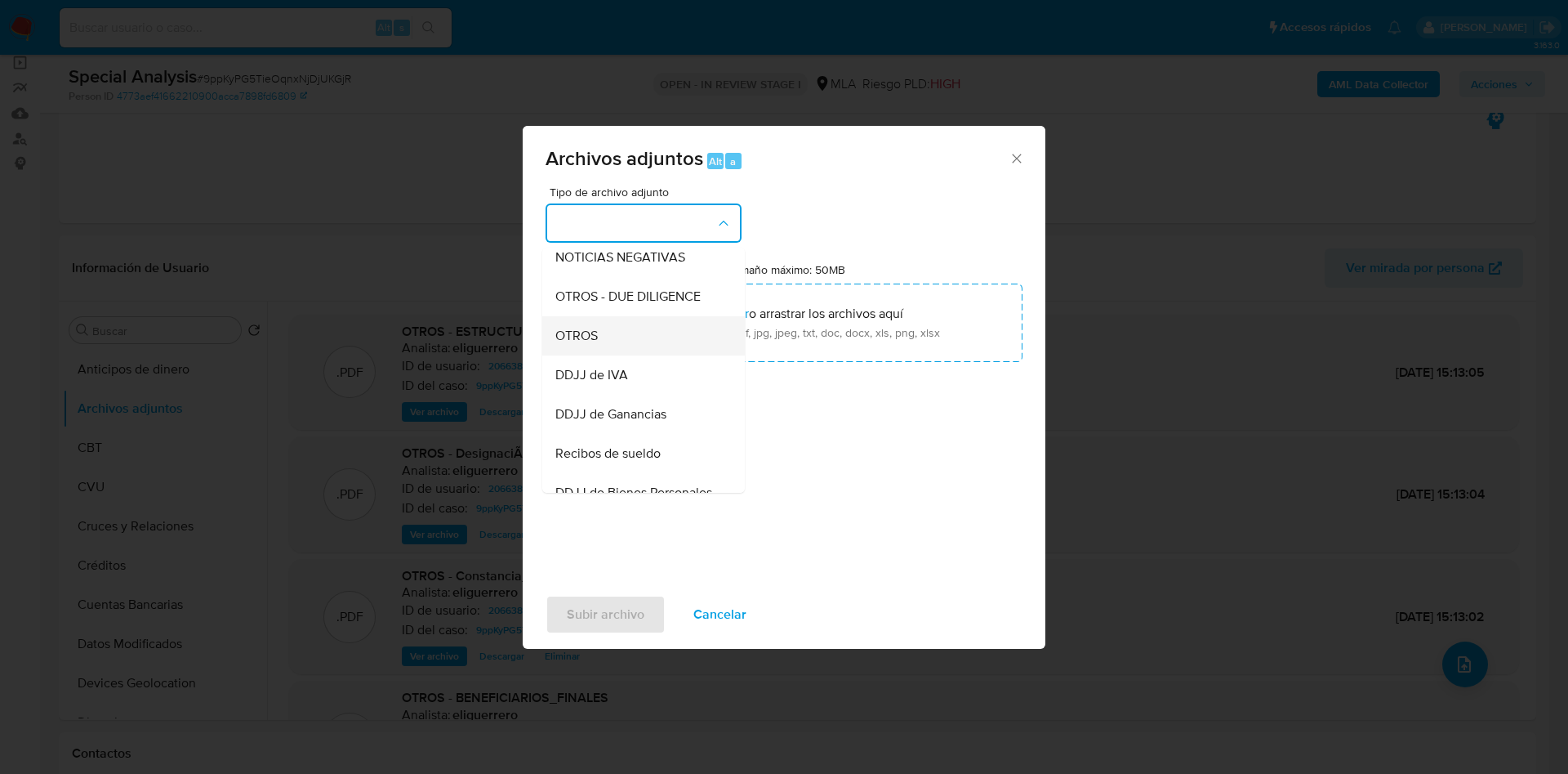
click at [614, 344] on div "OTROS" at bounding box center [639, 335] width 167 height 39
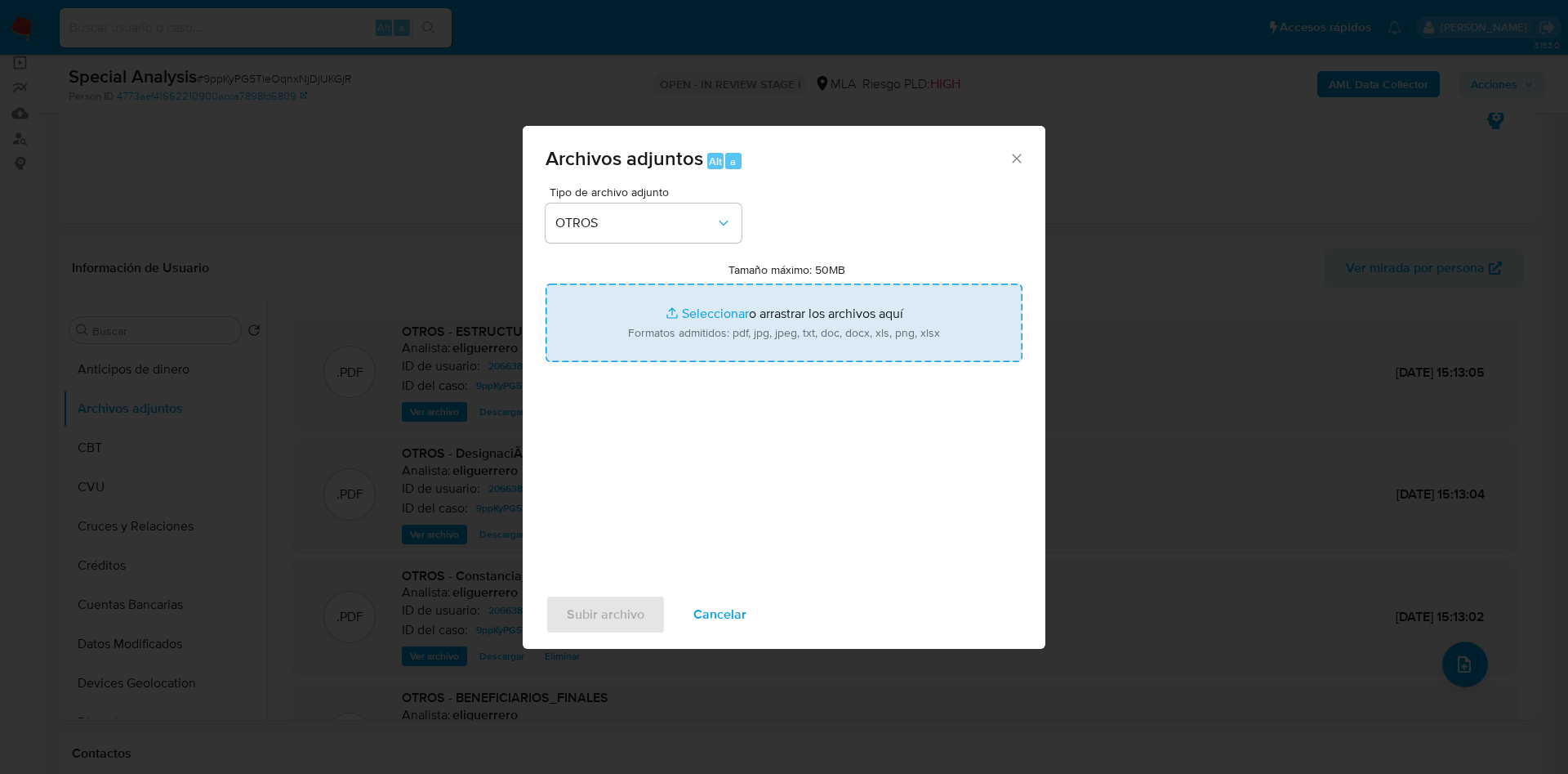
click at [728, 308] on input "Tamaño máximo: 50MB Seleccionar archivos" at bounding box center [784, 322] width 477 height 78
type input "C:\fakepath\Interbas S.A. - ESTATUTO - Texto Ordenado 2020.pdf"
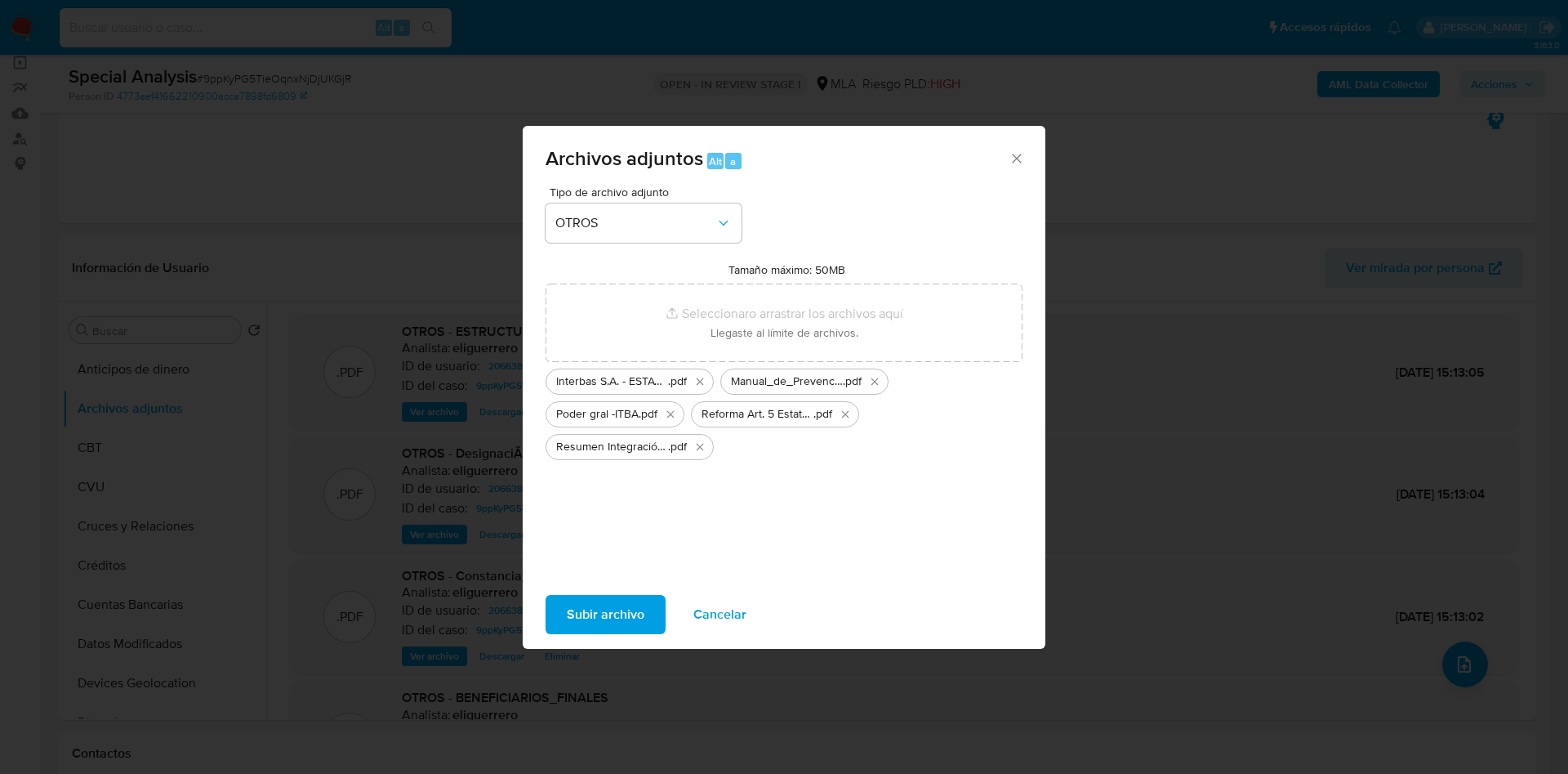
click at [590, 606] on span "Subir archivo" at bounding box center [605, 615] width 77 height 36
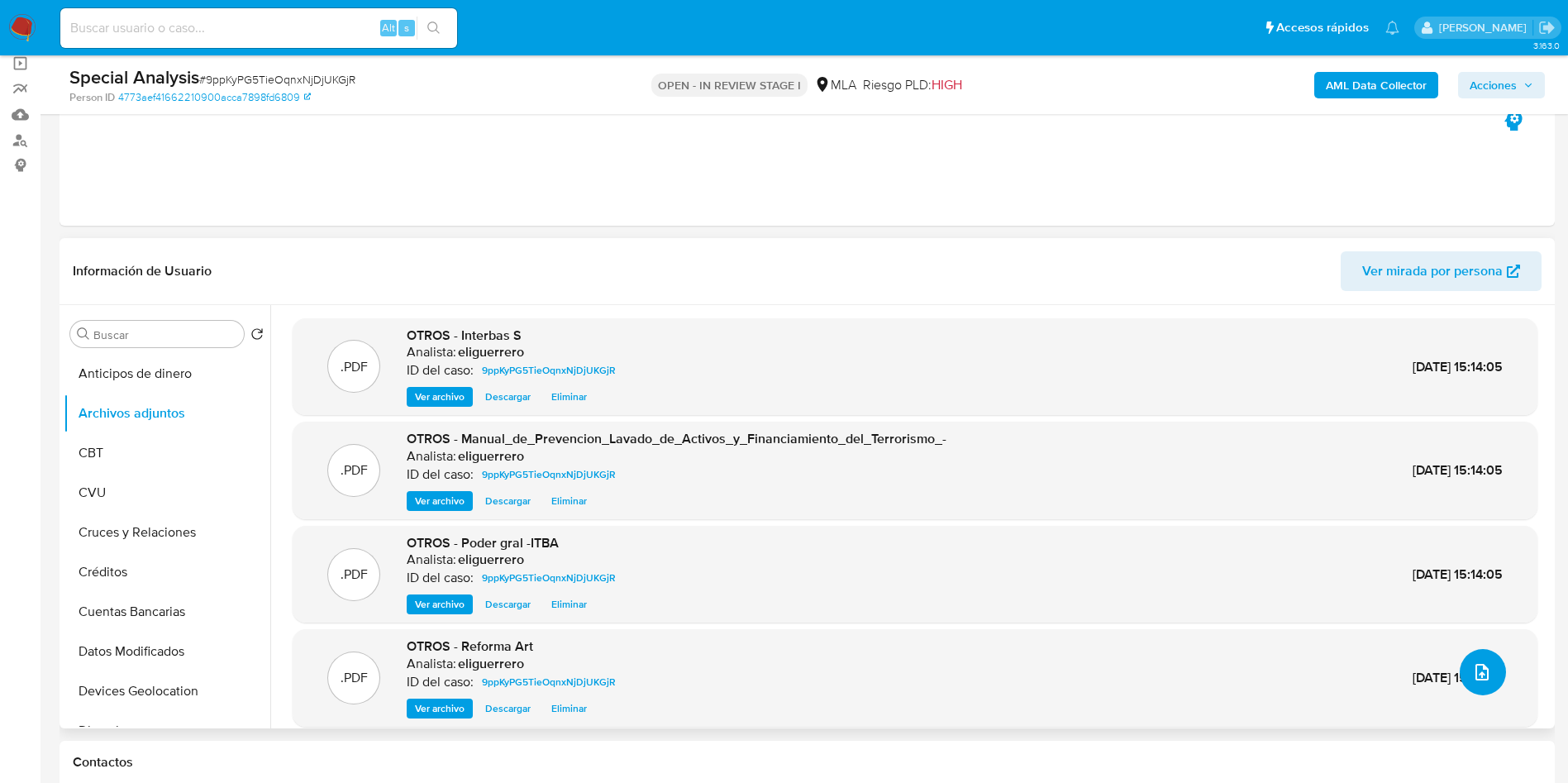
click at [1484, 688] on button "upload-file" at bounding box center [1483, 672] width 46 height 46
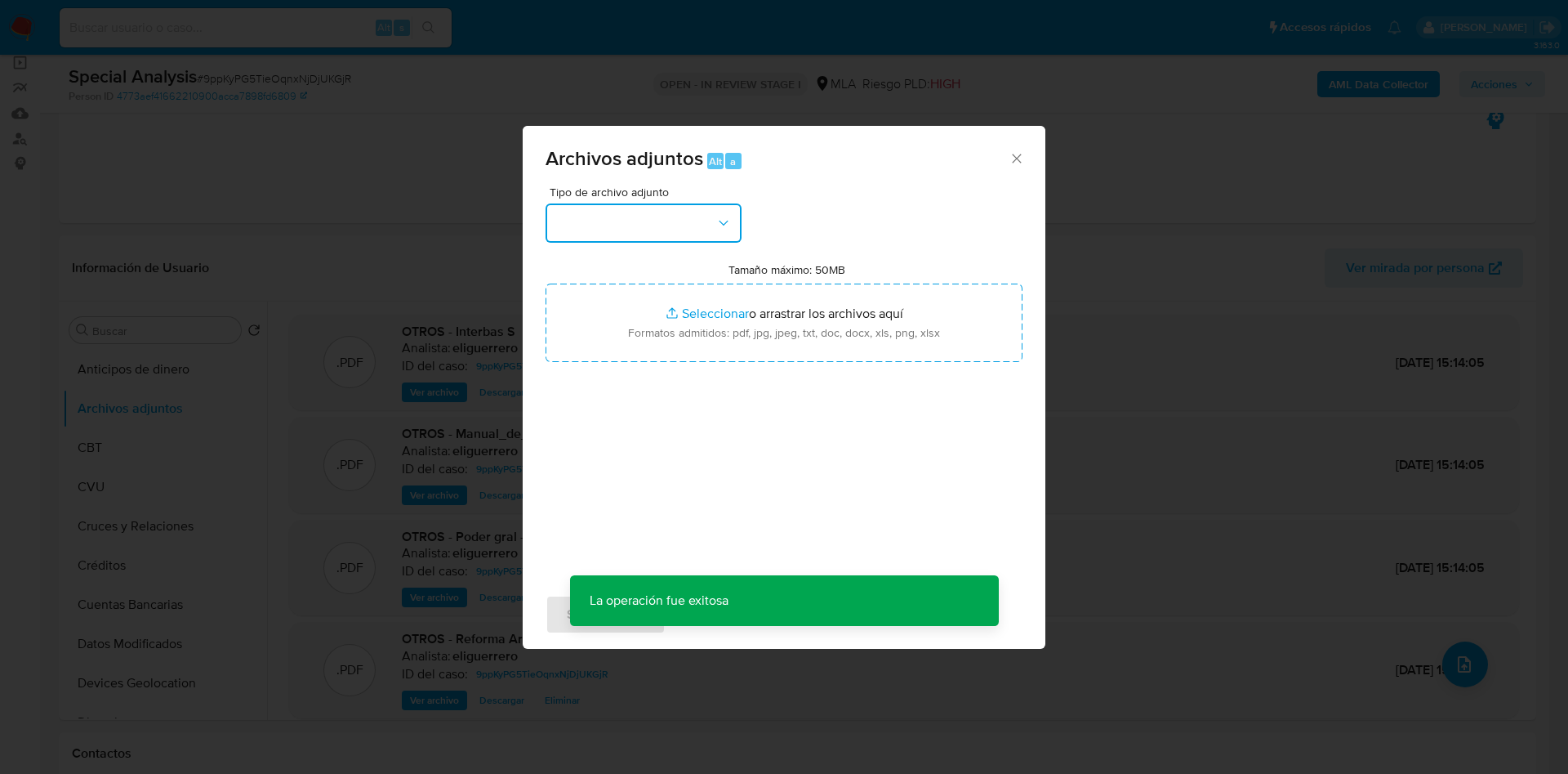
click at [609, 221] on button "button" at bounding box center [644, 223] width 196 height 39
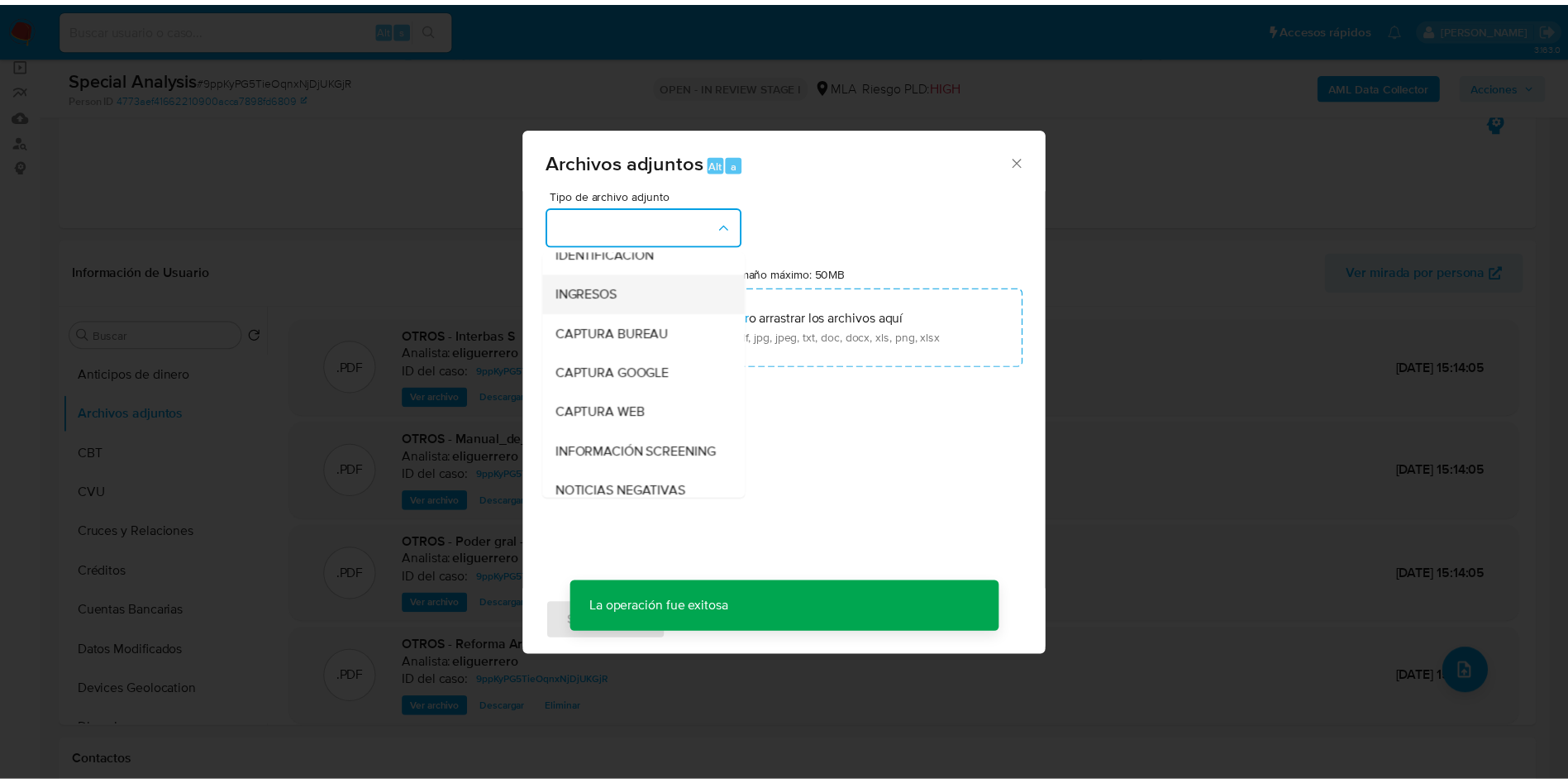
scroll to position [0, 0]
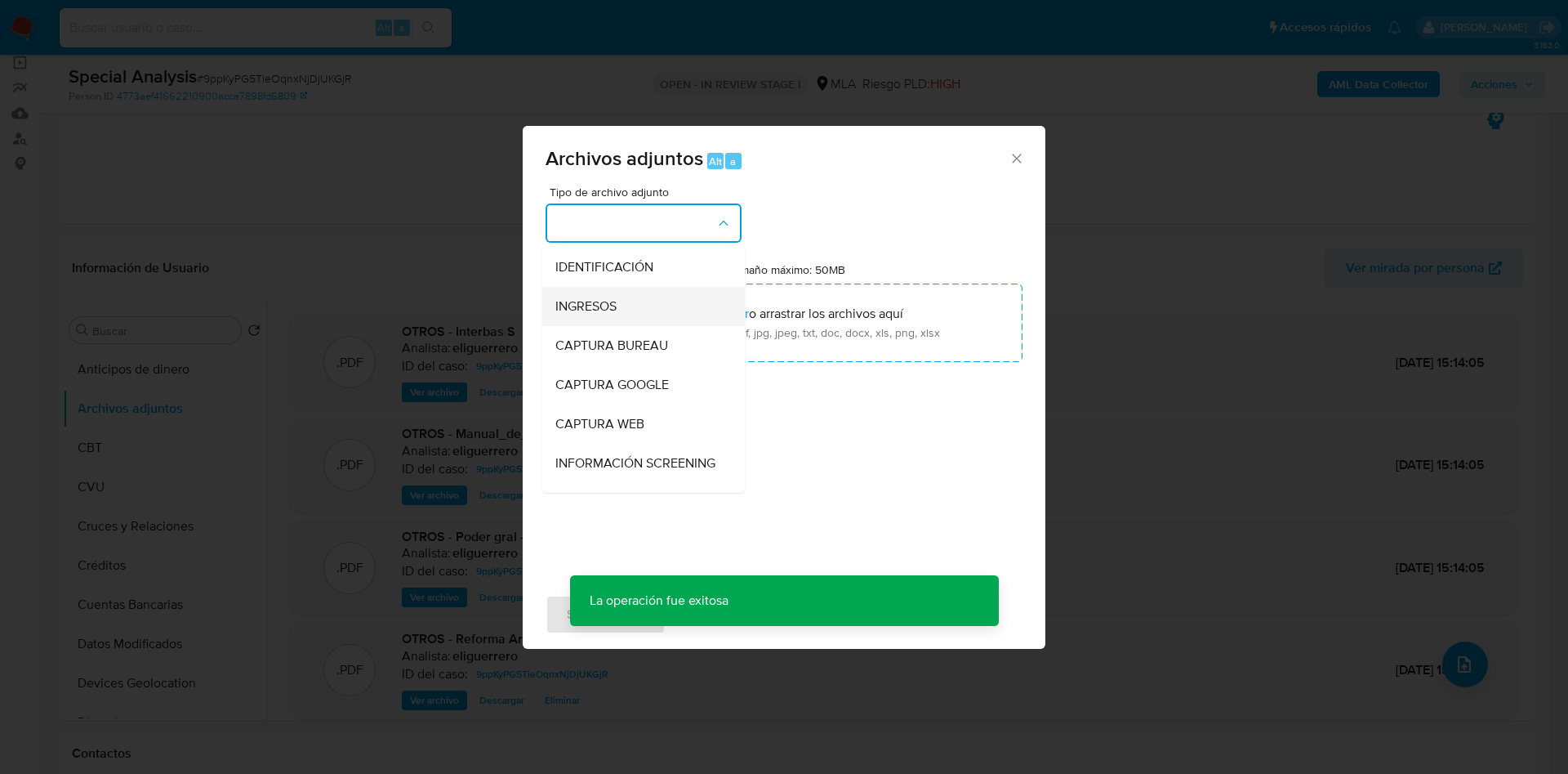
click at [623, 302] on div "INGRESOS" at bounding box center [639, 306] width 167 height 39
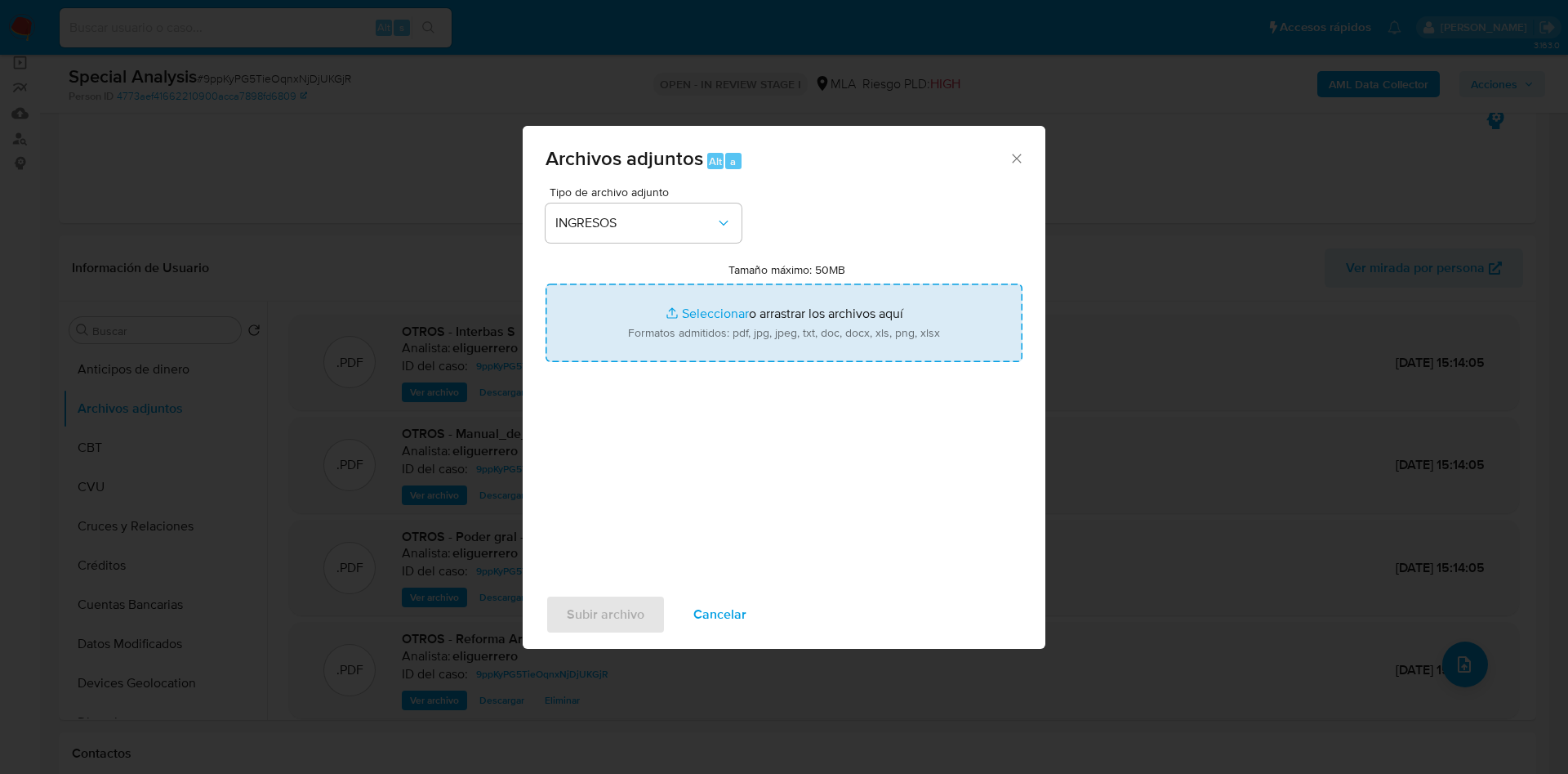
click at [687, 314] on input "Tamaño máximo: 50MB Seleccionar archivos" at bounding box center [784, 322] width 477 height 78
type input "C:\fakepath\EECC_INTERBAS_2023_LEGALIZADO..pdf"
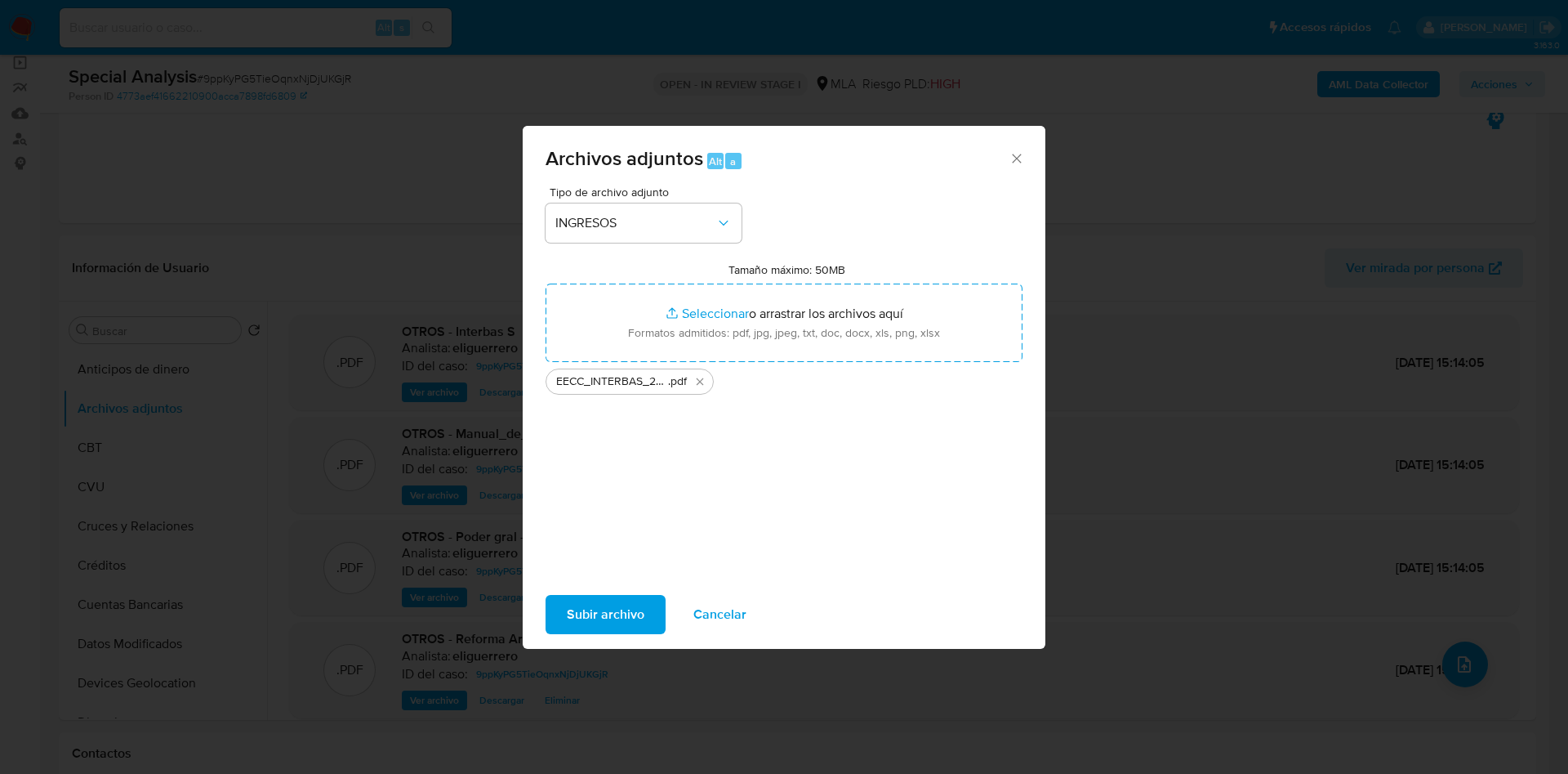
click at [577, 610] on span "Subir archivo" at bounding box center [605, 615] width 77 height 36
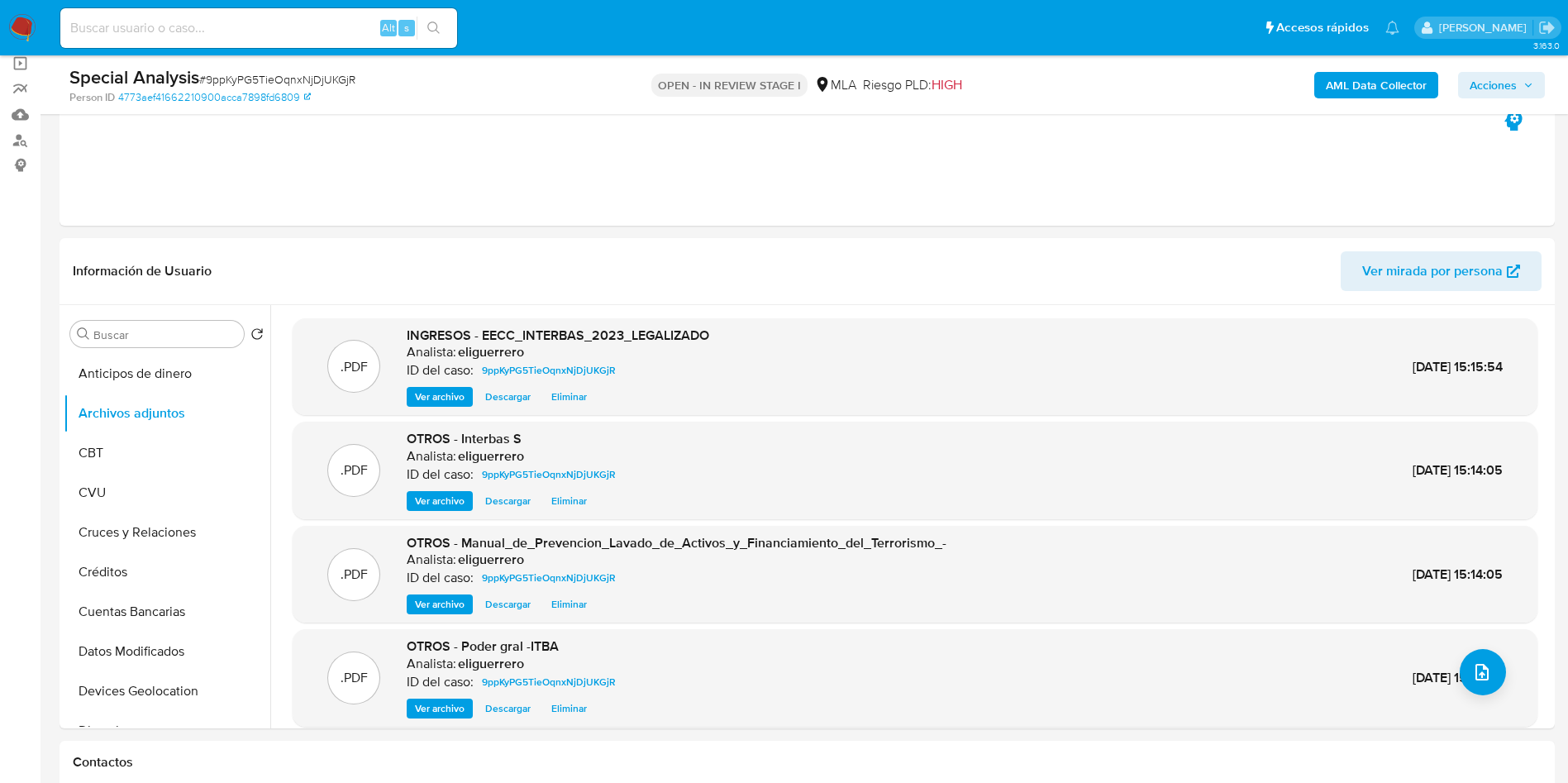
click at [1480, 87] on span "Acciones" at bounding box center [1493, 85] width 47 height 27
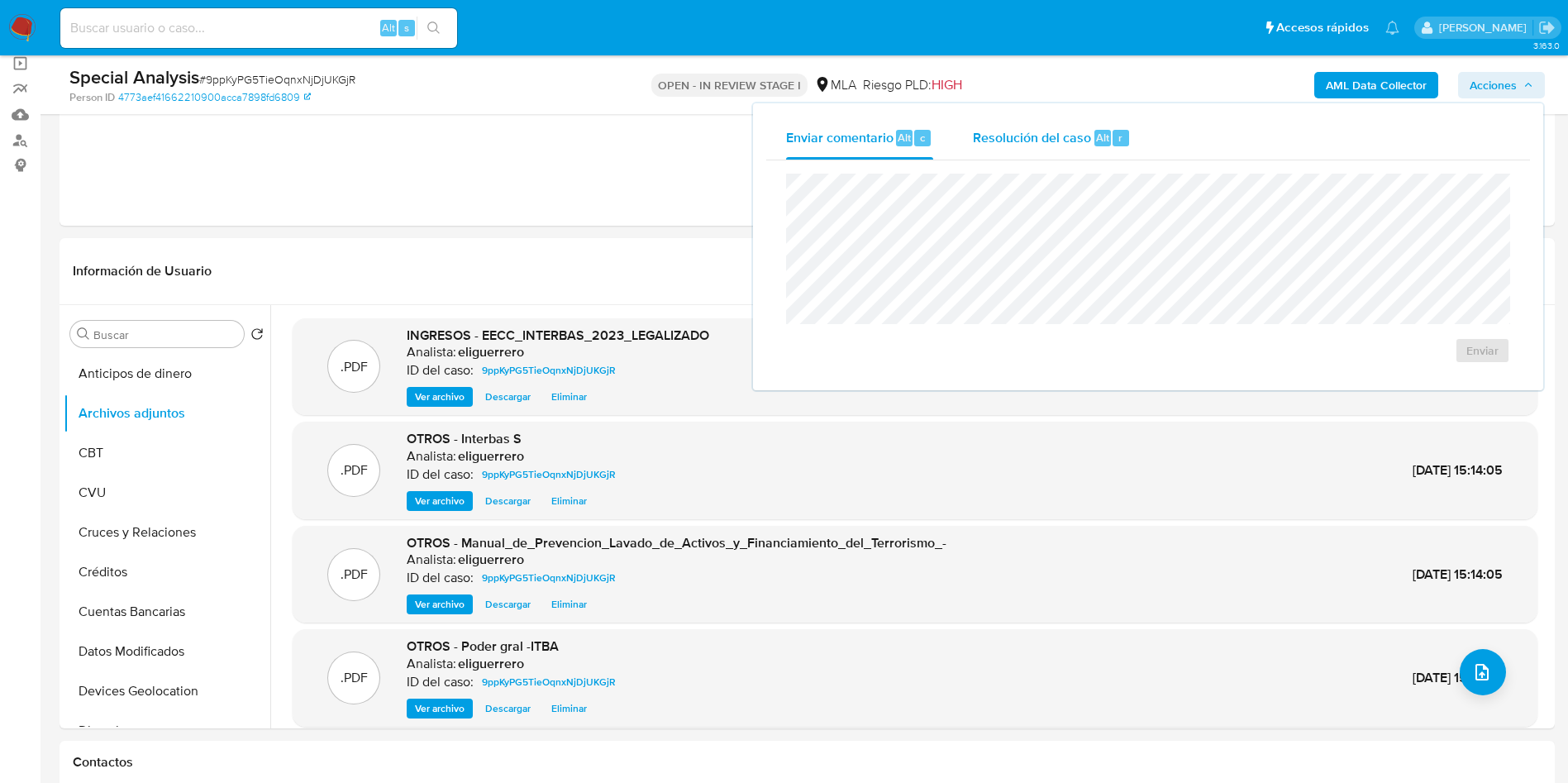
click at [1064, 135] on span "Resolución del caso" at bounding box center [1032, 137] width 119 height 19
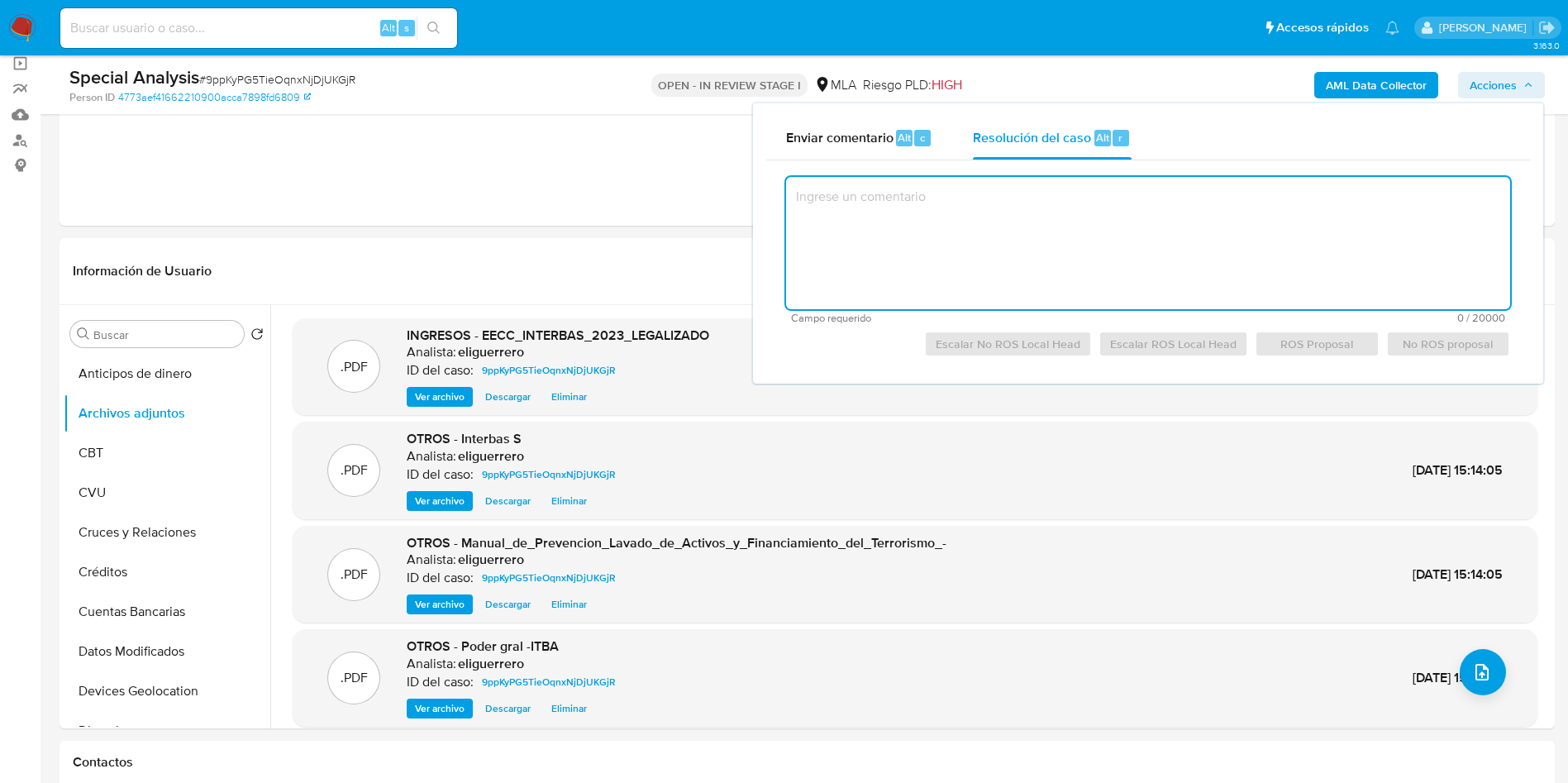
click at [1137, 221] on textarea at bounding box center [1148, 244] width 724 height 132
type textarea "/"
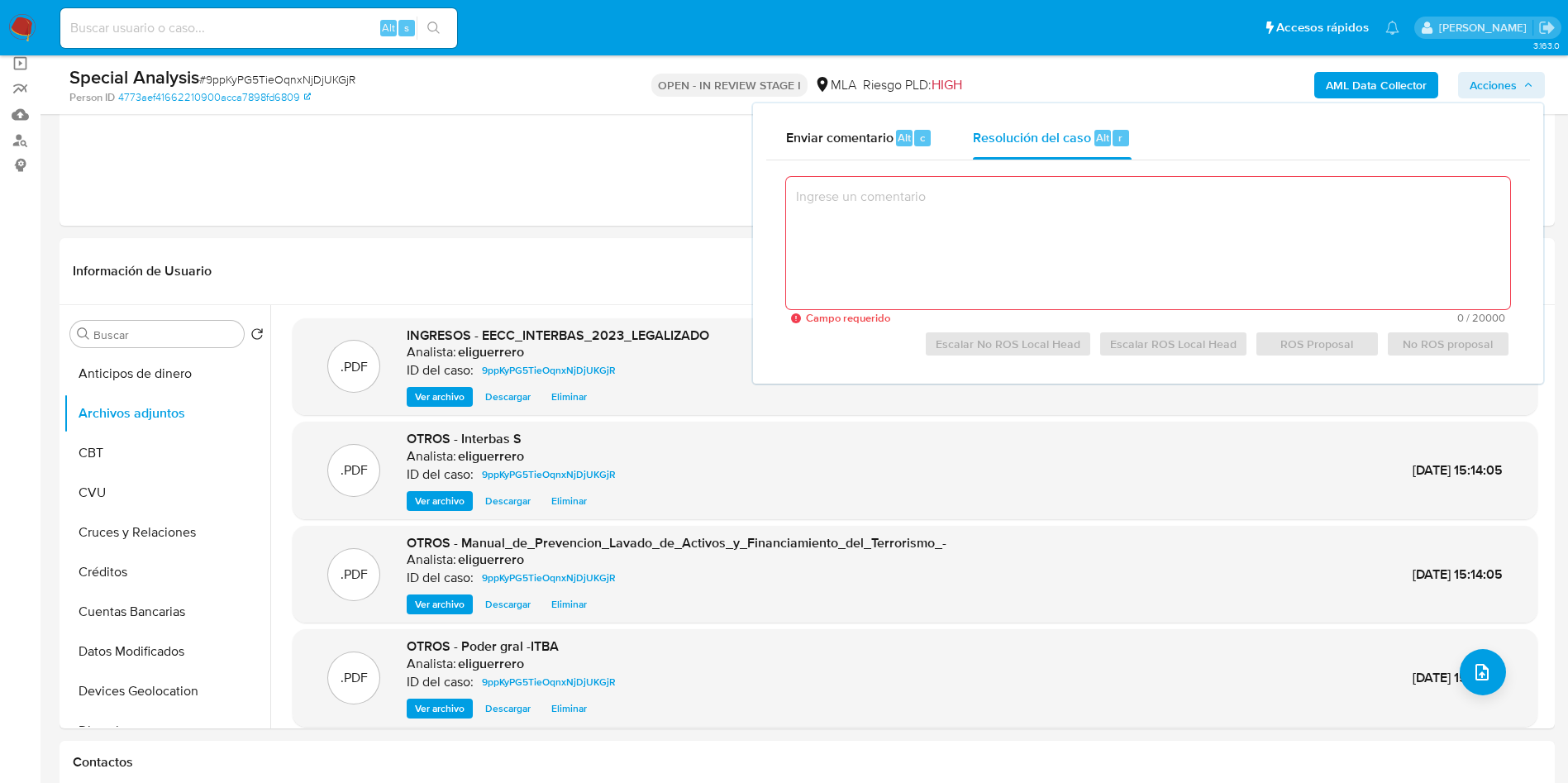
click at [978, 219] on textarea at bounding box center [1148, 244] width 724 height 132
paste textarea "Se crea el caso con la finalidad de adjuntar la documentación aportada por el c…"
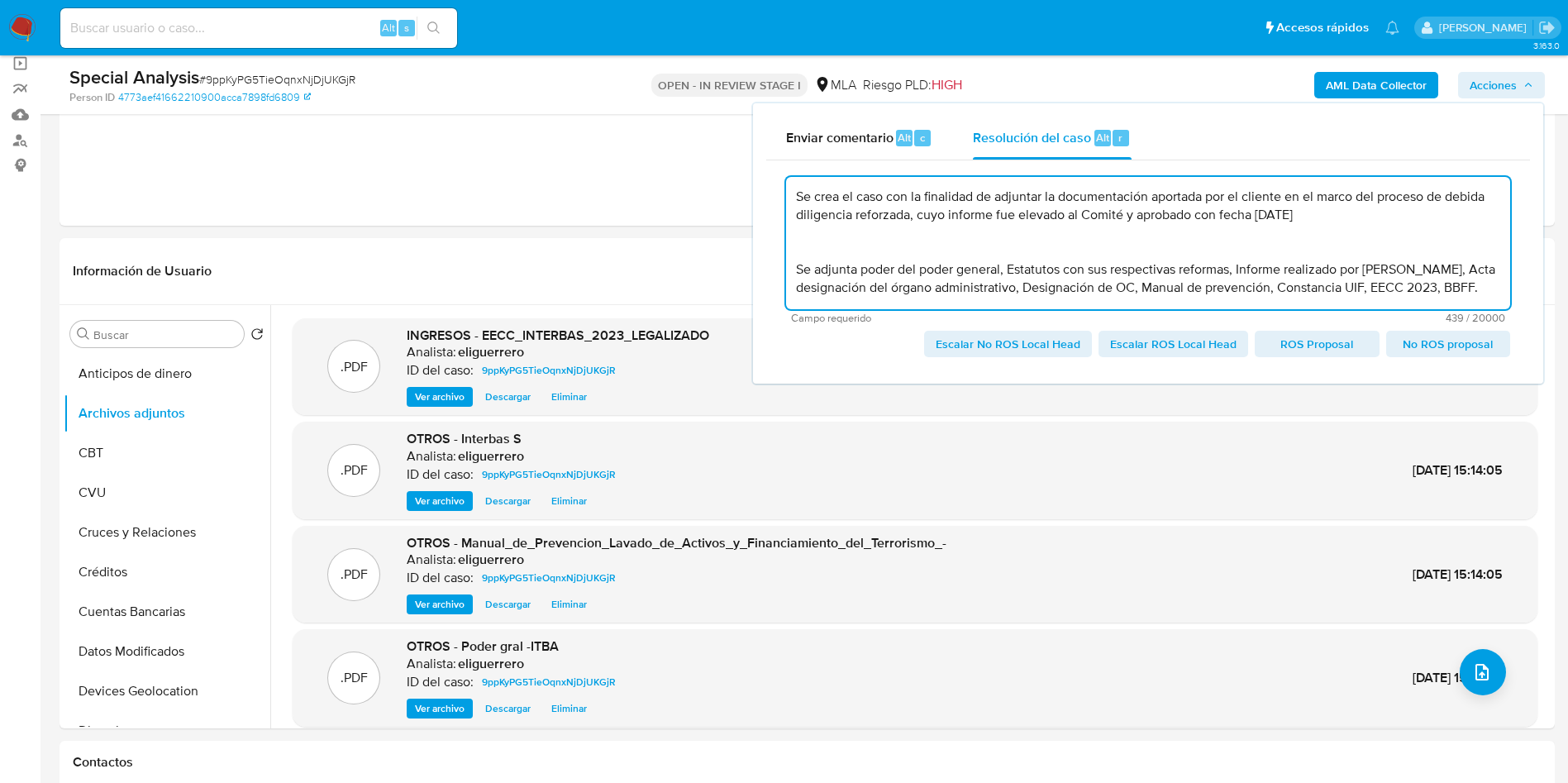
scroll to position [24, 0]
click at [1267, 244] on textarea "Se crea el caso con la finalidad de adjuntar la documentación aportada por el c…" at bounding box center [1148, 244] width 724 height 132
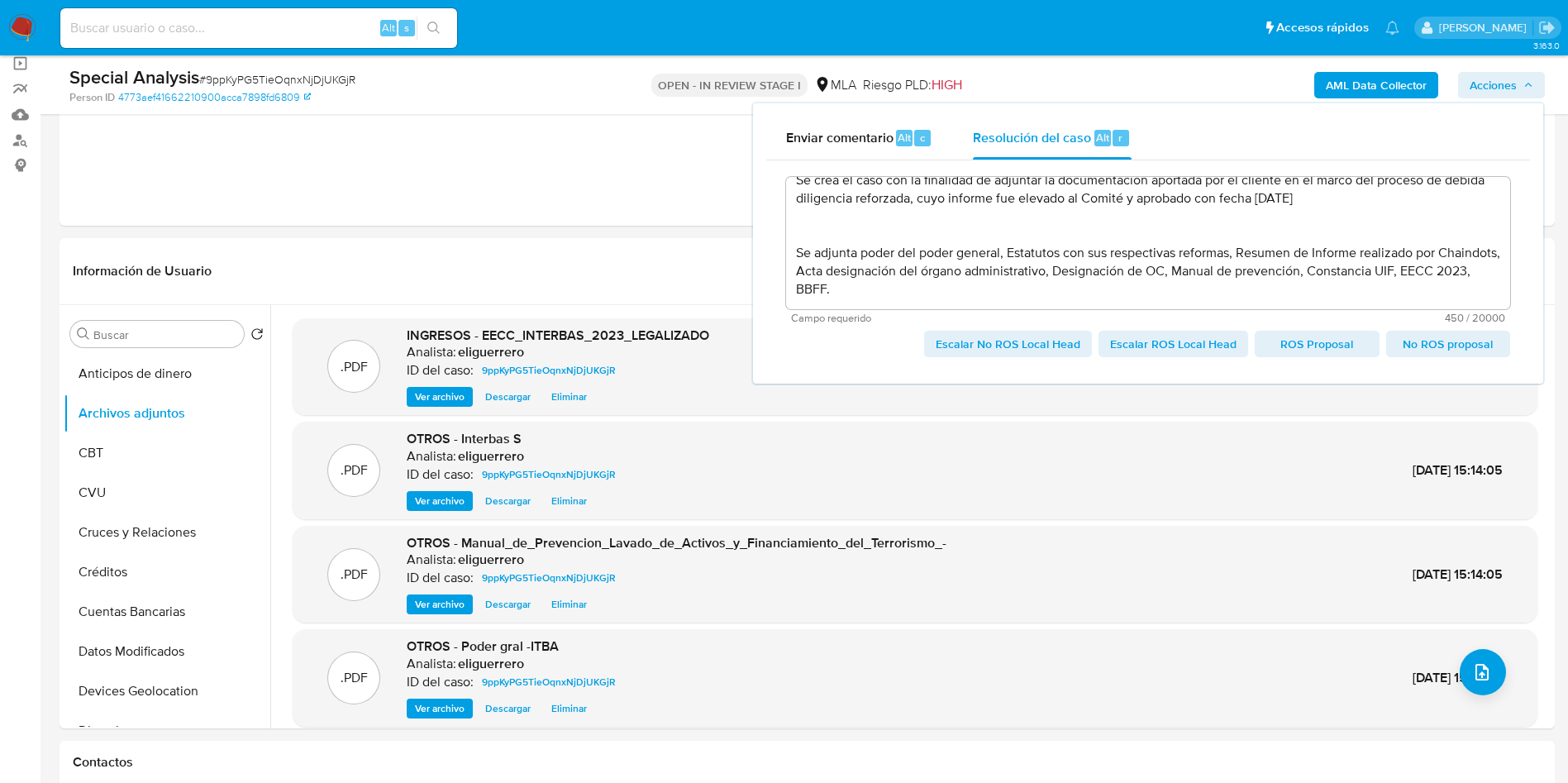
drag, startPoint x: 1011, startPoint y: 284, endPoint x: 1038, endPoint y: 284, distance: 27.0
click at [1011, 284] on textarea "Se crea el caso con la finalidad de adjuntar la documentación aportada por el c…" at bounding box center [1148, 244] width 724 height 132
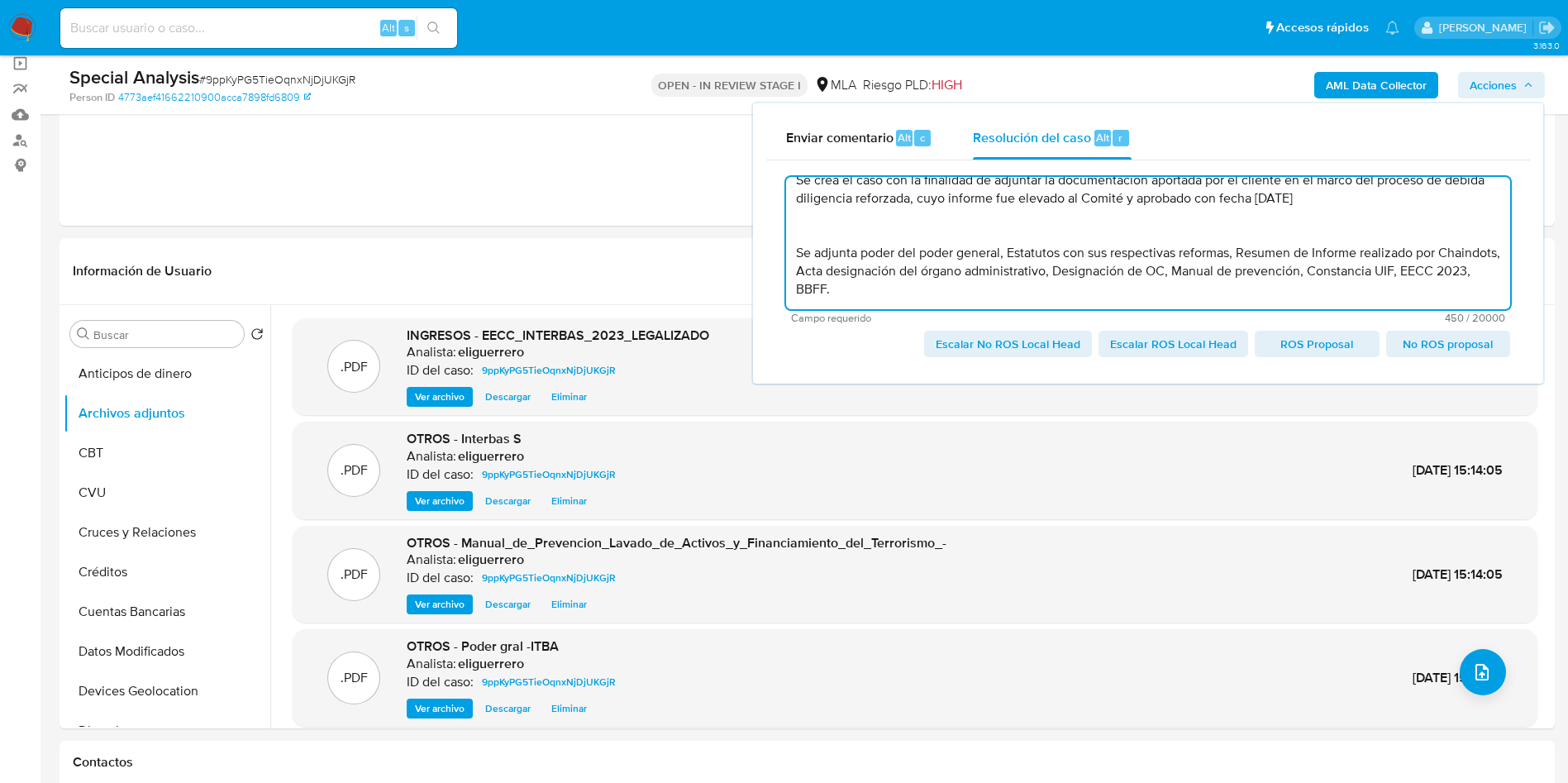
scroll to position [0, 0]
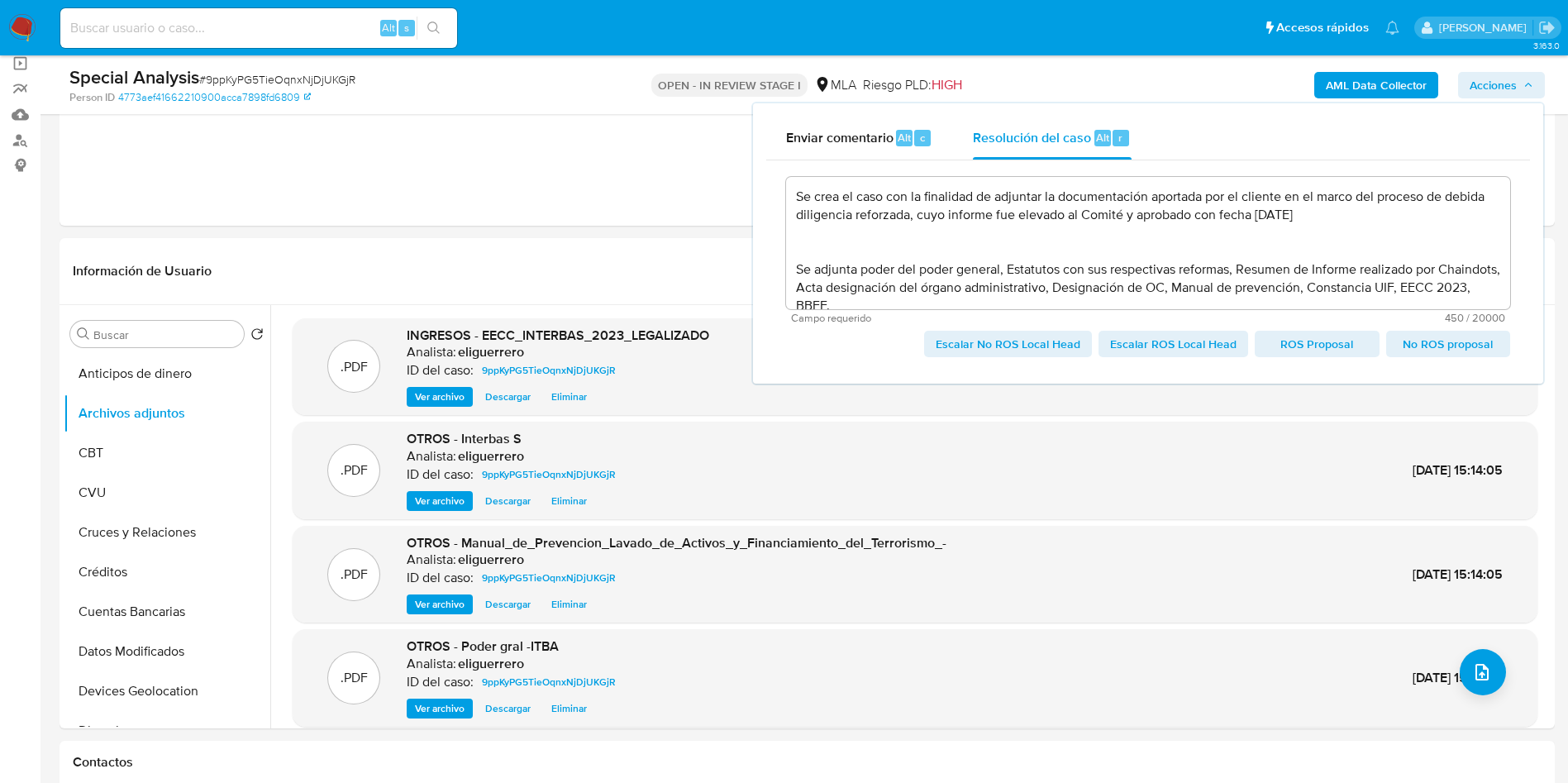
click at [977, 348] on span "Escalar No ROS Local Head" at bounding box center [1007, 344] width 144 height 23
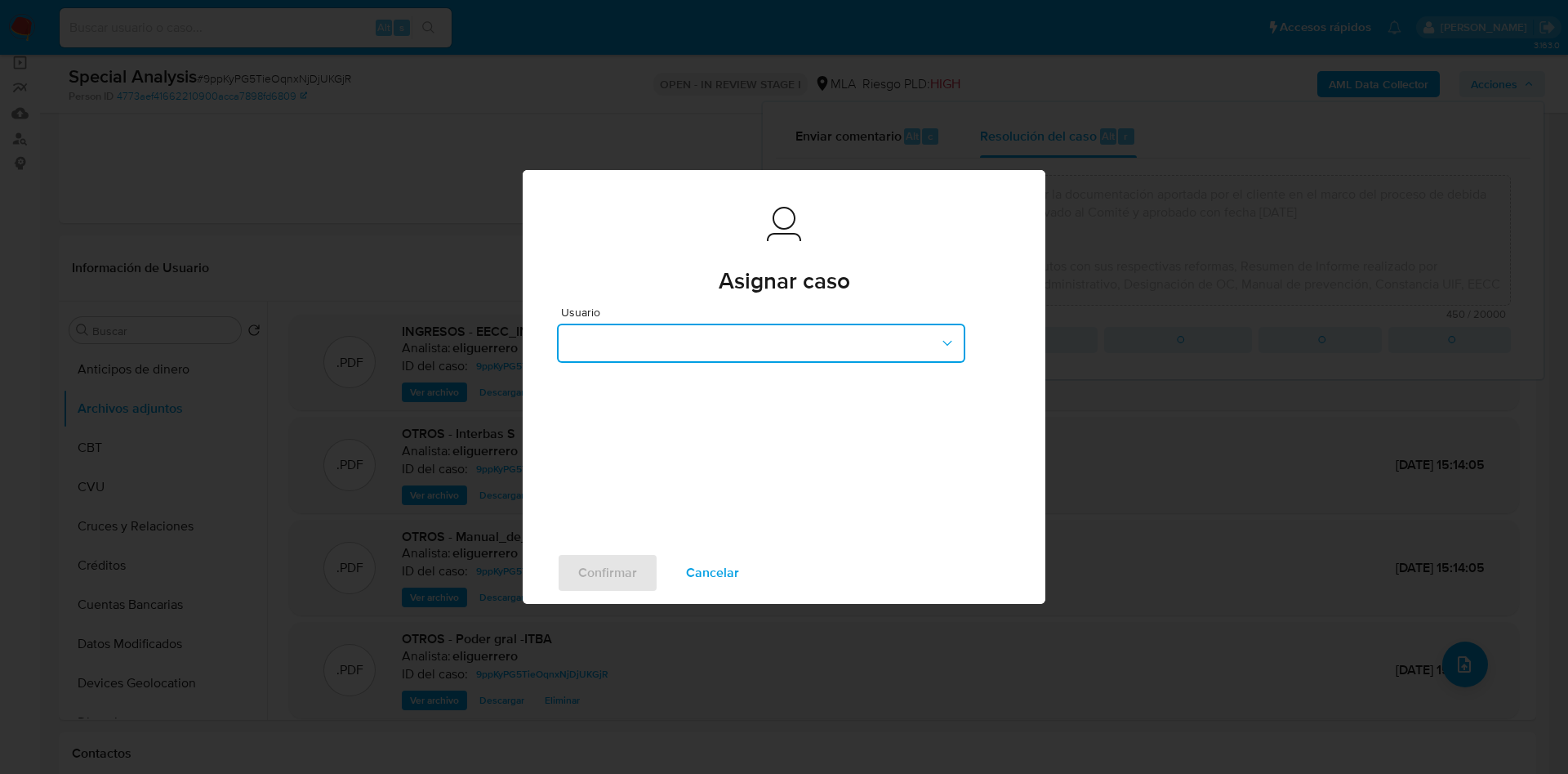
click at [768, 332] on button "button" at bounding box center [761, 342] width 409 height 39
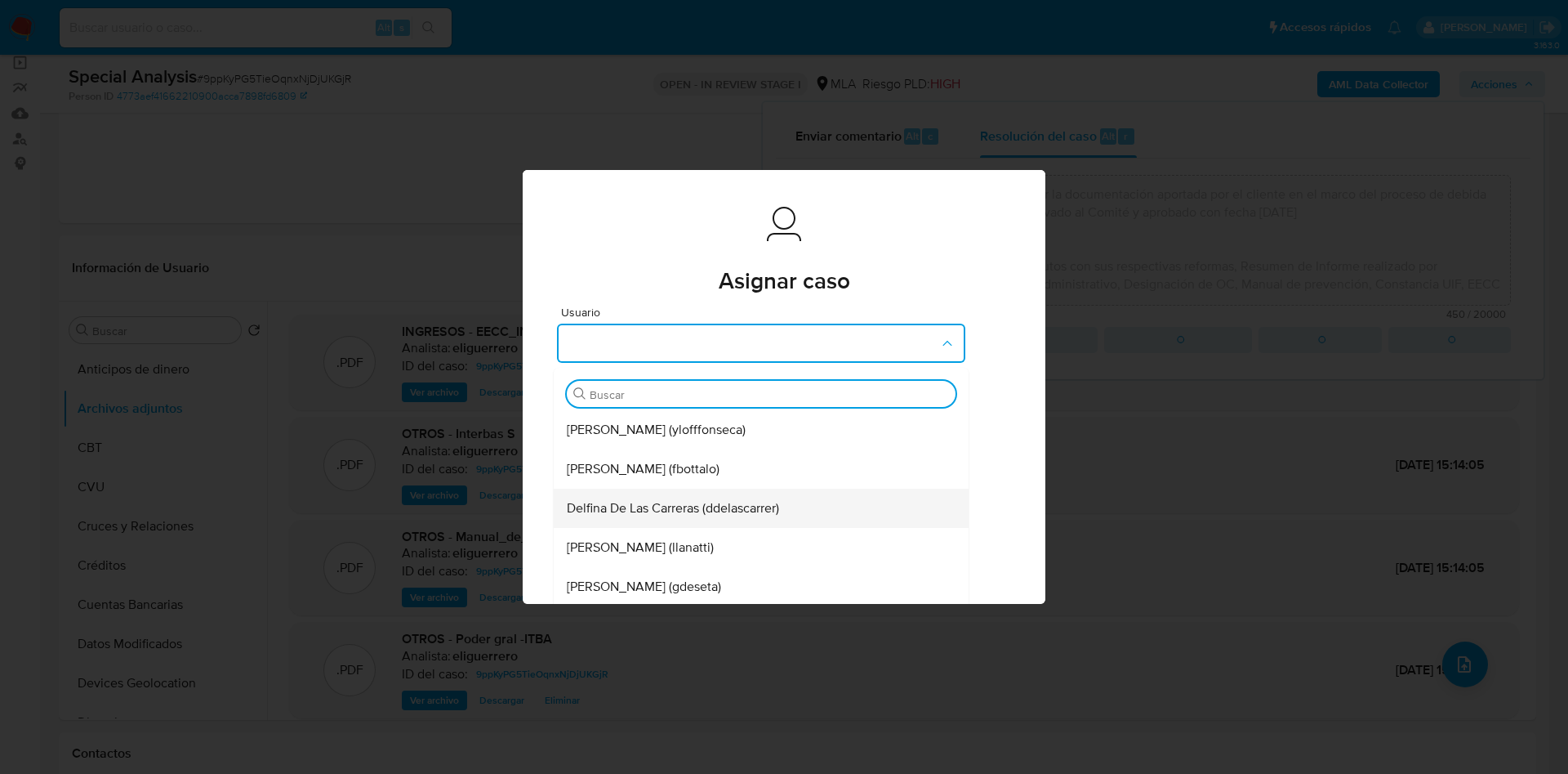
click at [709, 508] on span "Delfina De Las Carreras (ddelascarrer)" at bounding box center [673, 509] width 212 height 16
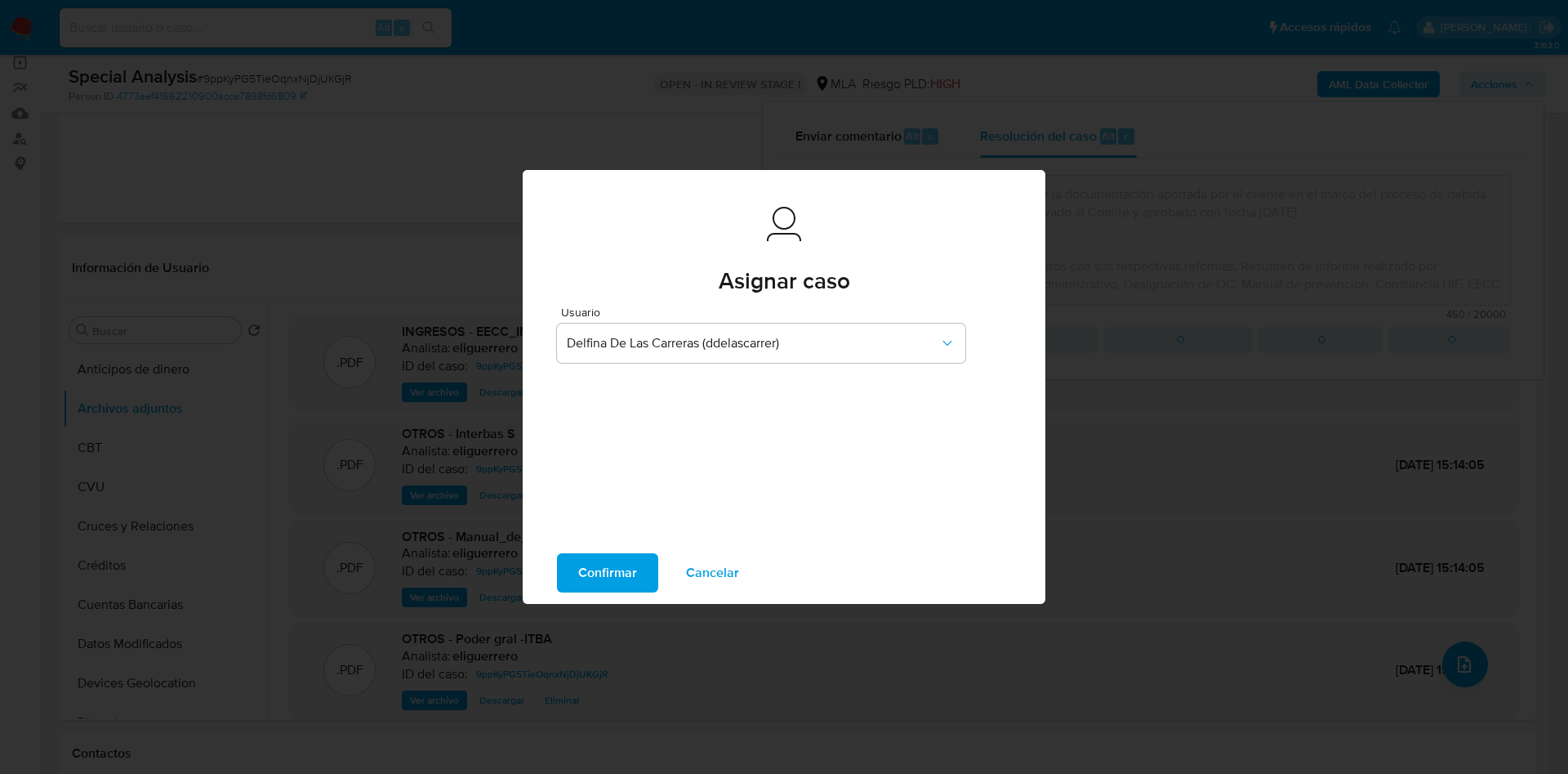
click at [594, 557] on span "Confirmar" at bounding box center [607, 573] width 59 height 36
type textarea "Se crea el caso con la finalidad de adjuntar la documentación aportada por el c…"
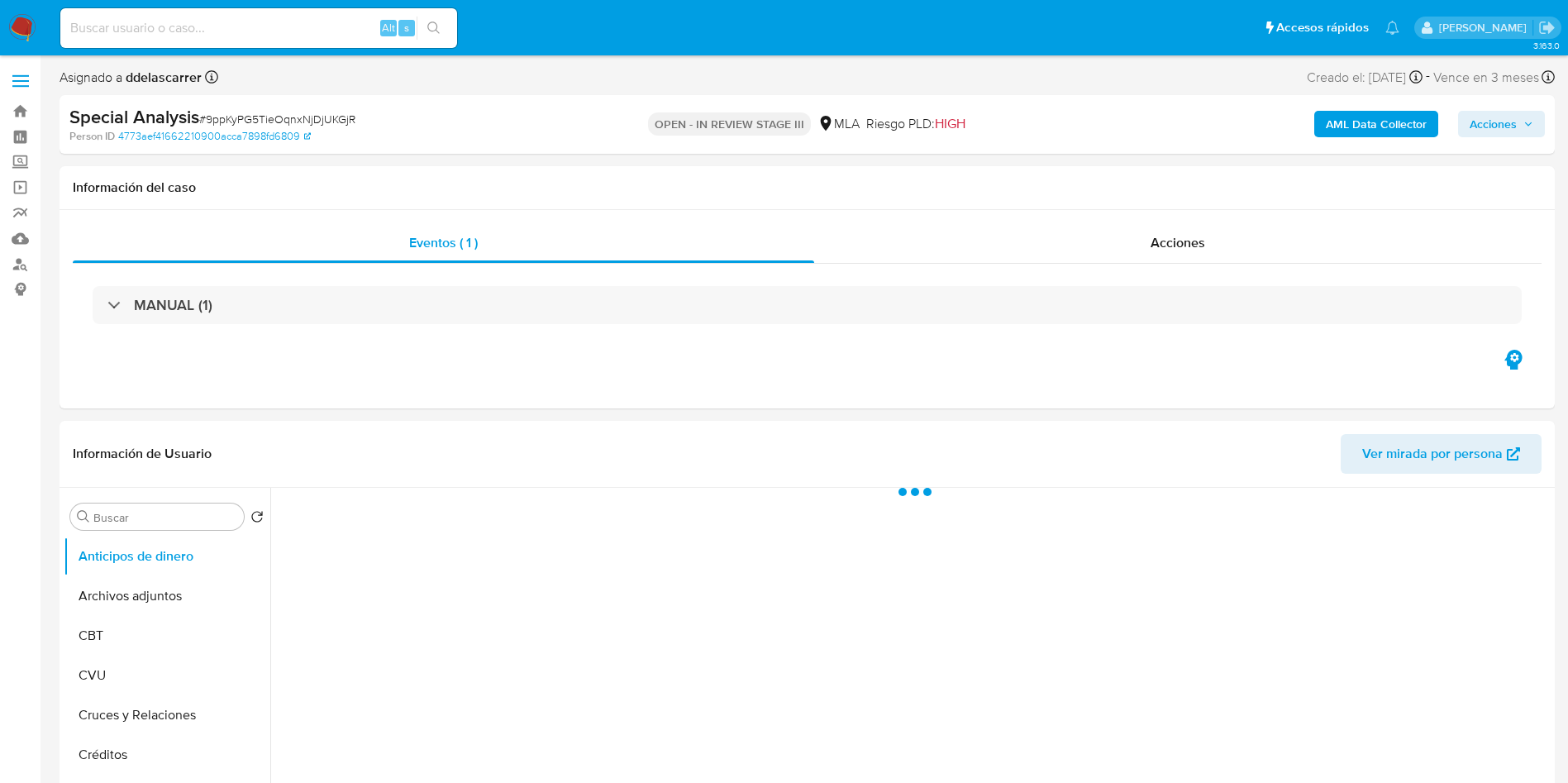
select select "10"
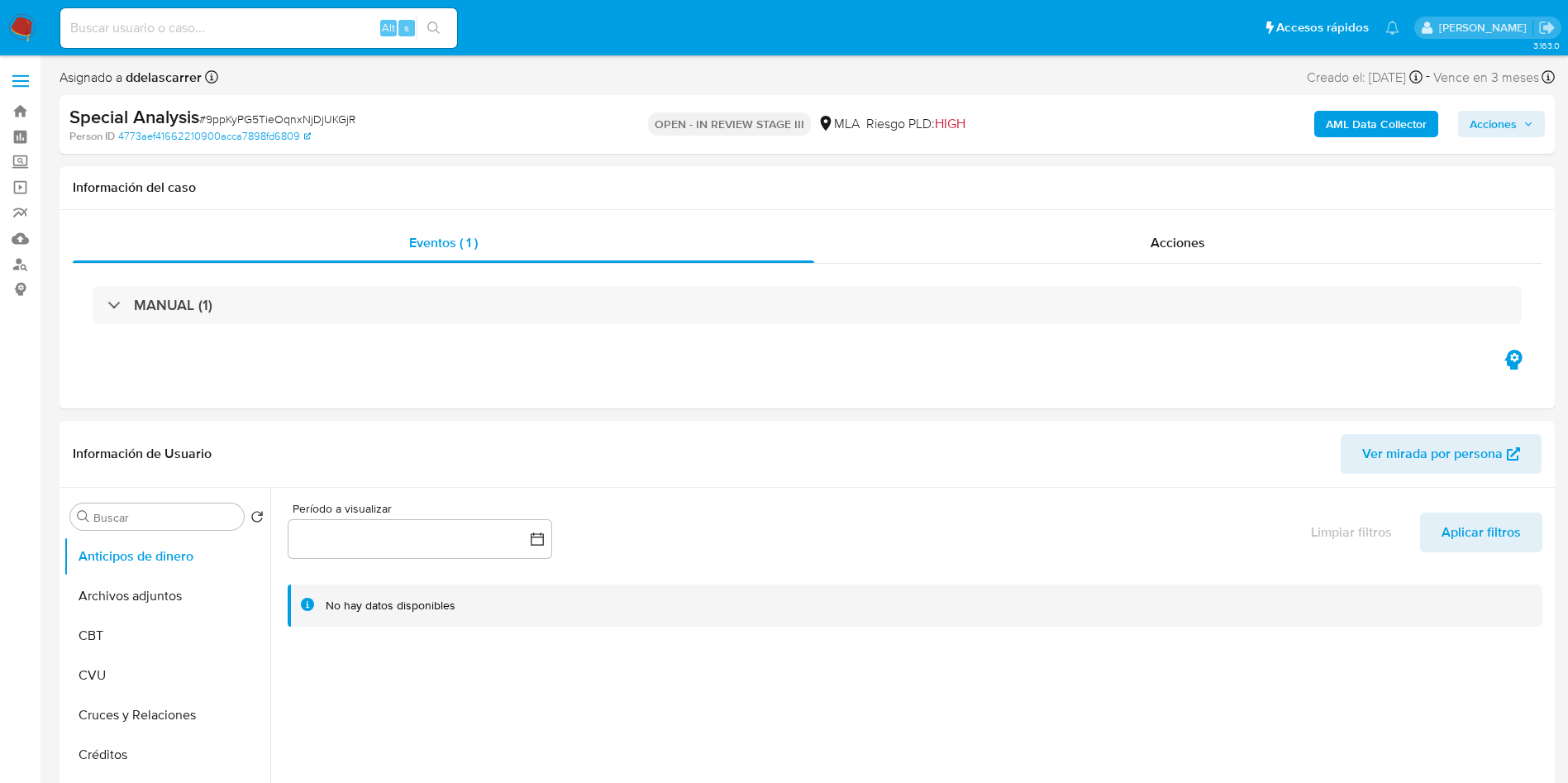
click at [143, 35] on input at bounding box center [259, 28] width 397 height 21
paste input "2162360569"
type input "2162360569"
click at [433, 28] on icon "search-icon" at bounding box center [434, 28] width 13 height 13
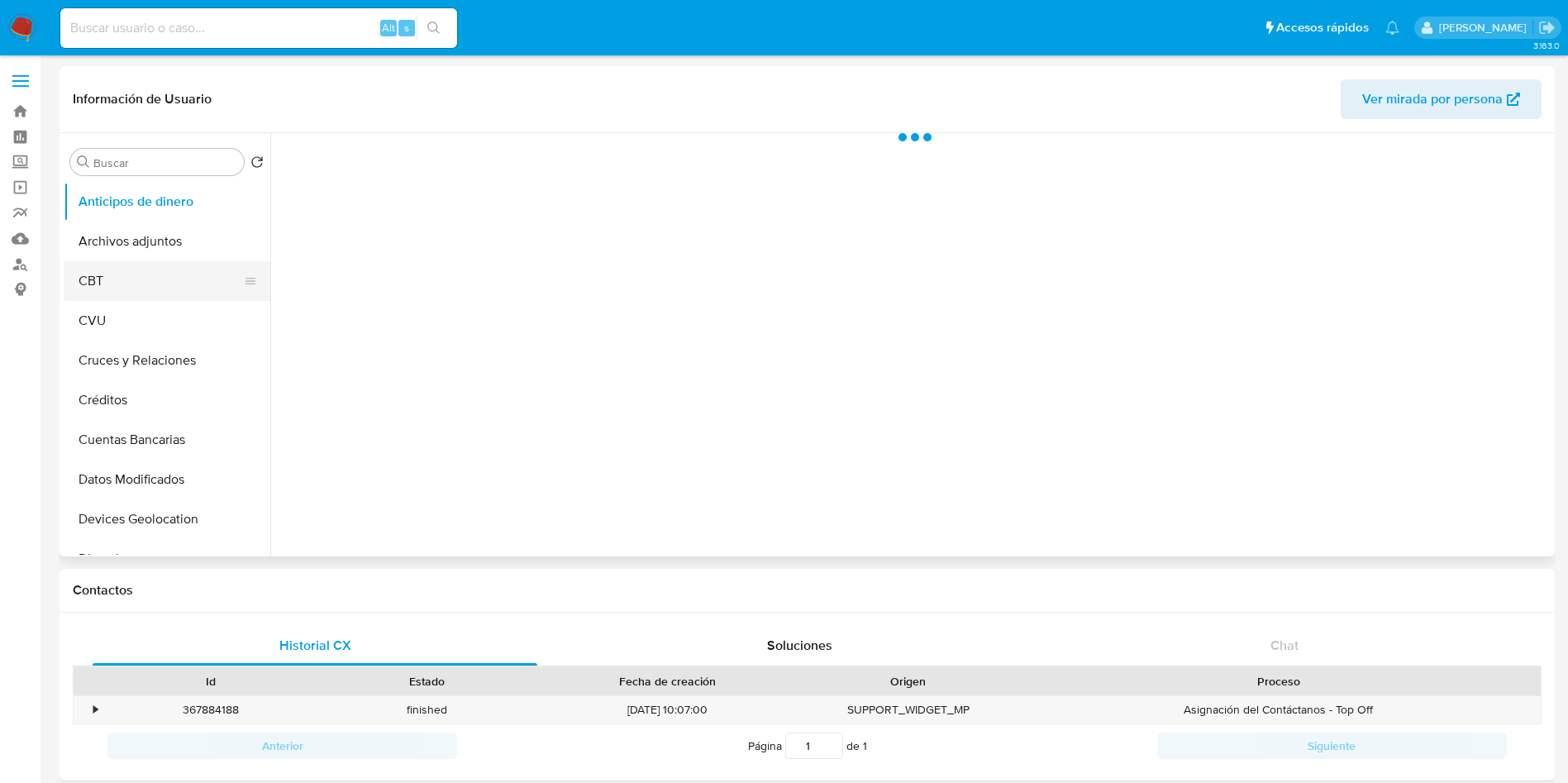
select select "10"
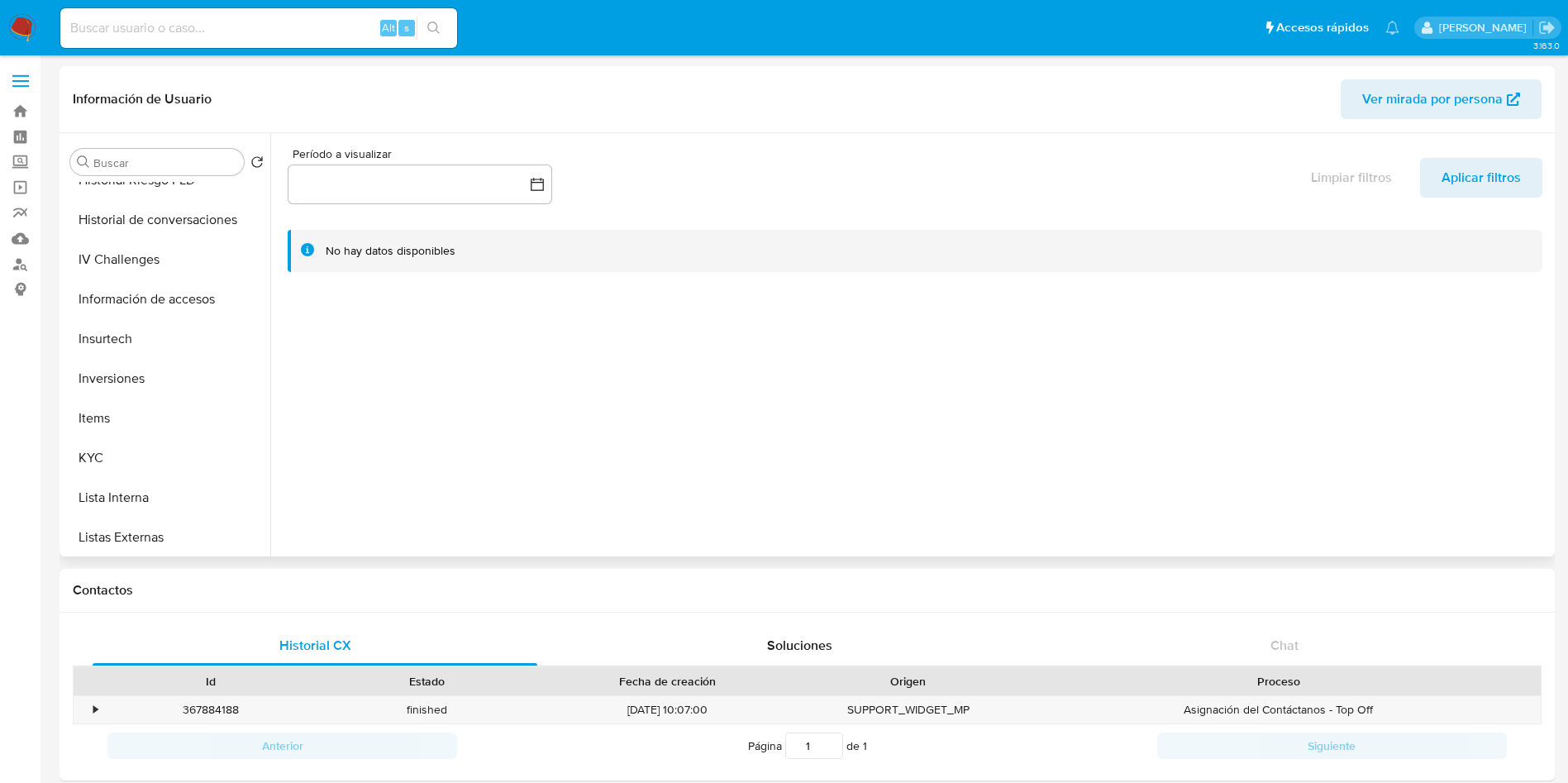
scroll to position [525, 0]
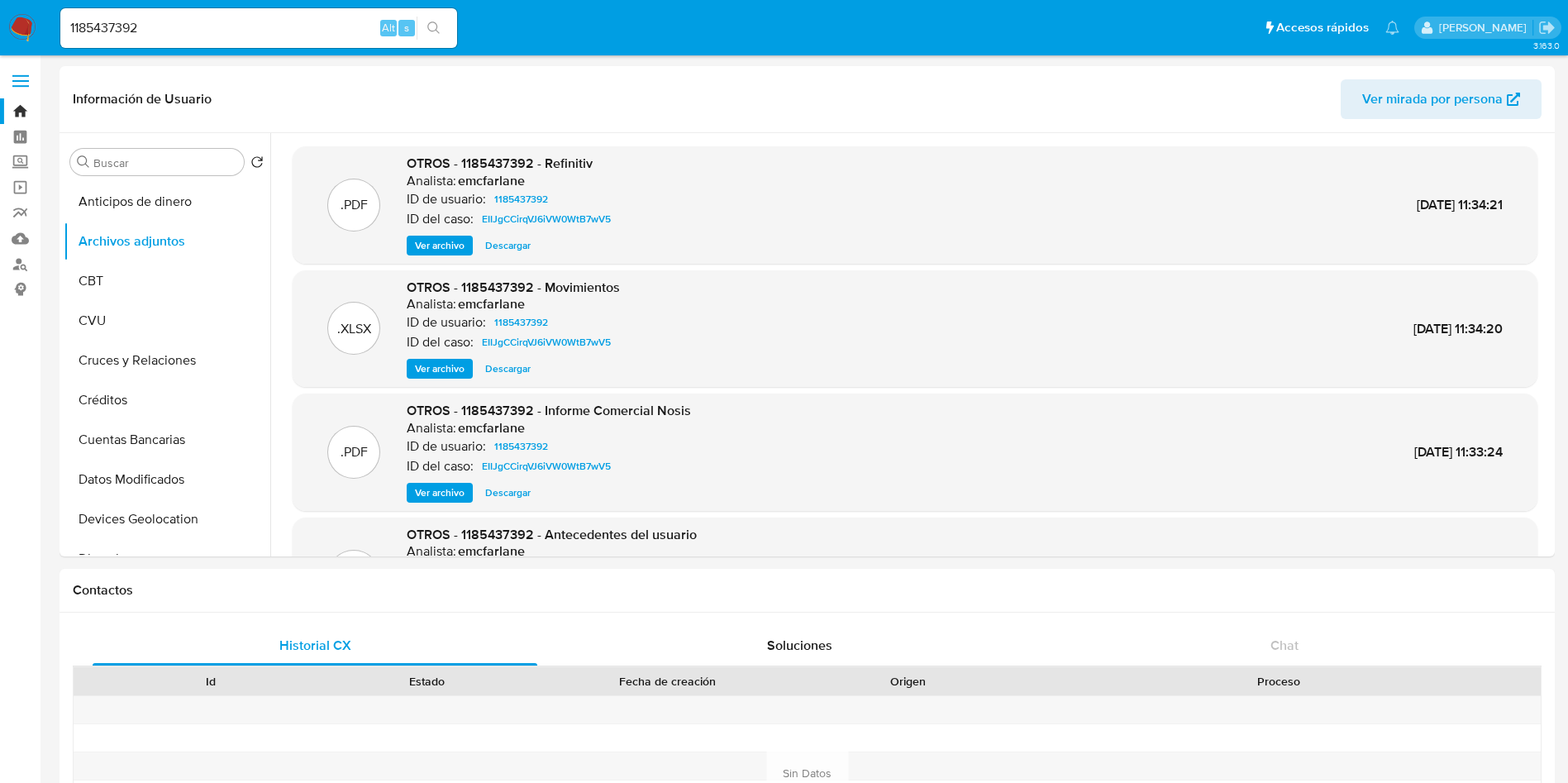
select select "10"
click at [0, 27] on nav "Pausado Ver notificaciones 1185437392 Alt s Accesos rápidos Presiona las siguie…" at bounding box center [784, 28] width 1568 height 55
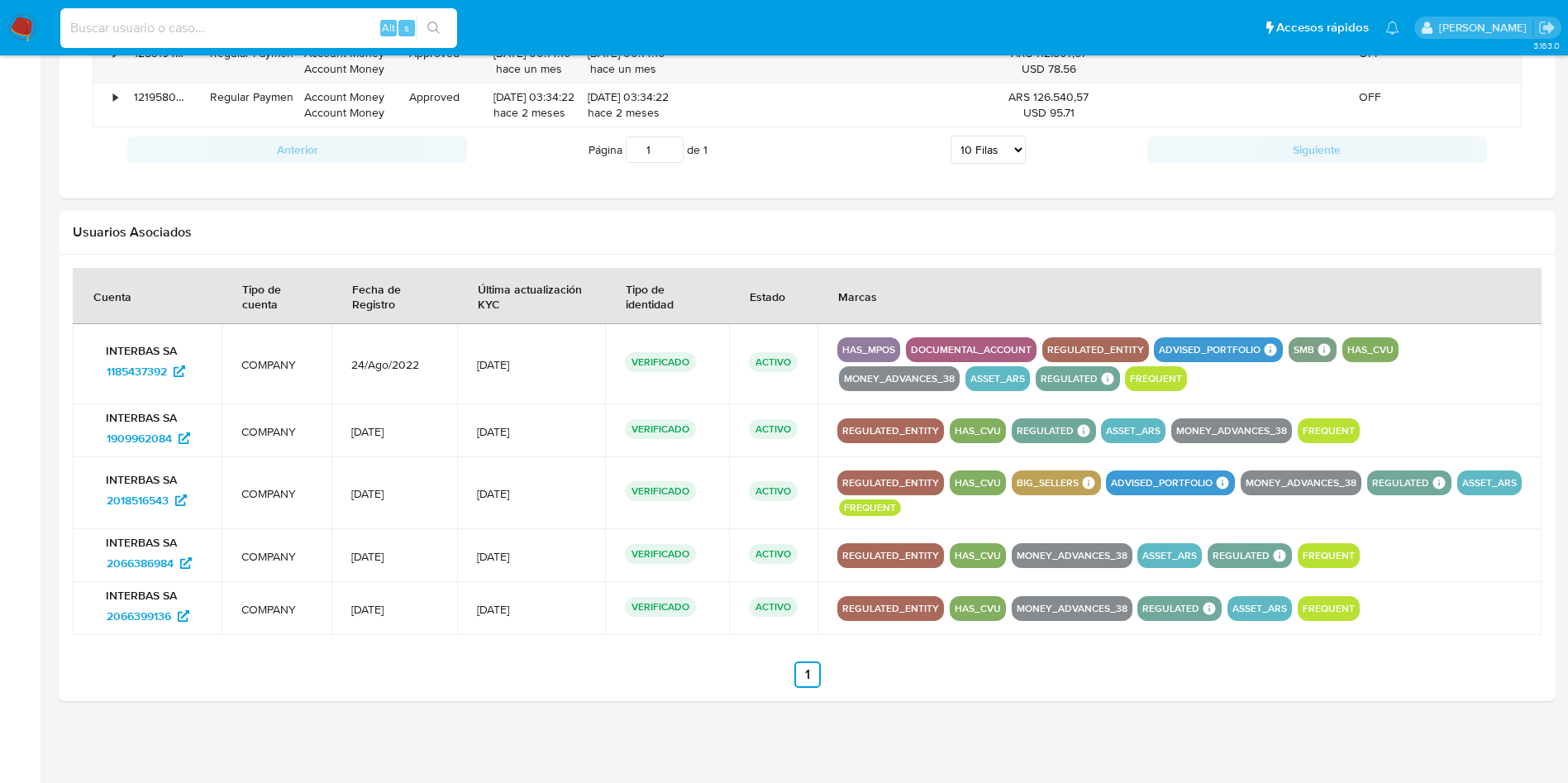
paste input "187888367"
type input "187888367"
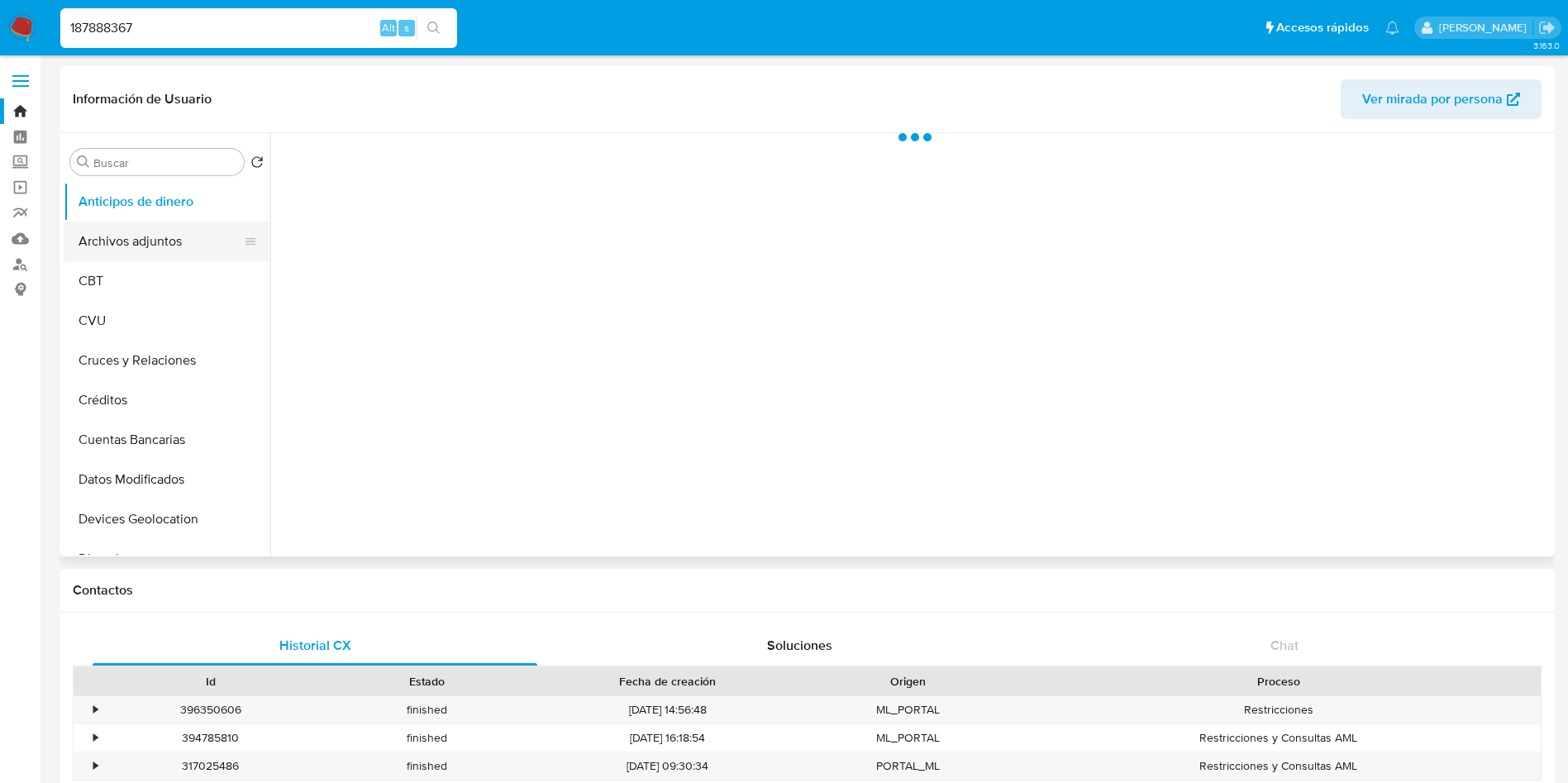
select select "10"
click at [111, 226] on button "Archivos adjuntos" at bounding box center [160, 241] width 193 height 40
